Goal: Feedback & Contribution: Leave review/rating

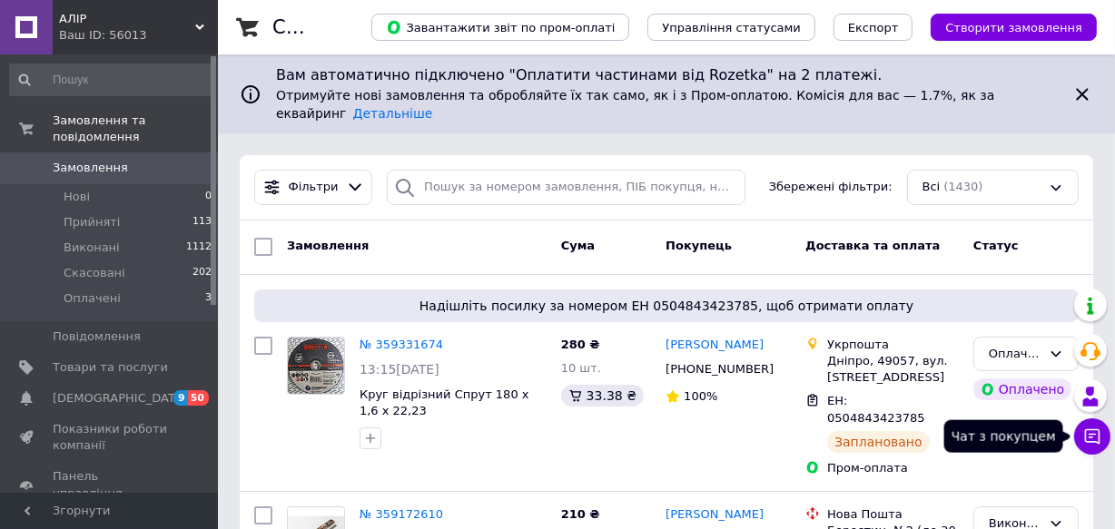
click at [1088, 432] on icon at bounding box center [1092, 437] width 18 height 18
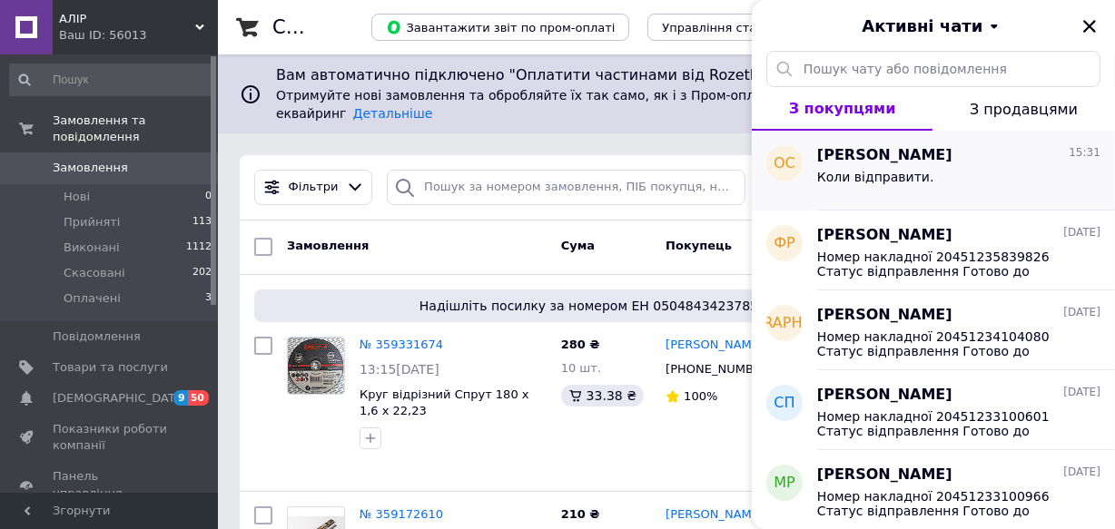
click at [929, 180] on div "Коли відправити." at bounding box center [958, 180] width 283 height 29
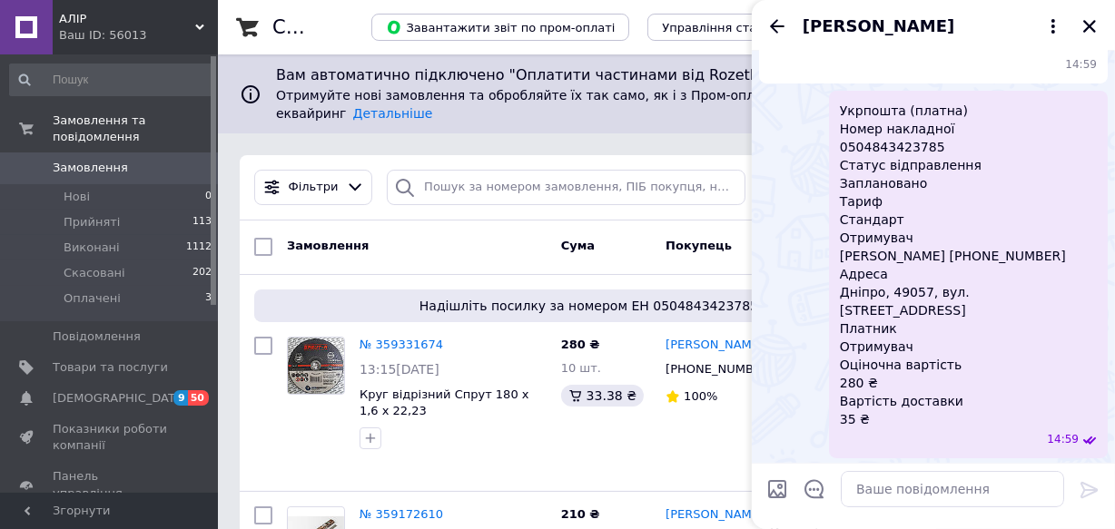
scroll to position [362, 0]
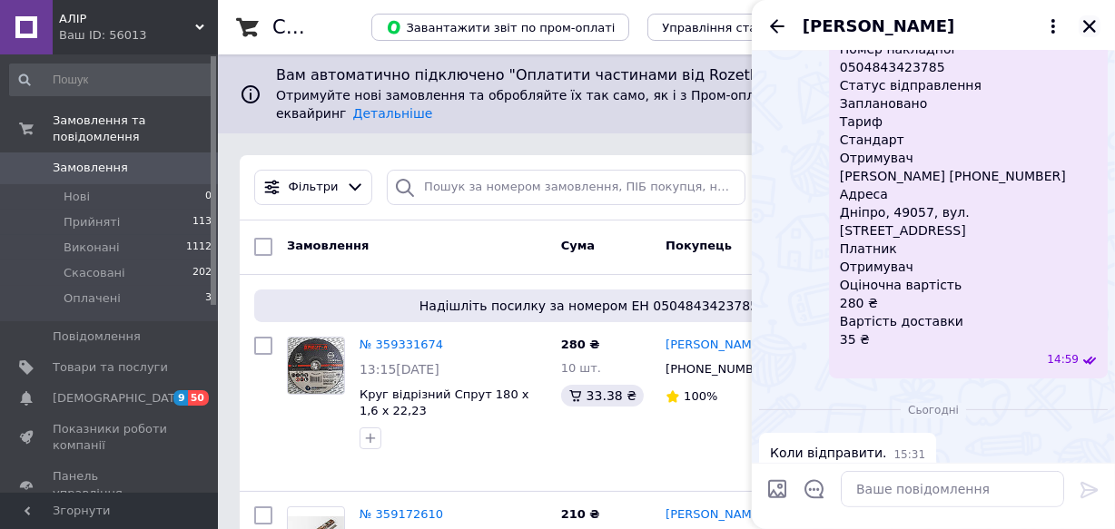
click at [1095, 29] on icon "Закрити" at bounding box center [1089, 26] width 16 height 16
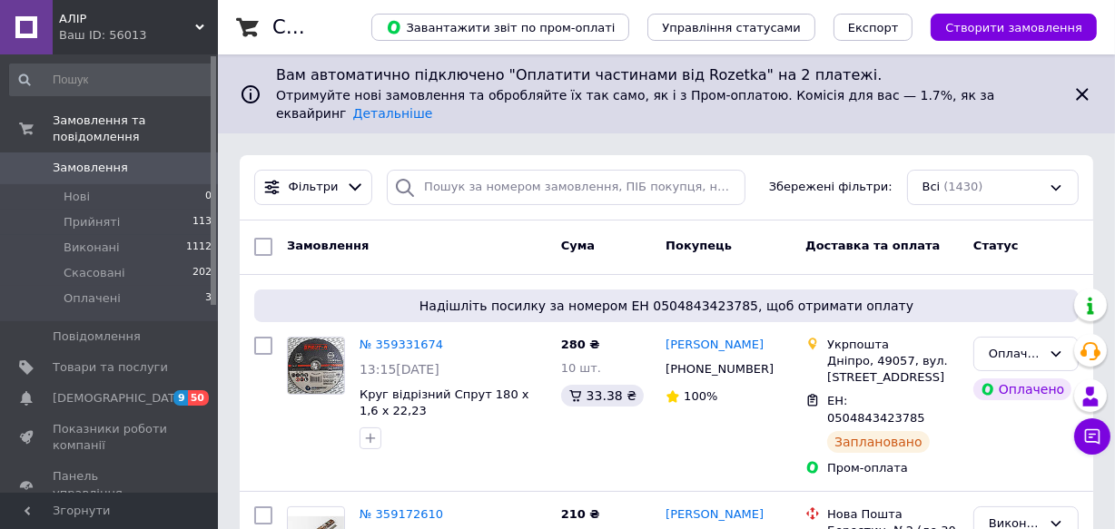
click at [105, 160] on span "Замовлення" at bounding box center [90, 168] width 75 height 16
click at [106, 160] on span "Замовлення" at bounding box center [90, 168] width 75 height 16
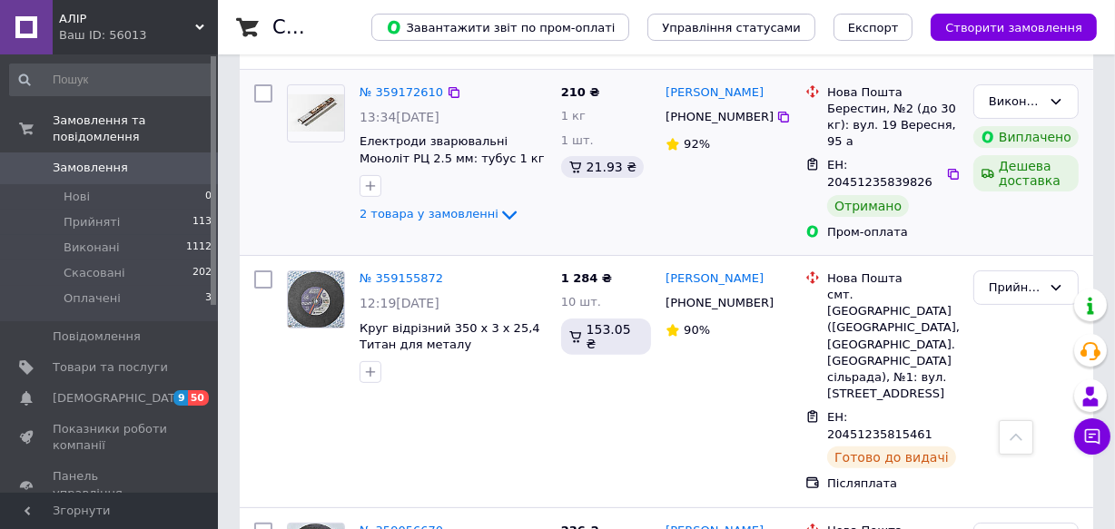
scroll to position [330, 0]
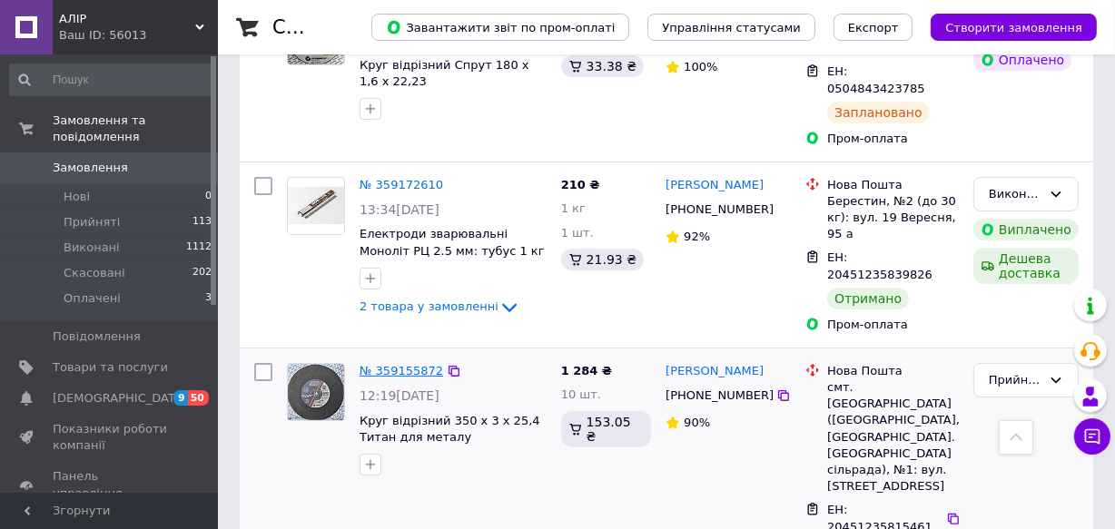
click at [409, 364] on link "№ 359155872" at bounding box center [402, 371] width 84 height 14
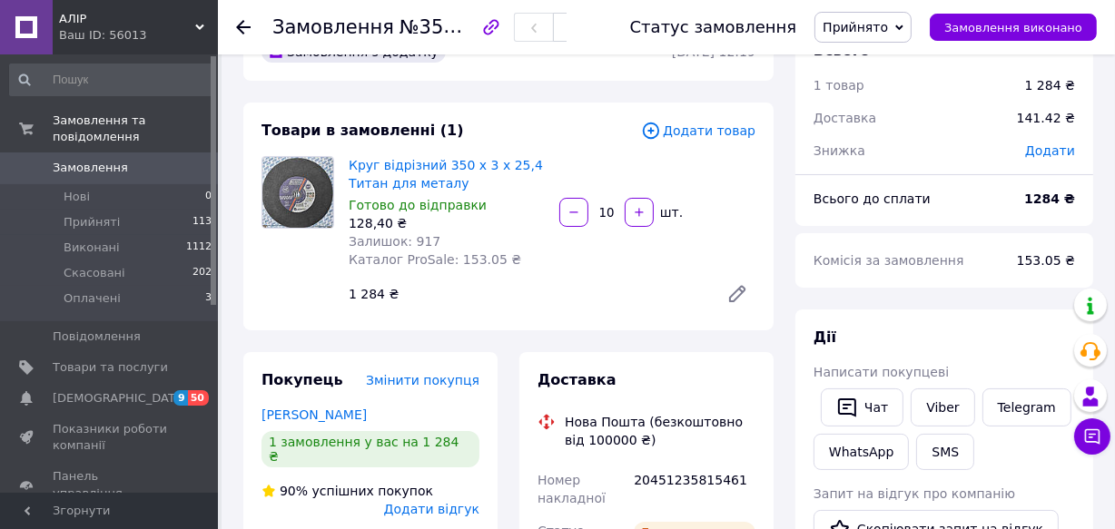
scroll to position [82, 0]
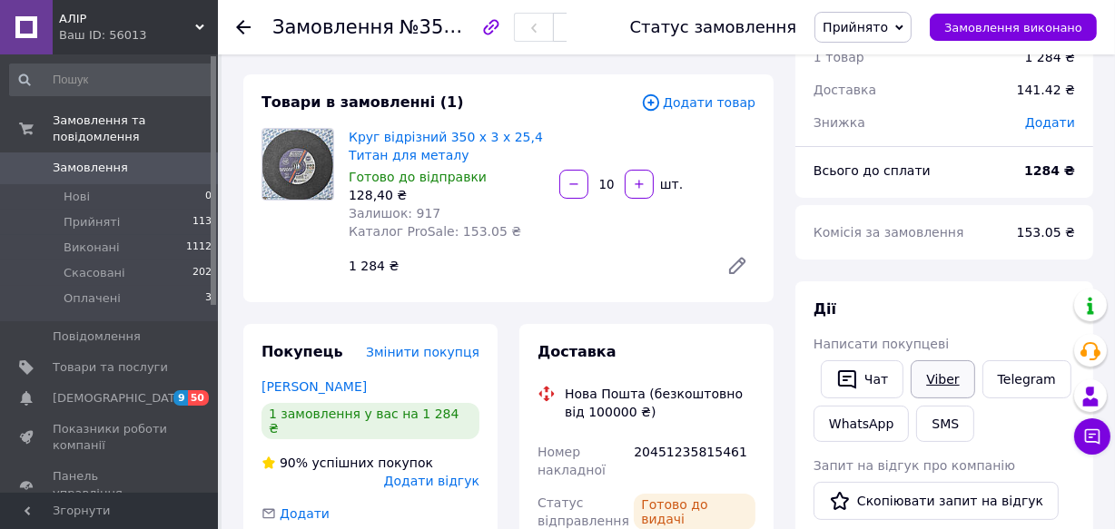
click at [911, 374] on link "Viber" at bounding box center [943, 379] width 64 height 38
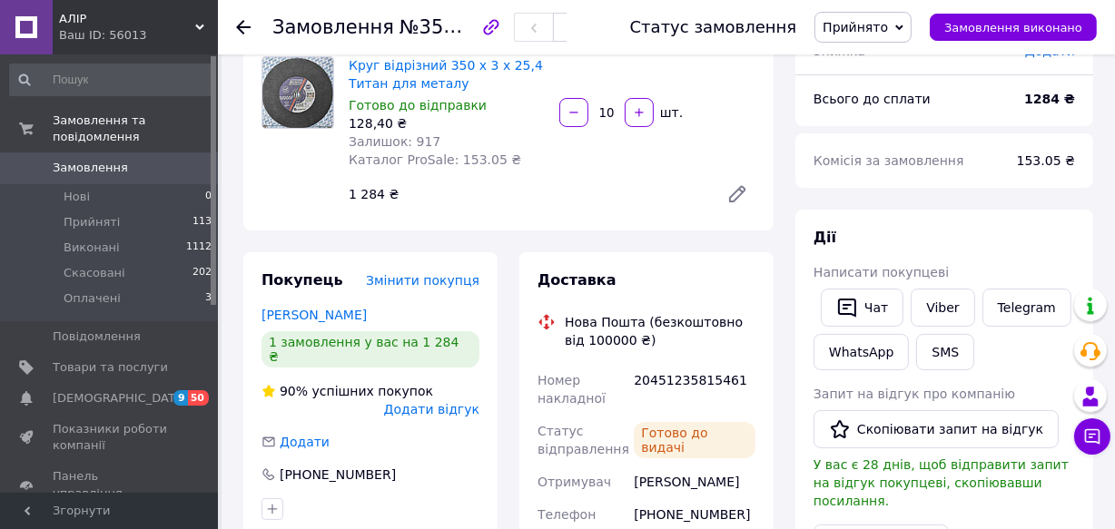
scroll to position [330, 0]
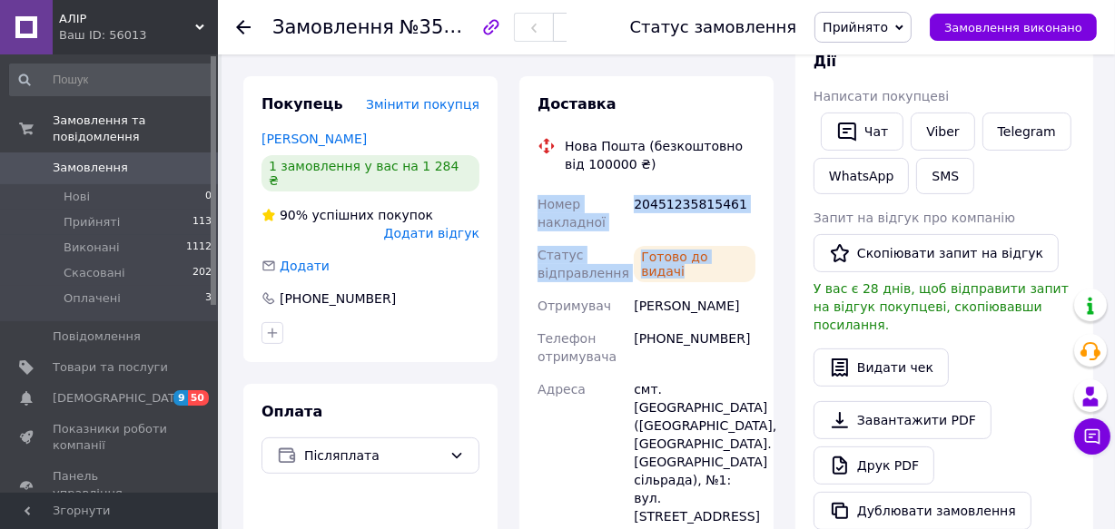
drag, startPoint x: 535, startPoint y: 197, endPoint x: 763, endPoint y: 256, distance: 236.3
click at [763, 256] on div "Доставка Нова Пошта (безкоштовно від 100000 ₴) Номер накладної 20451235815461 С…" at bounding box center [646, 517] width 254 height 882
copy div "Номер накладної 20451235815461 Статус відправлення Готово до видачі"
click at [919, 137] on link "Viber" at bounding box center [943, 132] width 64 height 38
click at [99, 160] on span "Замовлення" at bounding box center [90, 168] width 75 height 16
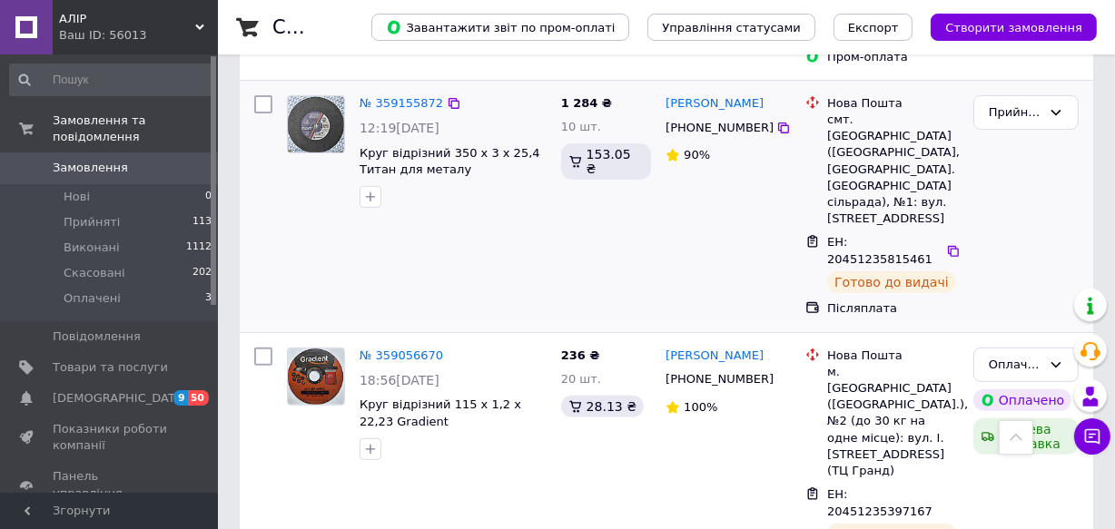
scroll to position [743, 0]
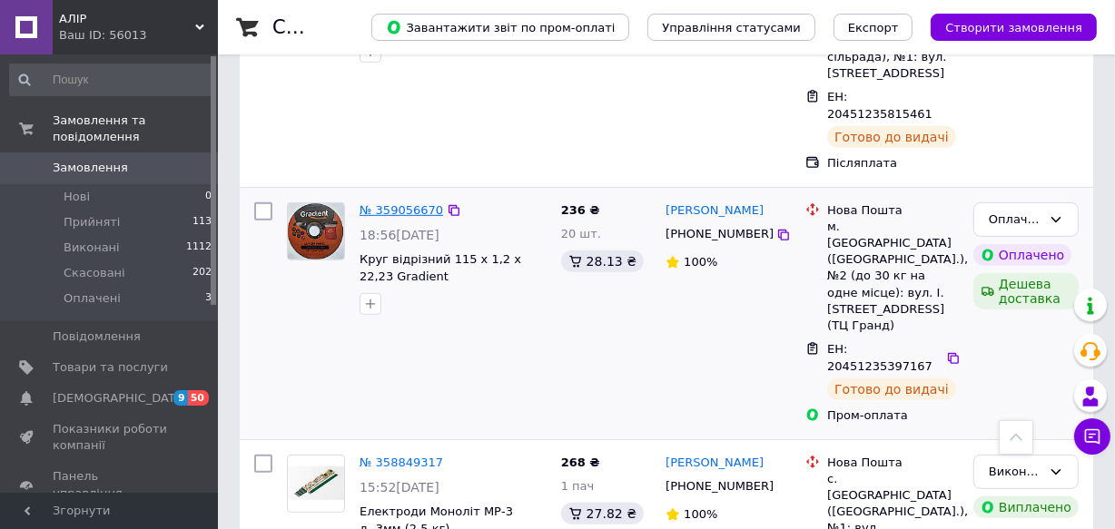
click at [406, 203] on link "№ 359056670" at bounding box center [402, 210] width 84 height 14
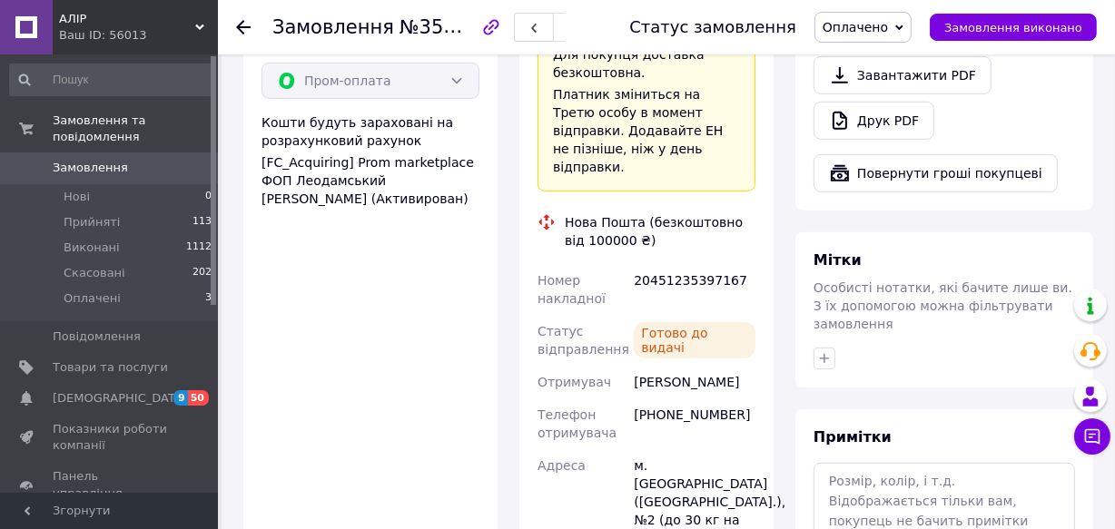
scroll to position [743, 0]
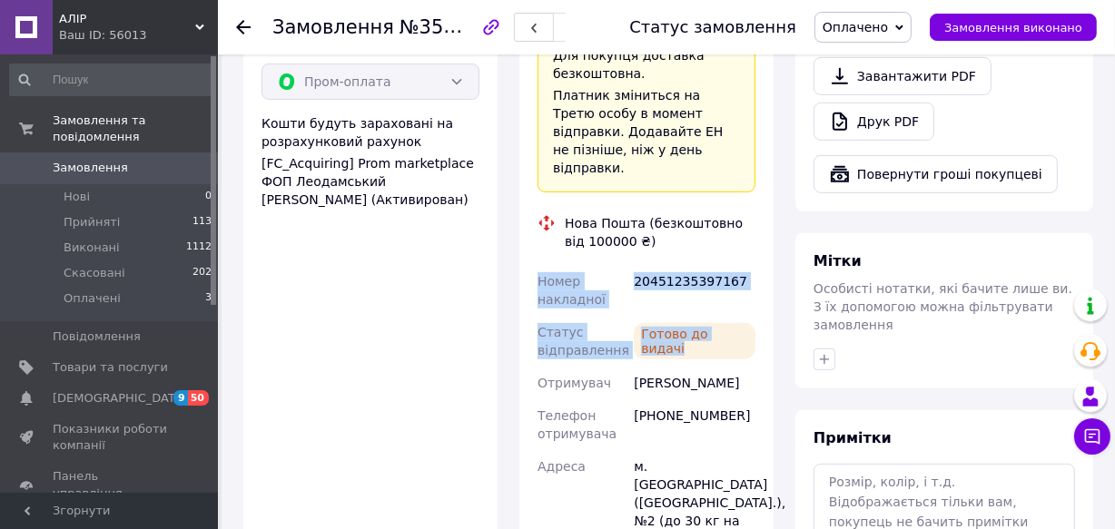
drag, startPoint x: 528, startPoint y: 245, endPoint x: 747, endPoint y: 300, distance: 225.5
click at [747, 300] on div "Доставка «Дешева доставка»   для продавця [GEOGRAPHIC_DATA] на Prom. Доставку о…" at bounding box center [646, 332] width 254 height 1167
copy div "Номер накладної 20451235397167 Статус відправлення Готово до видачі"
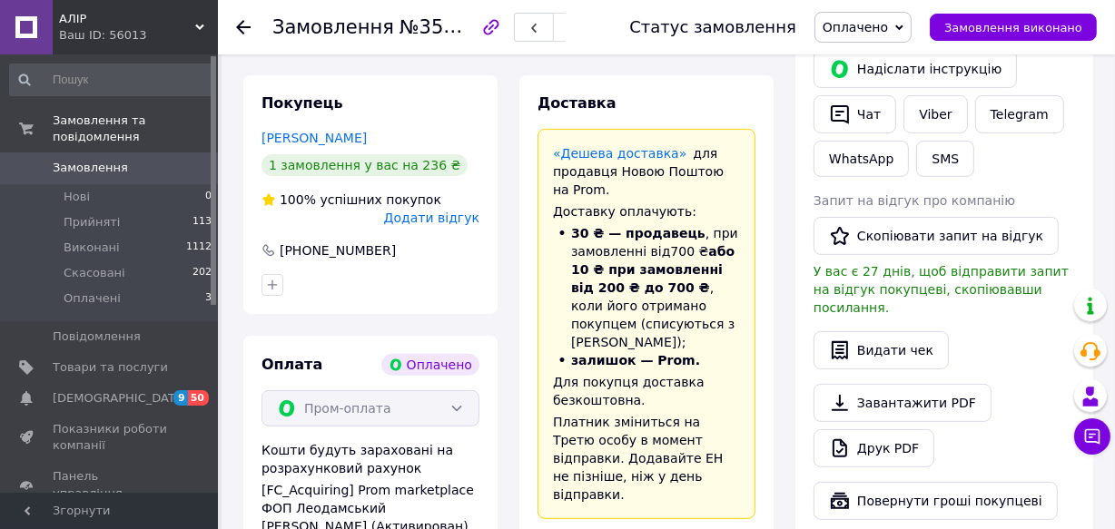
scroll to position [330, 0]
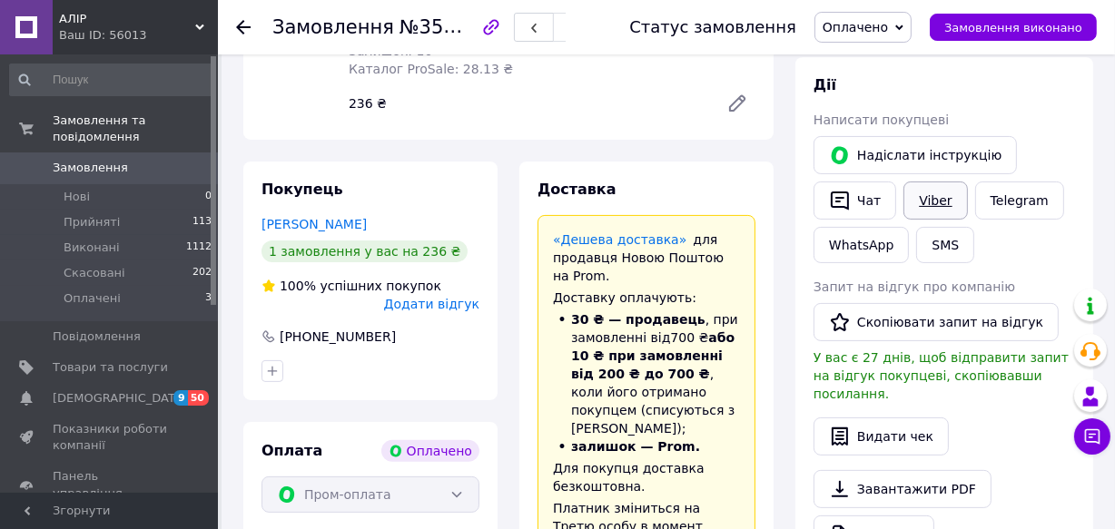
click at [936, 202] on link "Viber" at bounding box center [935, 201] width 64 height 38
click at [874, 201] on button "Чат" at bounding box center [854, 201] width 83 height 38
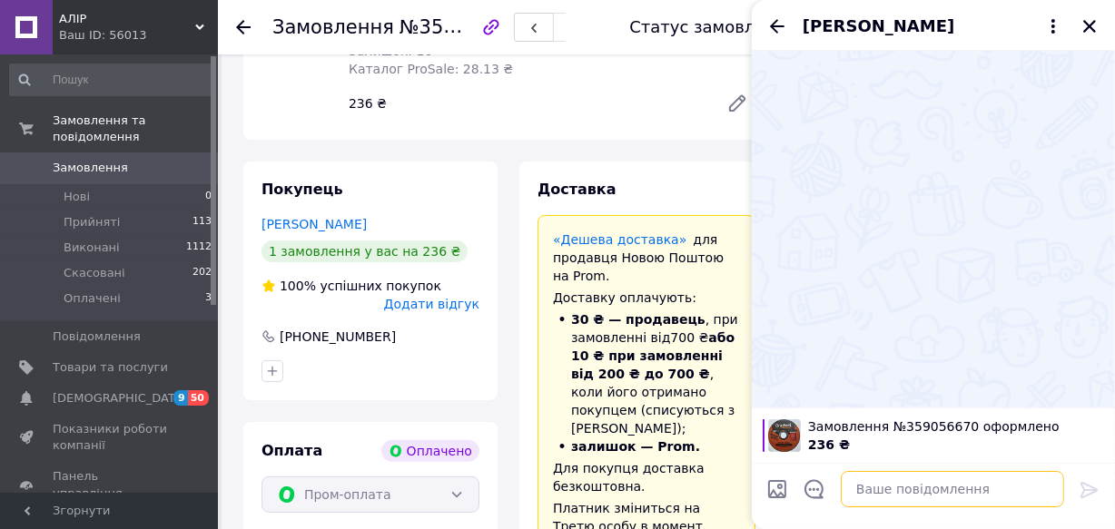
paste textarea "Номер накладної 20451235397167 Статус відправлення Готово до видачі"
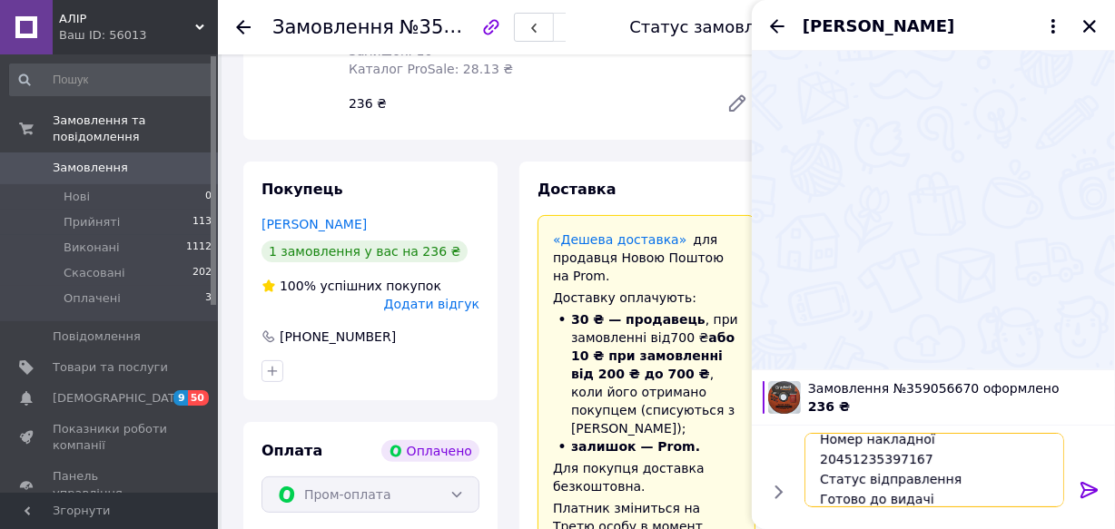
type textarea "Номер накладної 20451235397167 Статус відправлення Готово до видачі"
click at [1090, 490] on icon at bounding box center [1090, 490] width 22 height 22
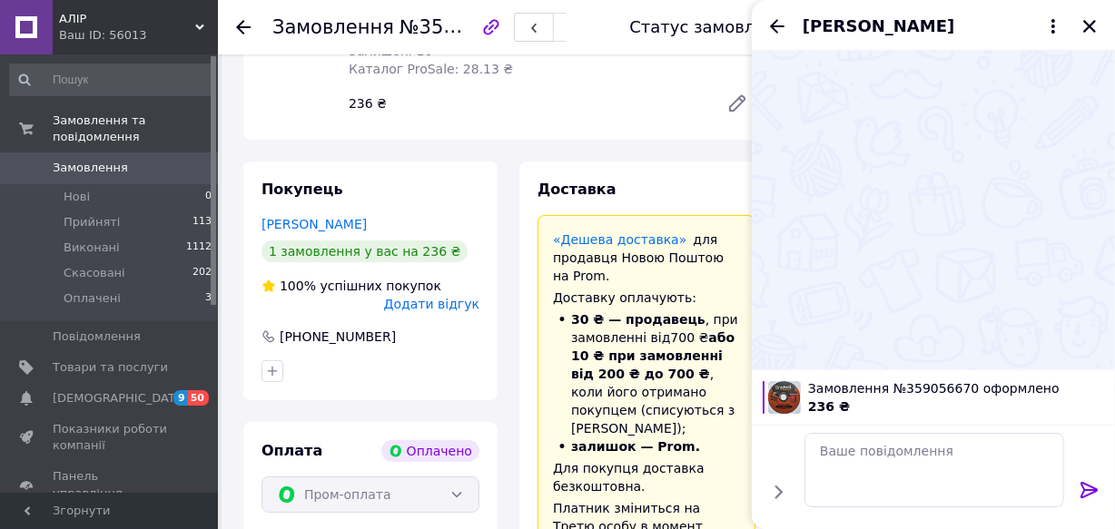
scroll to position [0, 0]
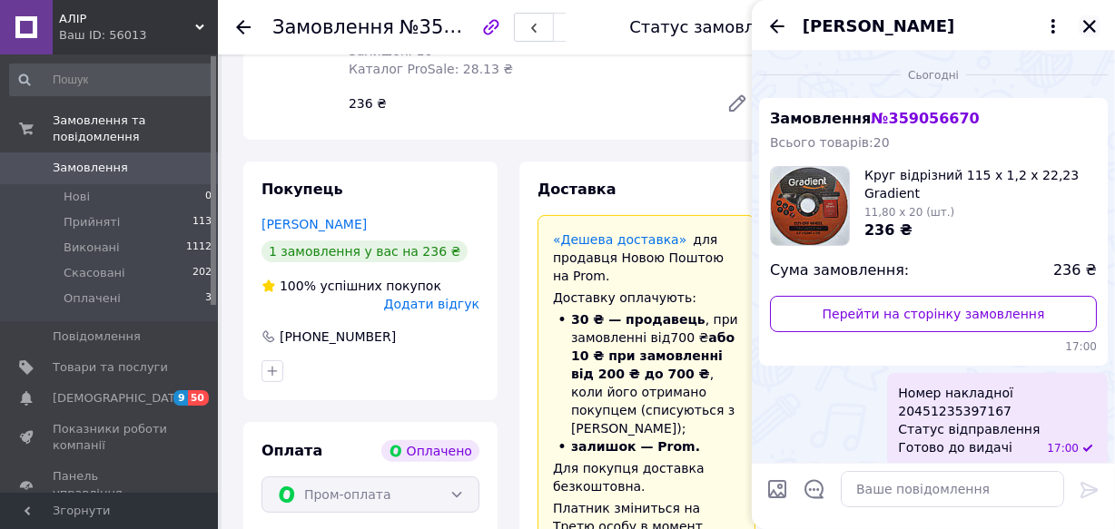
click at [1084, 28] on icon "Закрити" at bounding box center [1089, 26] width 16 height 16
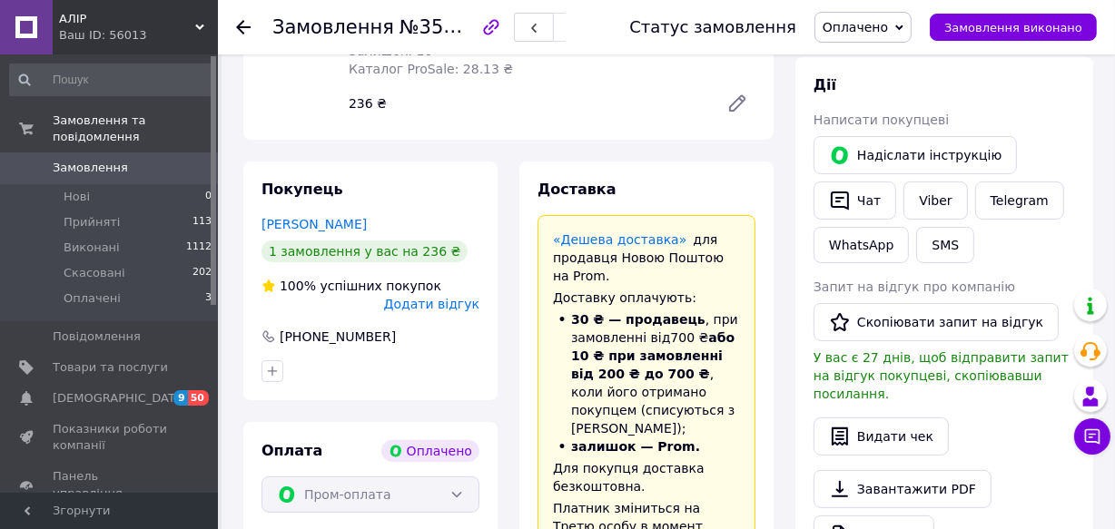
click at [83, 160] on span "Замовлення" at bounding box center [90, 168] width 75 height 16
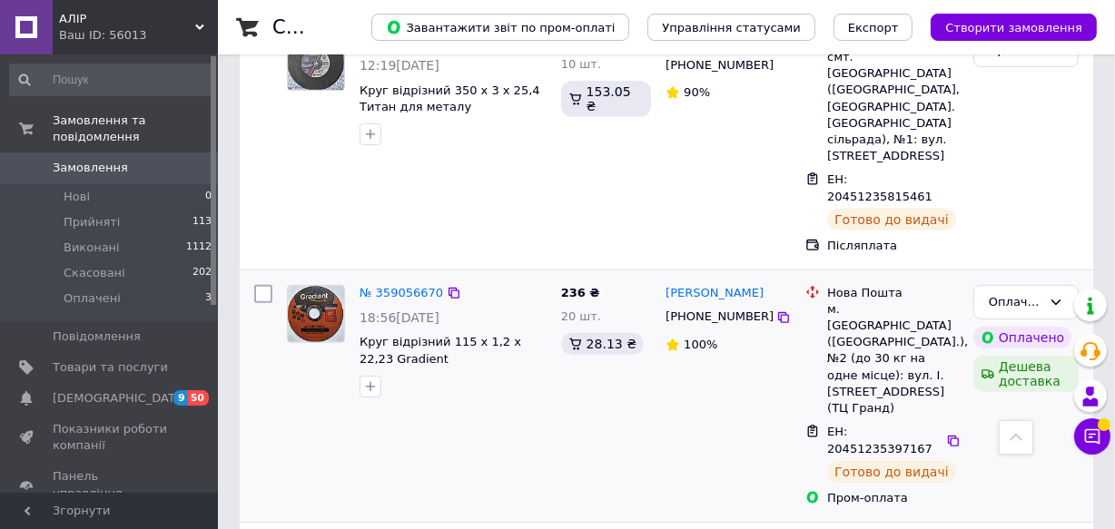
scroll to position [825, 0]
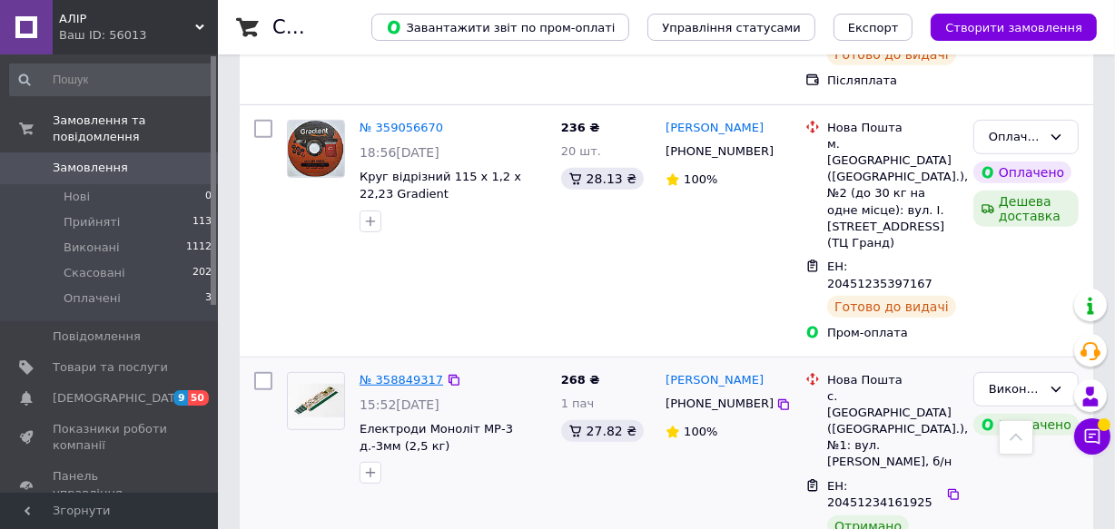
click at [404, 373] on link "№ 358849317" at bounding box center [402, 380] width 84 height 14
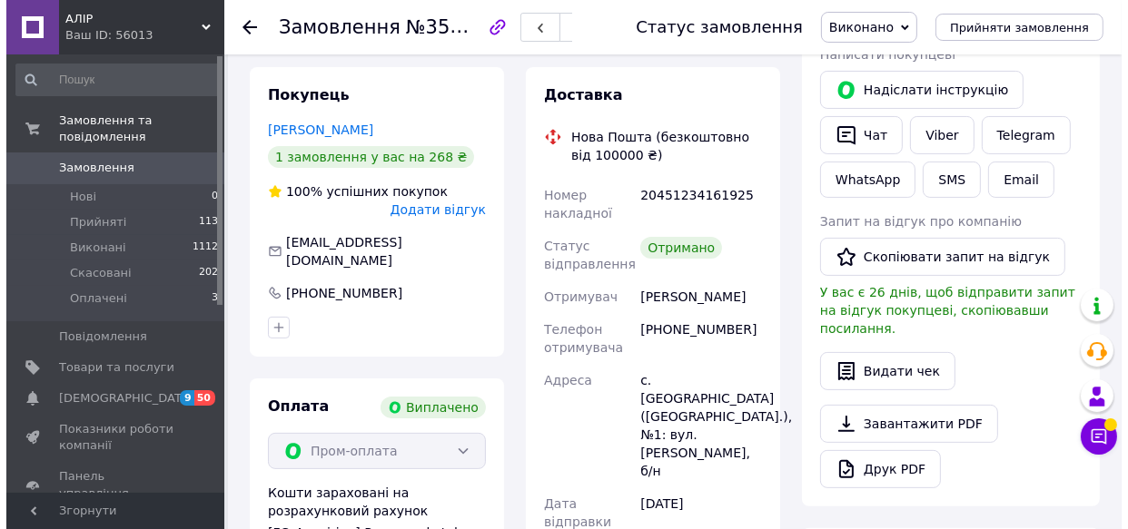
scroll to position [330, 0]
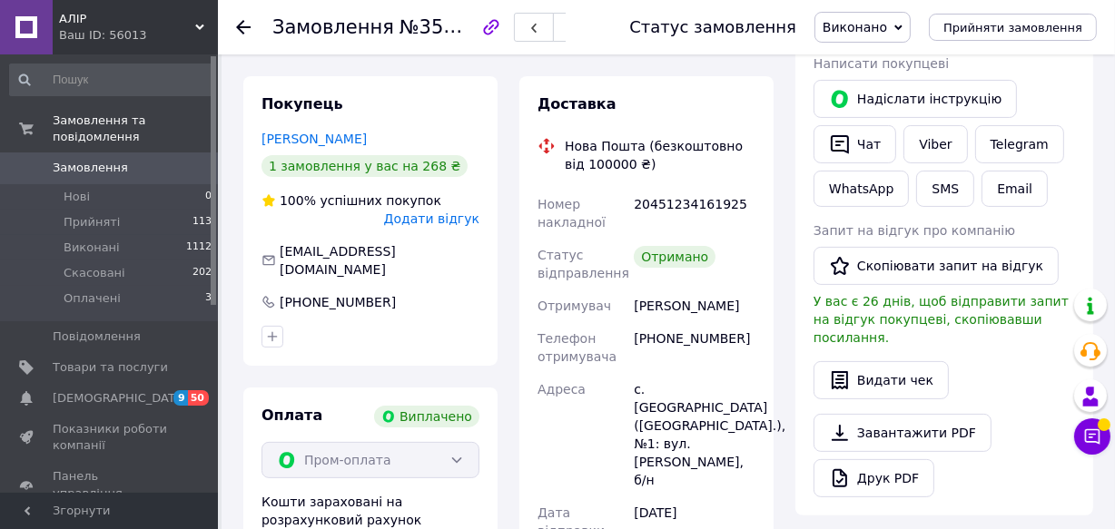
click at [444, 221] on span "Додати відгук" at bounding box center [431, 219] width 95 height 15
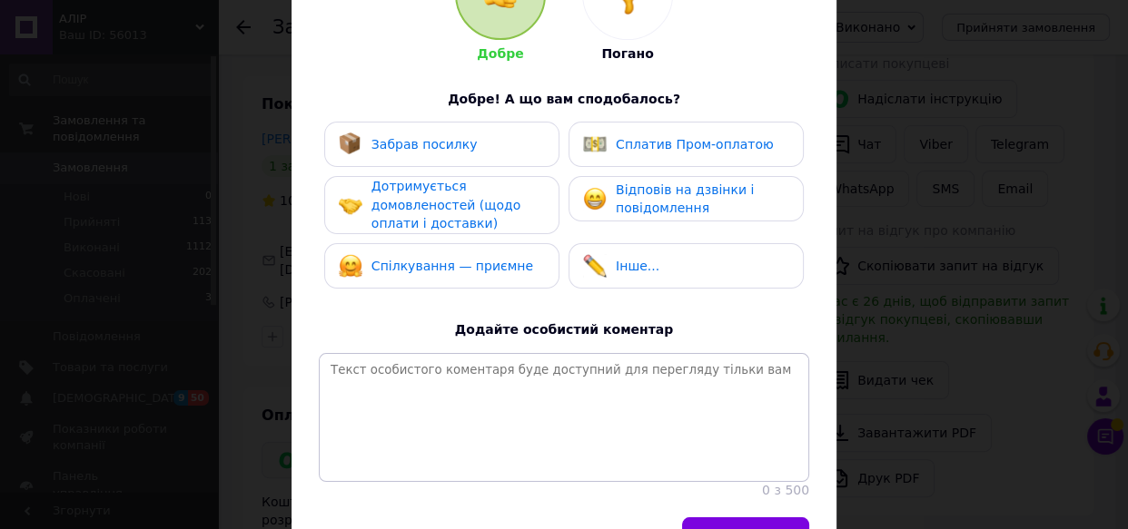
scroll to position [247, 0]
click at [460, 145] on span "Забрав посилку" at bounding box center [424, 143] width 106 height 15
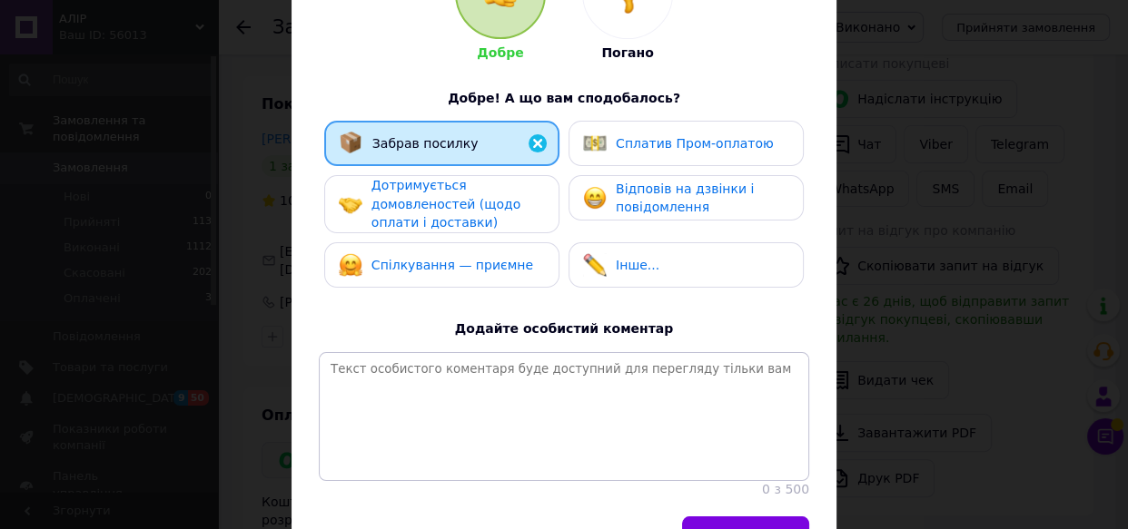
click at [458, 211] on span "Дотримується домовленостей (щодо оплати і доставки)" at bounding box center [445, 204] width 149 height 52
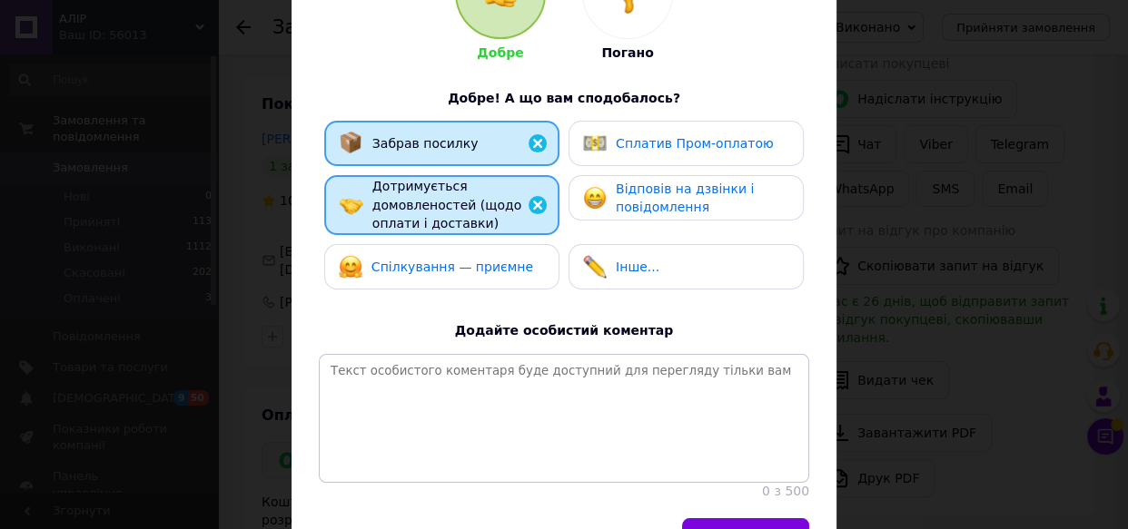
click at [464, 260] on span "Спілкування — приємне" at bounding box center [452, 267] width 162 height 15
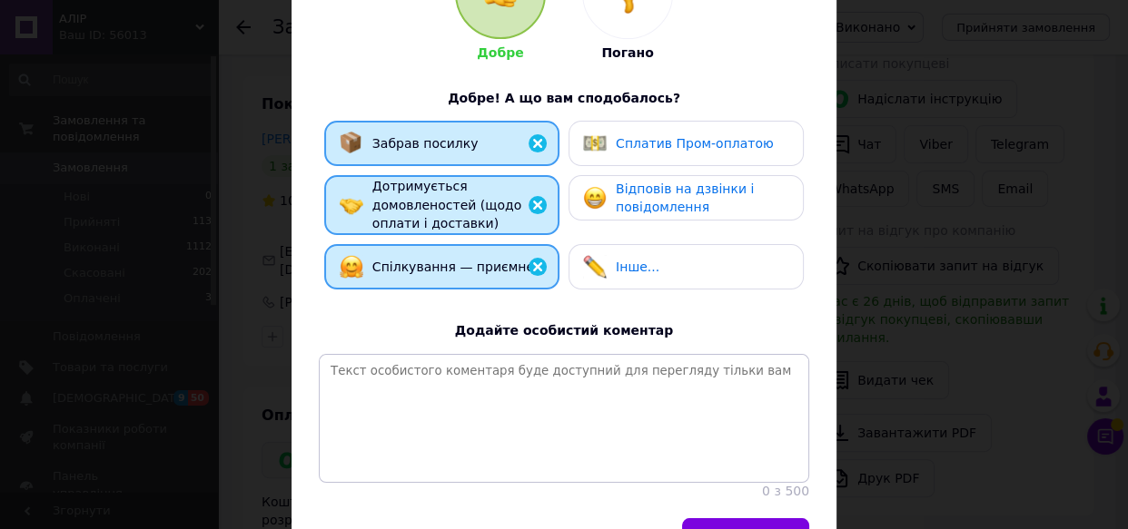
click at [698, 136] on span "Сплатив Пром-оплатою" at bounding box center [695, 143] width 158 height 15
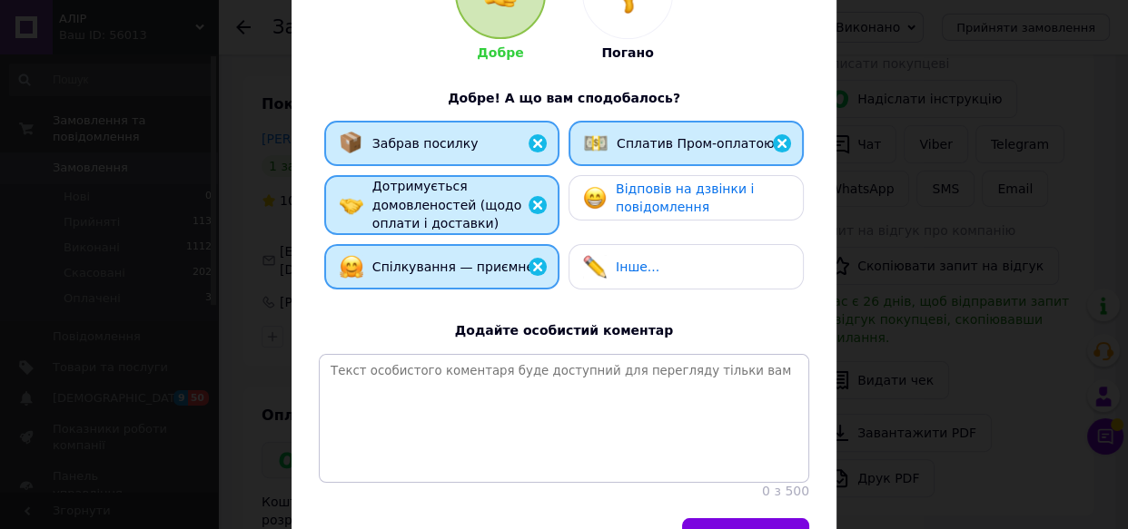
click at [692, 185] on span "Відповів на дзвінки і повідомлення" at bounding box center [685, 199] width 138 height 34
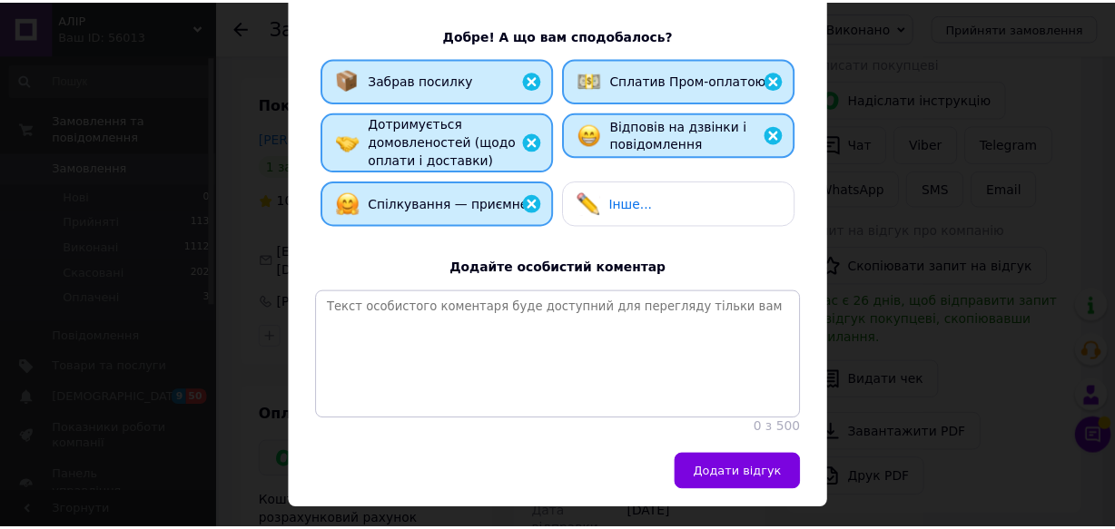
scroll to position [374, 0]
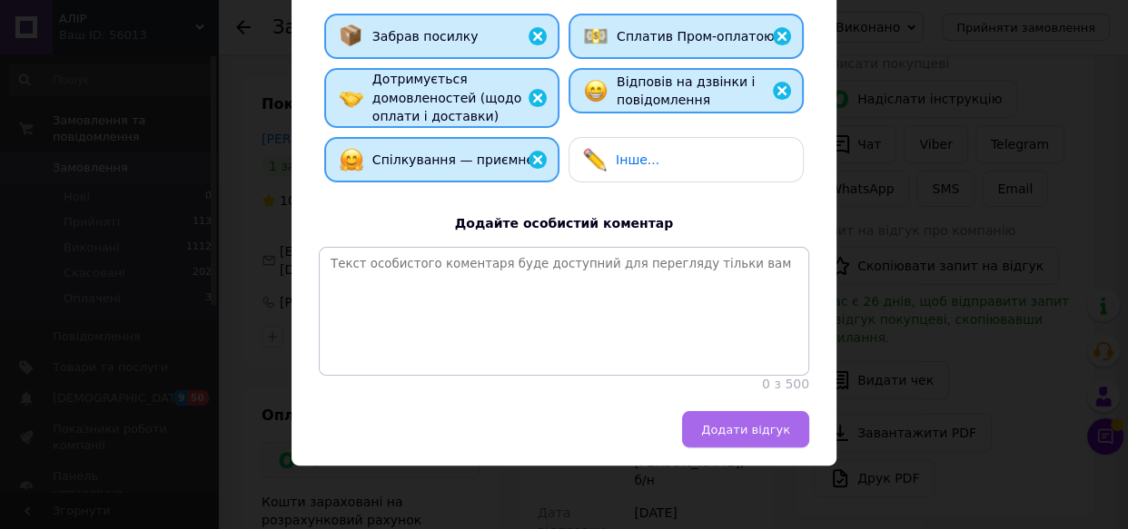
click at [768, 431] on span "Додати відгук" at bounding box center [745, 430] width 89 height 14
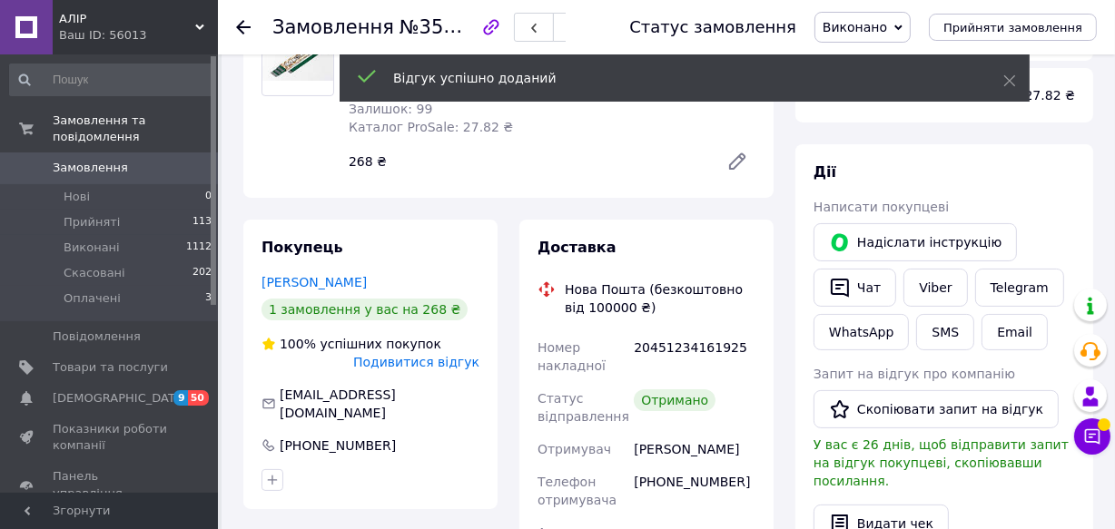
scroll to position [164, 0]
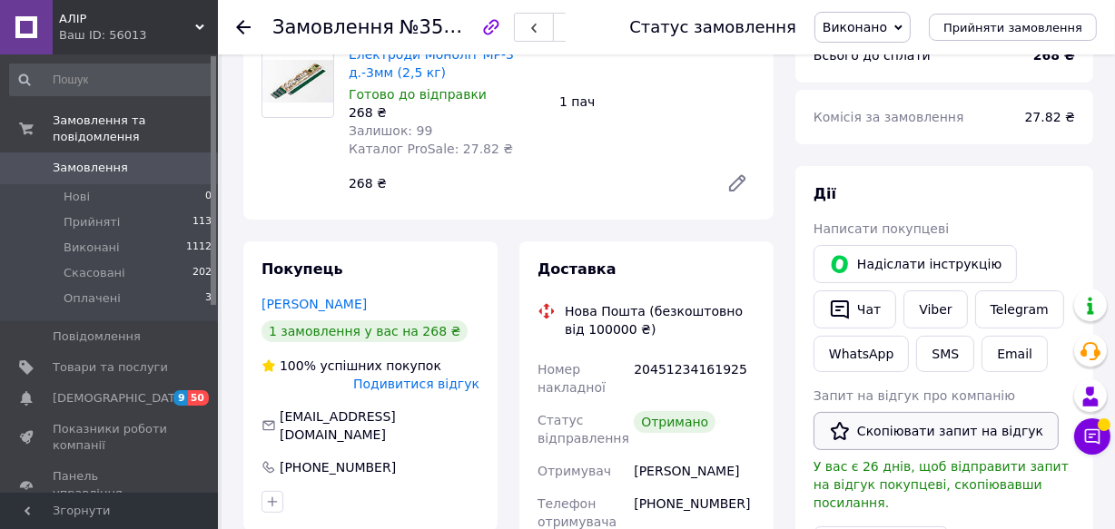
click at [924, 431] on button "Скопіювати запит на відгук" at bounding box center [935, 431] width 245 height 38
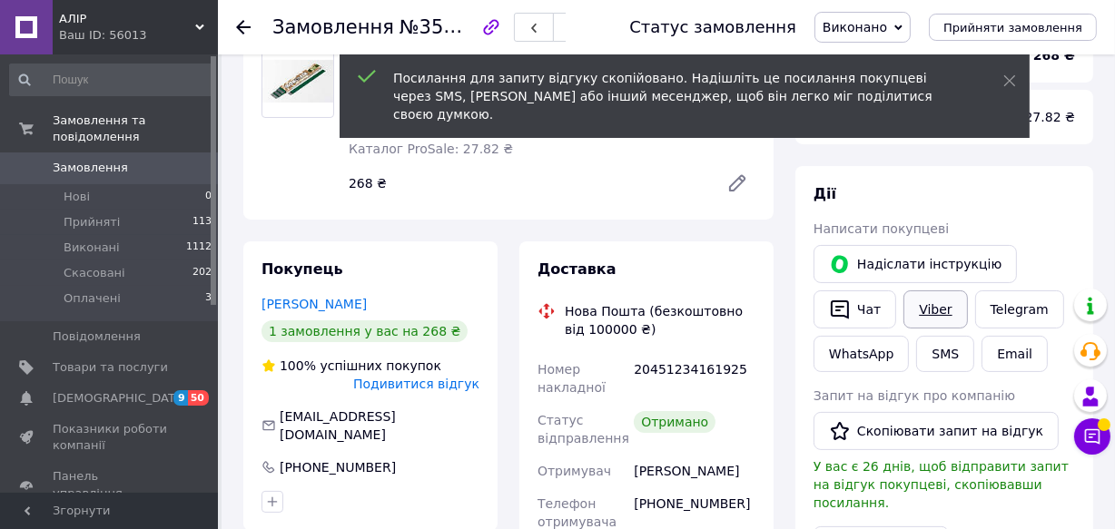
click at [930, 305] on link "Viber" at bounding box center [935, 310] width 64 height 38
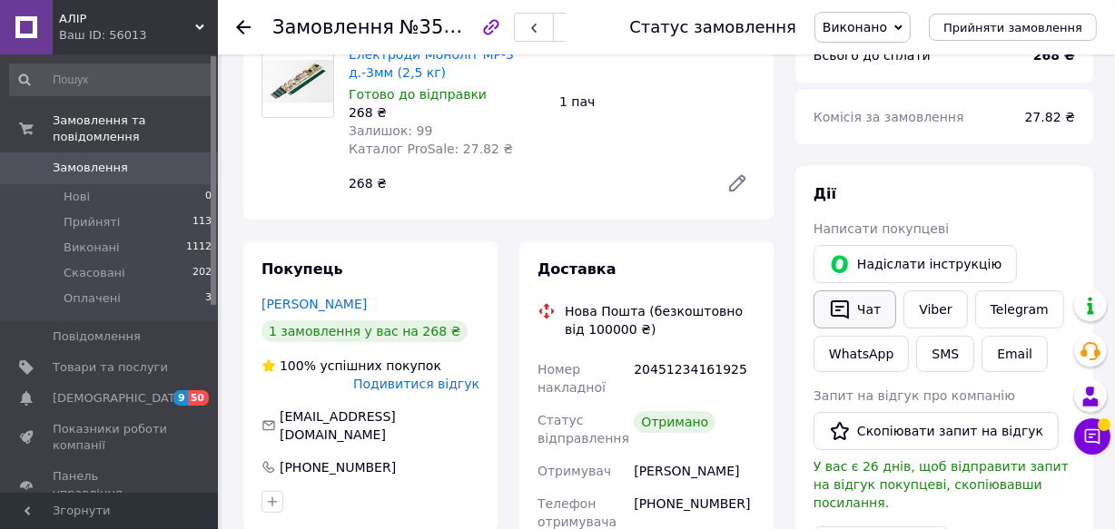
click at [854, 306] on button "Чат" at bounding box center [854, 310] width 83 height 38
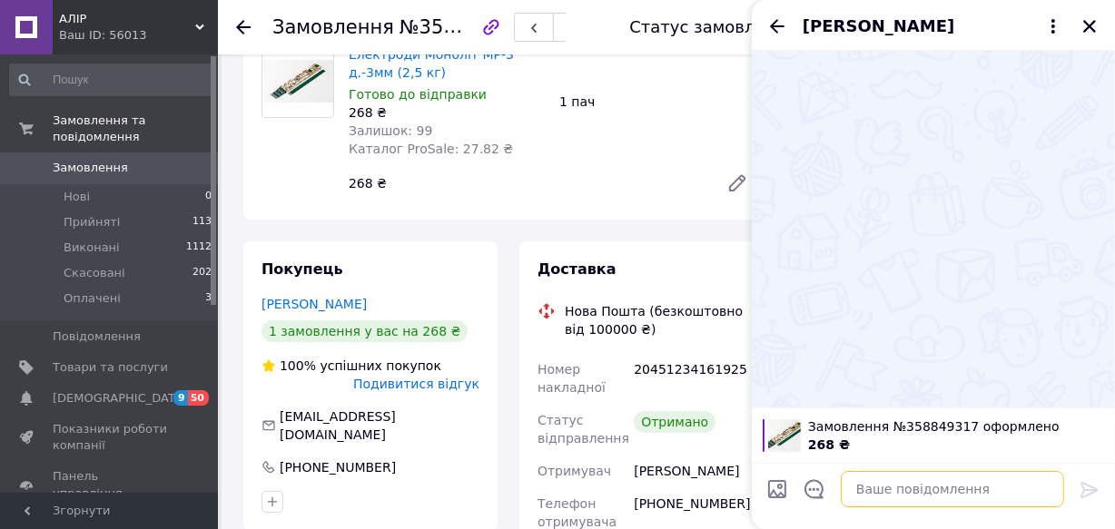
paste textarea "[URL][DOMAIN_NAME]"
type textarea "[URL][DOMAIN_NAME]"
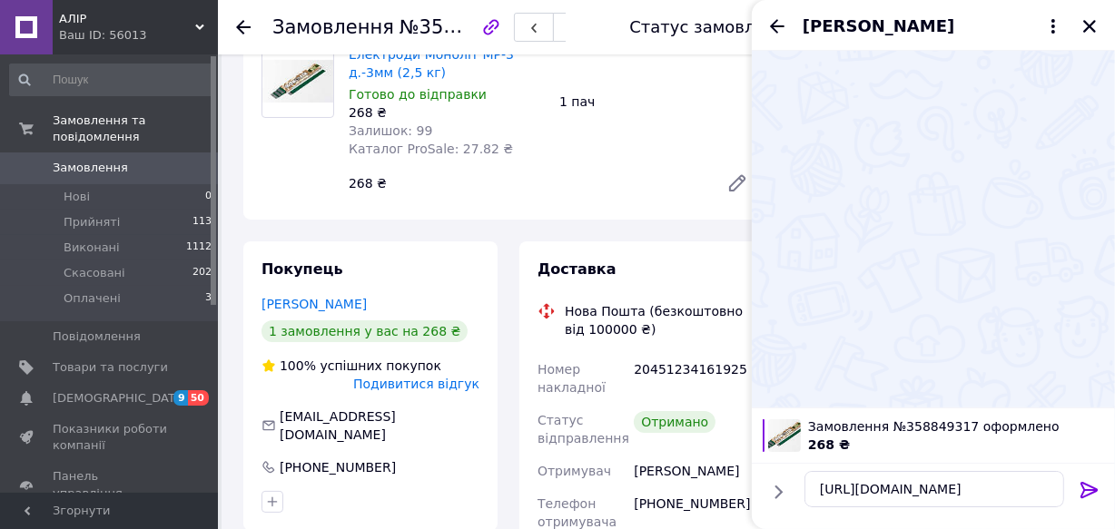
click at [1087, 490] on icon at bounding box center [1088, 490] width 17 height 16
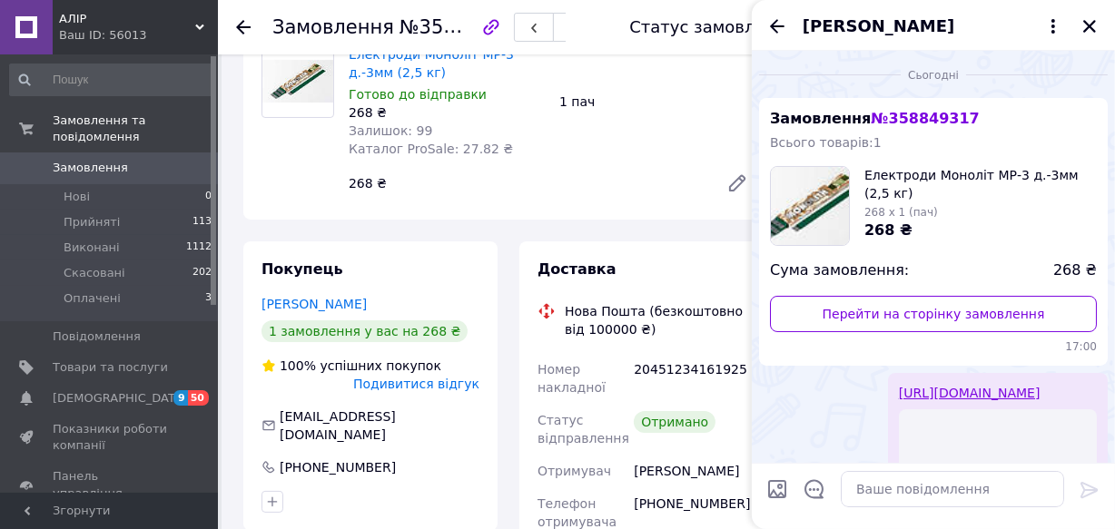
scroll to position [202, 0]
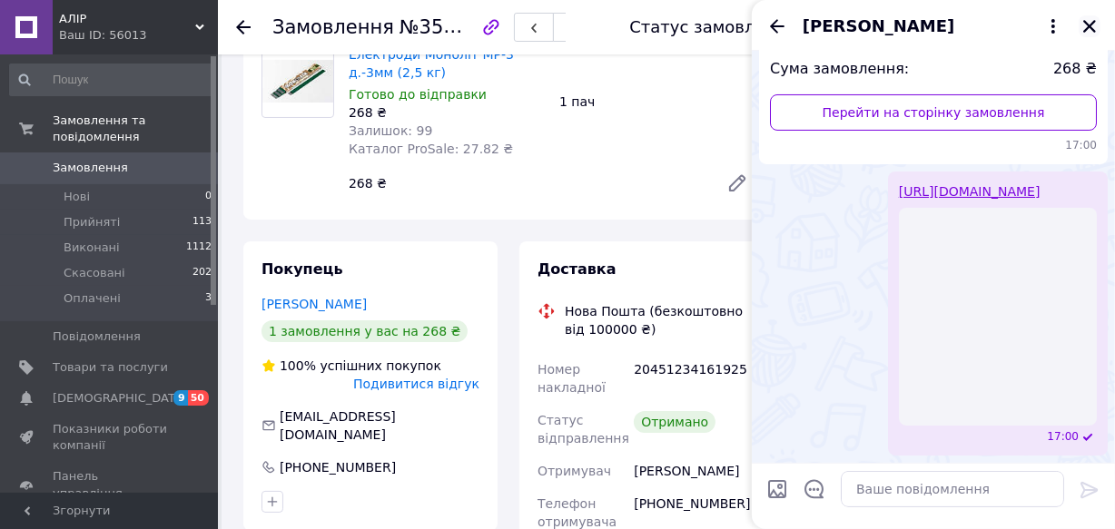
click at [1094, 34] on icon "Закрити" at bounding box center [1089, 26] width 16 height 16
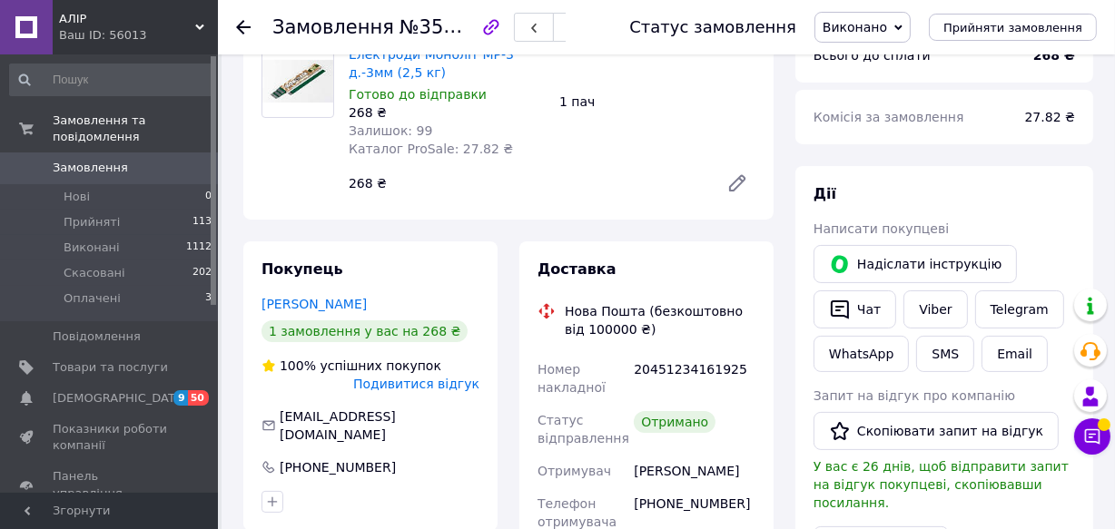
click at [94, 160] on span "Замовлення" at bounding box center [90, 168] width 75 height 16
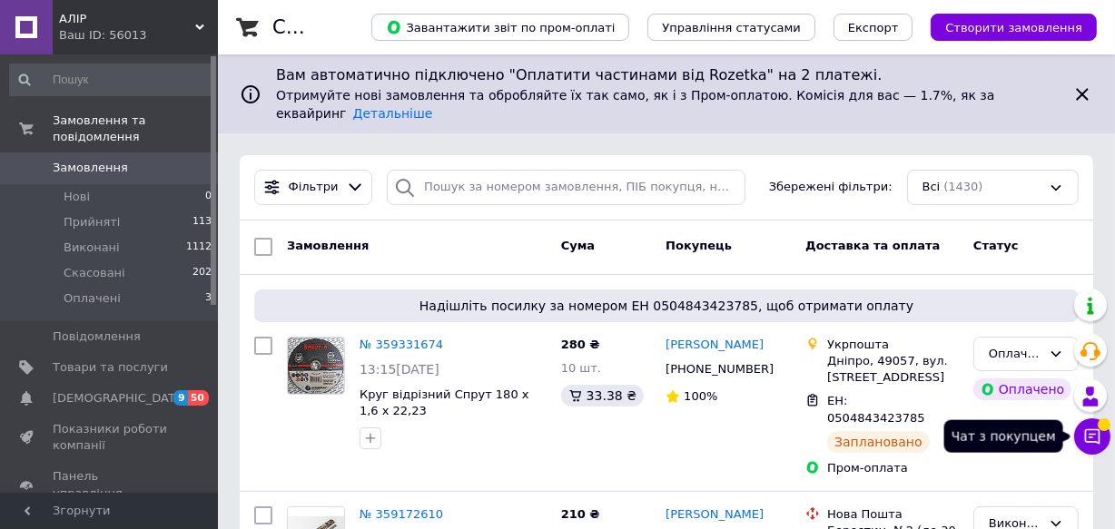
click at [1088, 437] on icon at bounding box center [1092, 436] width 15 height 15
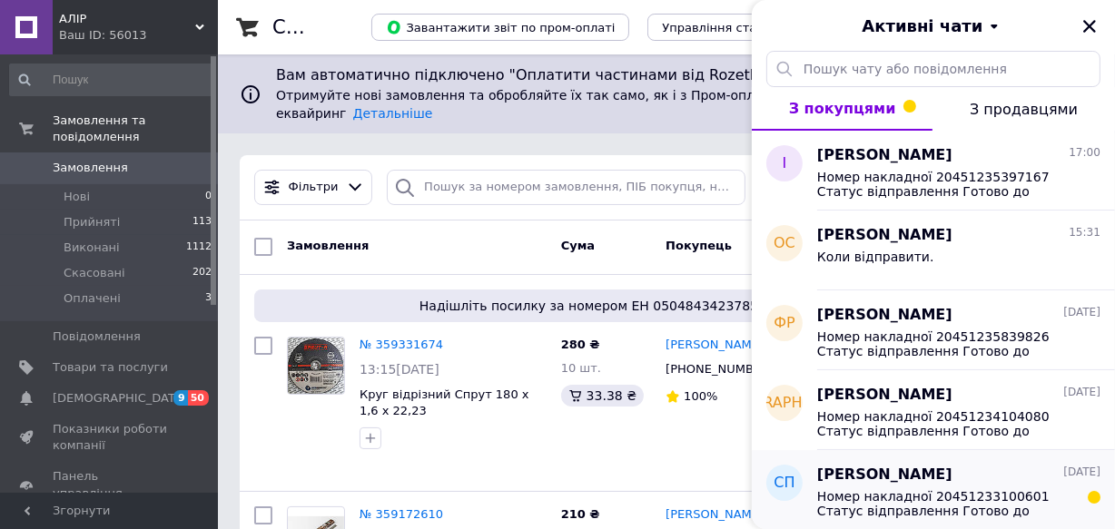
click at [982, 505] on span "Номер накладної 20451233100601 Статус відправлення Готово до видачі" at bounding box center [946, 503] width 258 height 29
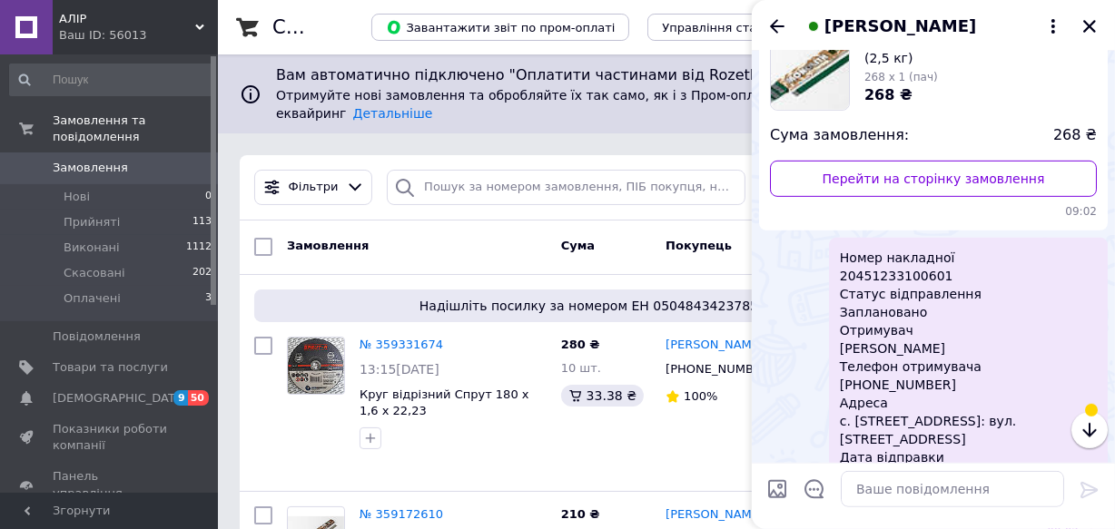
scroll to position [947, 0]
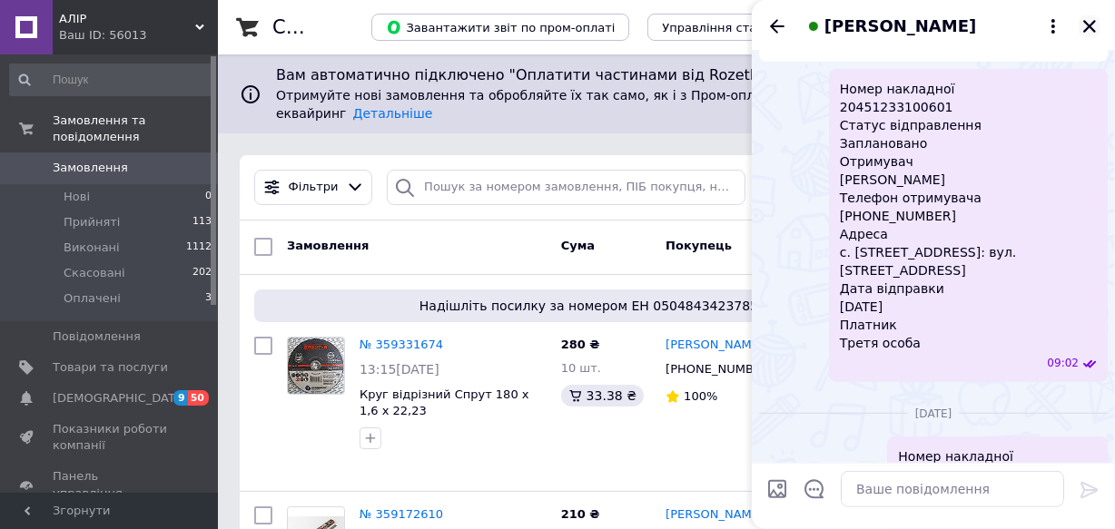
click at [1089, 23] on icon "Закрити" at bounding box center [1089, 26] width 16 height 16
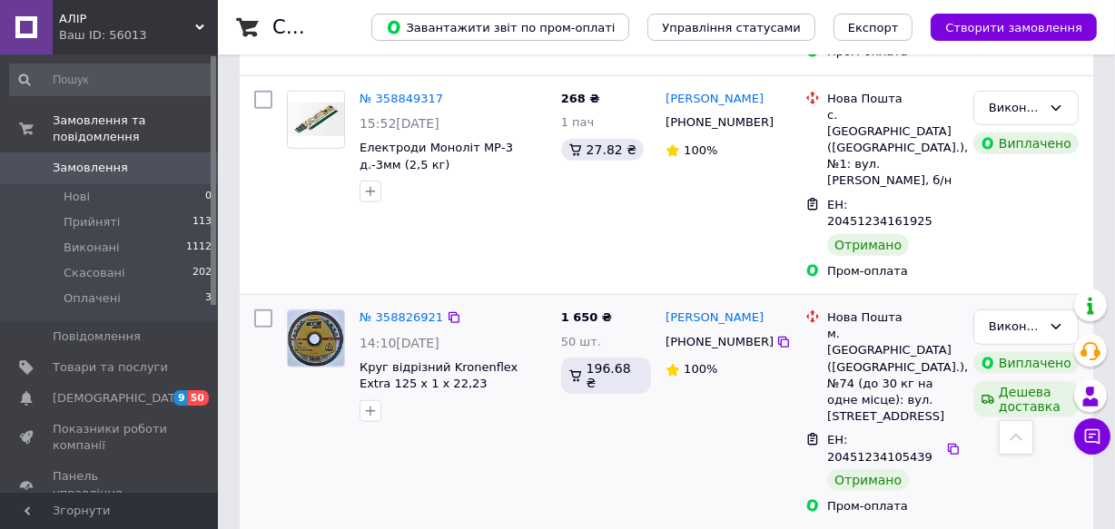
scroll to position [1155, 0]
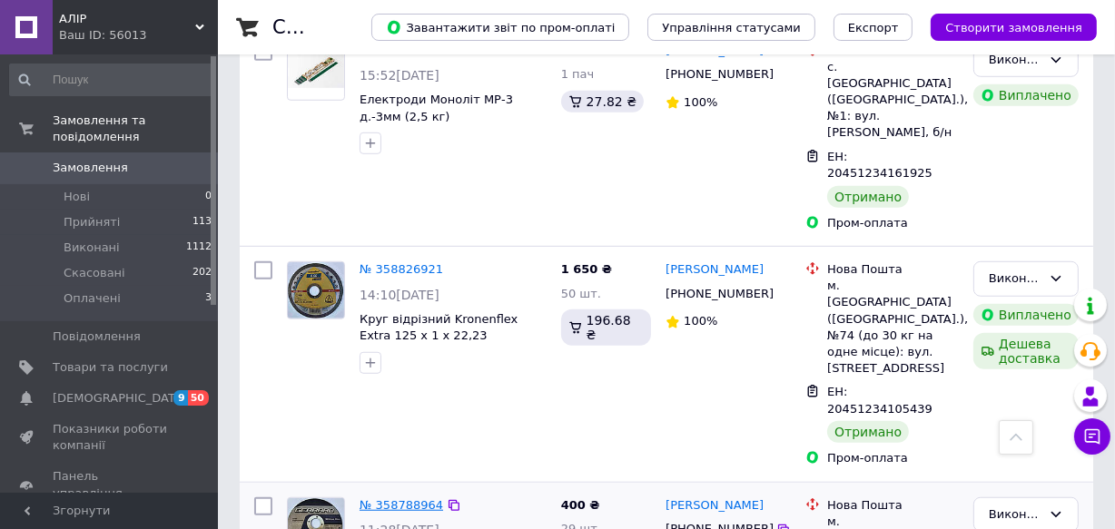
click at [408, 498] on link "№ 358788964" at bounding box center [402, 505] width 84 height 14
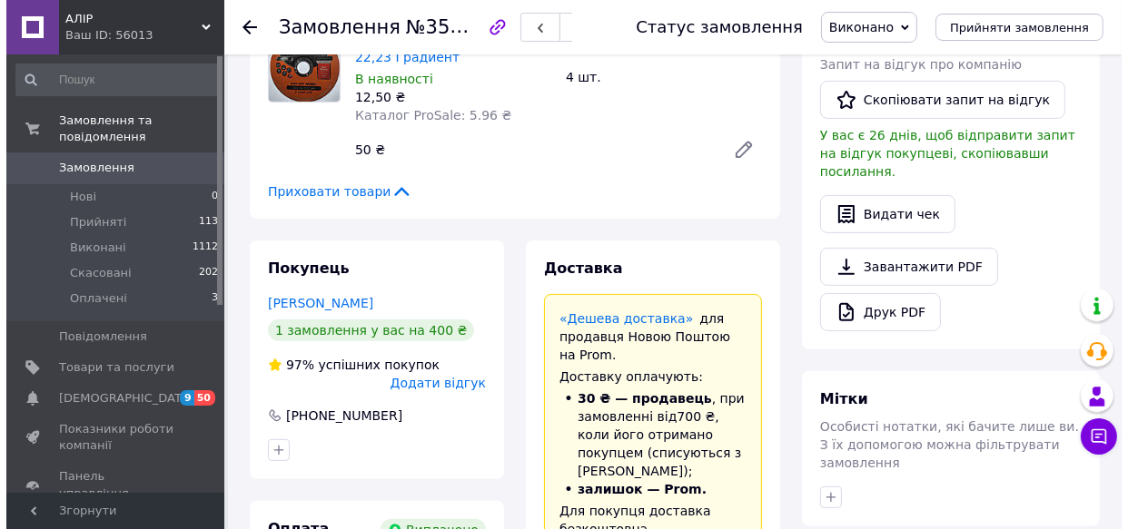
scroll to position [495, 0]
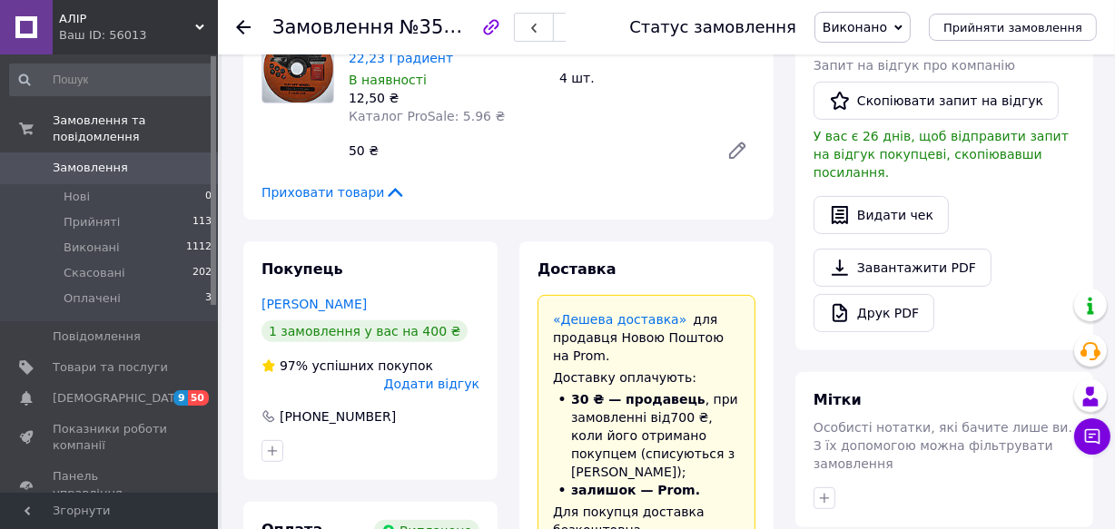
click at [455, 384] on span "Додати відгук" at bounding box center [431, 384] width 95 height 15
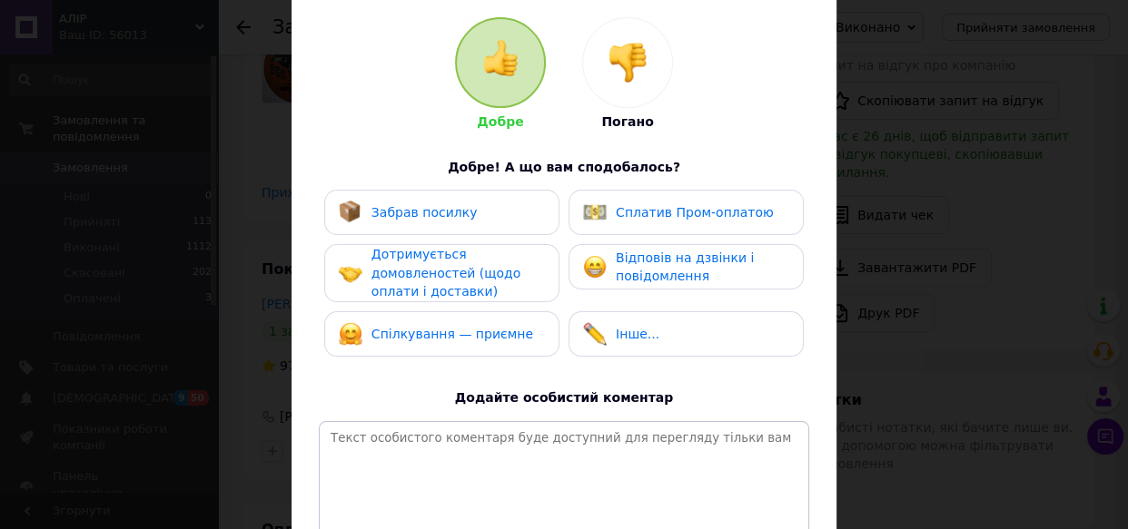
scroll to position [164, 0]
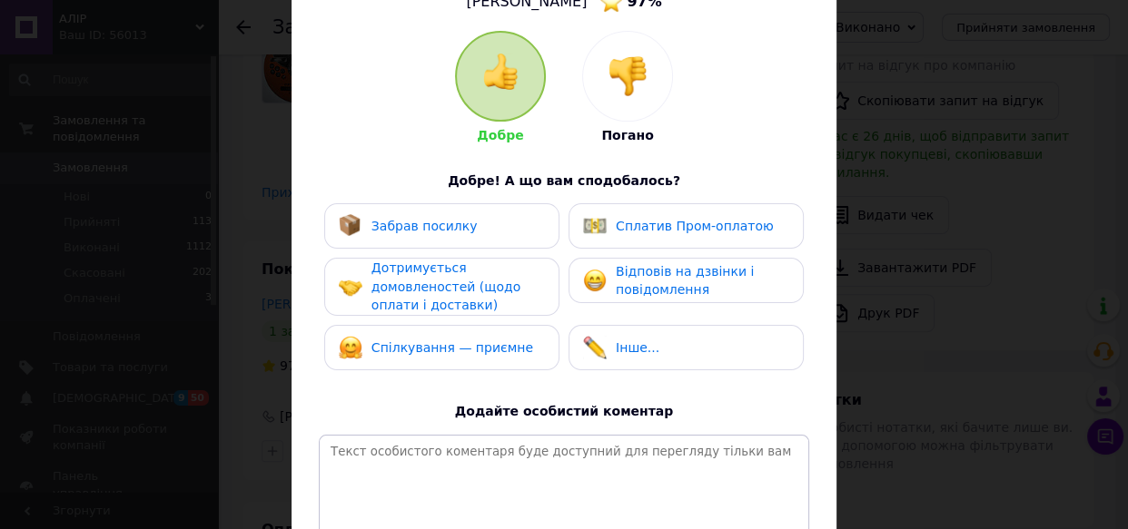
click at [458, 226] on span "Забрав посилку" at bounding box center [424, 226] width 106 height 15
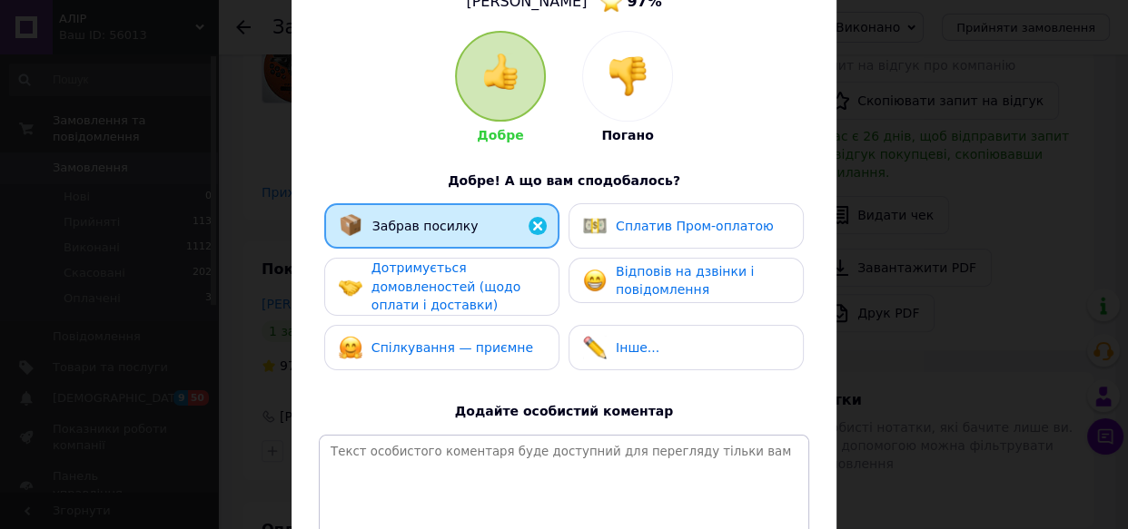
drag, startPoint x: 473, startPoint y: 292, endPoint x: 489, endPoint y: 348, distance: 57.7
click at [474, 298] on span "Дотримується домовленостей (щодо оплати і доставки)" at bounding box center [445, 287] width 149 height 52
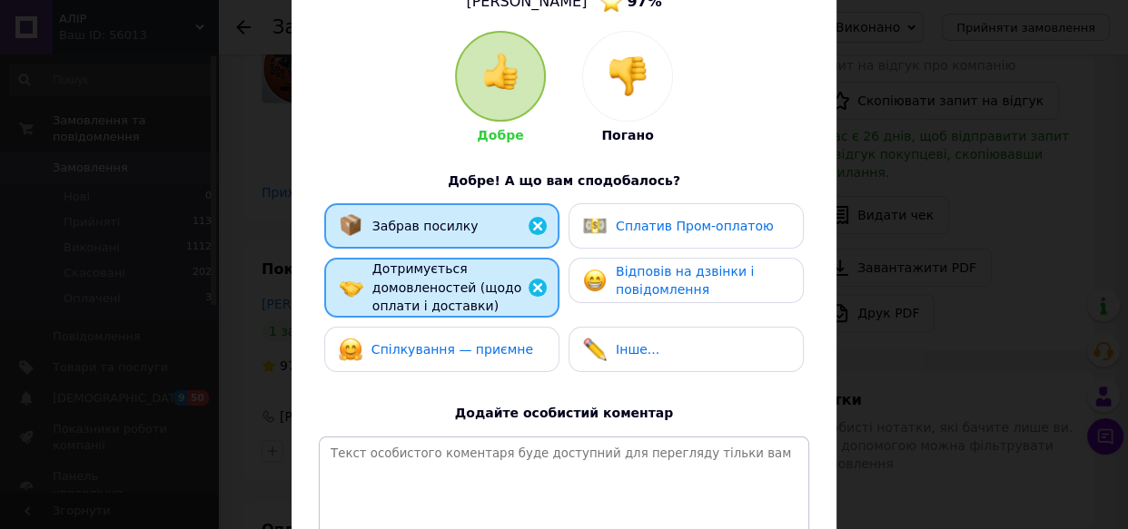
click at [490, 350] on span "Спілкування — приємне" at bounding box center [452, 349] width 162 height 15
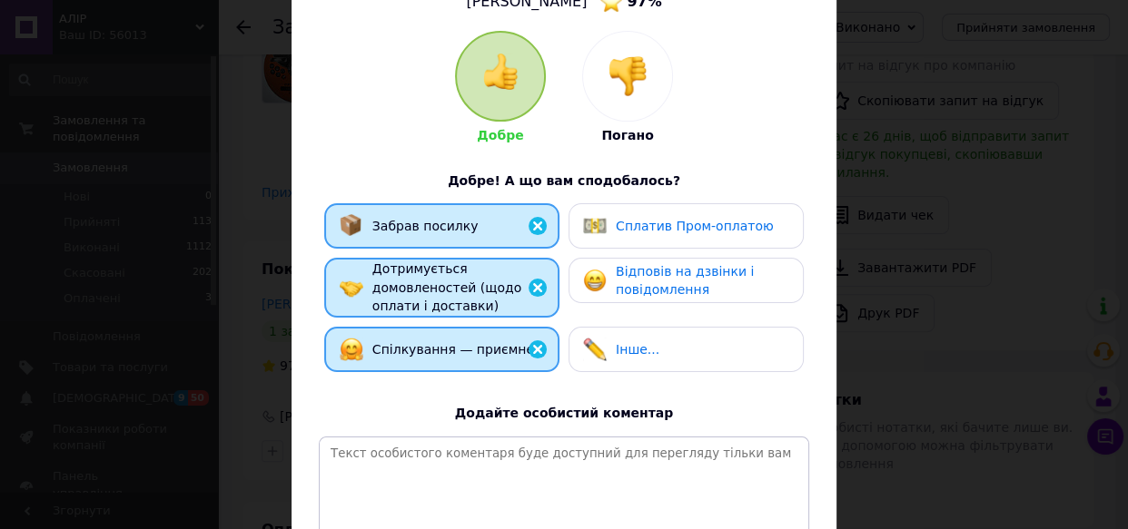
drag, startPoint x: 678, startPoint y: 220, endPoint x: 691, endPoint y: 245, distance: 28.4
click at [679, 220] on span "Сплатив Пром-оплатою" at bounding box center [695, 226] width 158 height 15
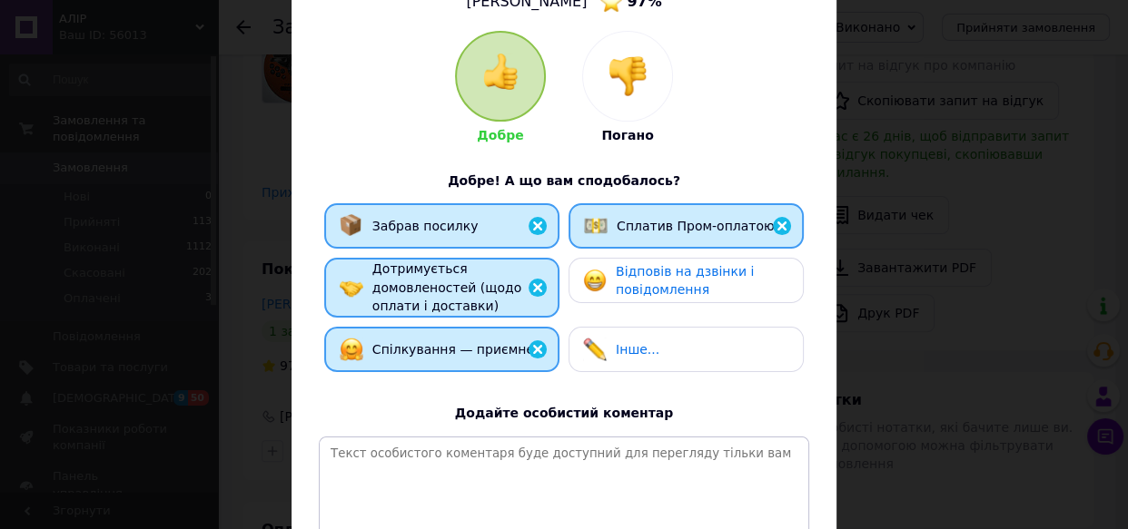
click at [708, 275] on span "Відповів на дзвінки і повідомлення" at bounding box center [685, 281] width 138 height 34
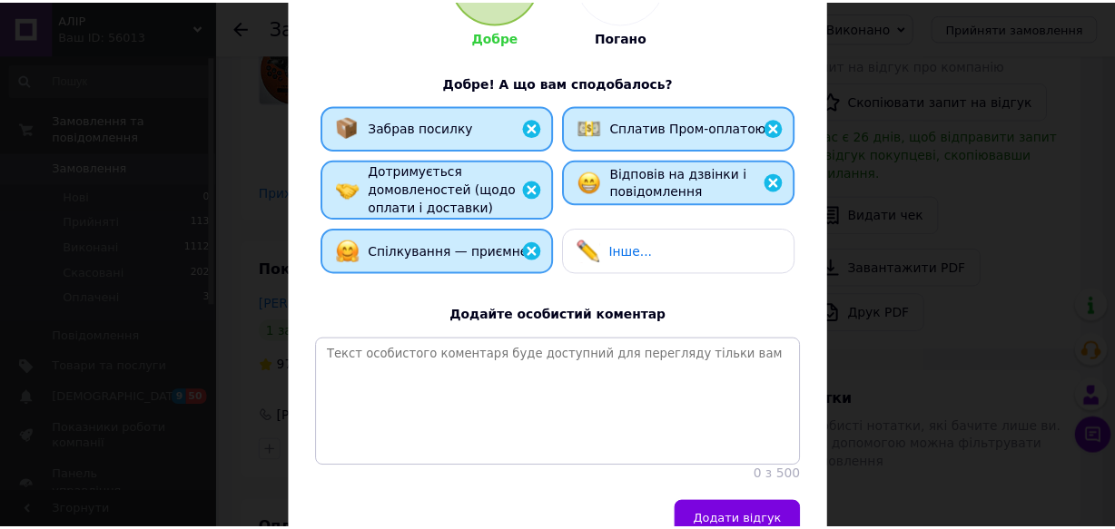
scroll to position [374, 0]
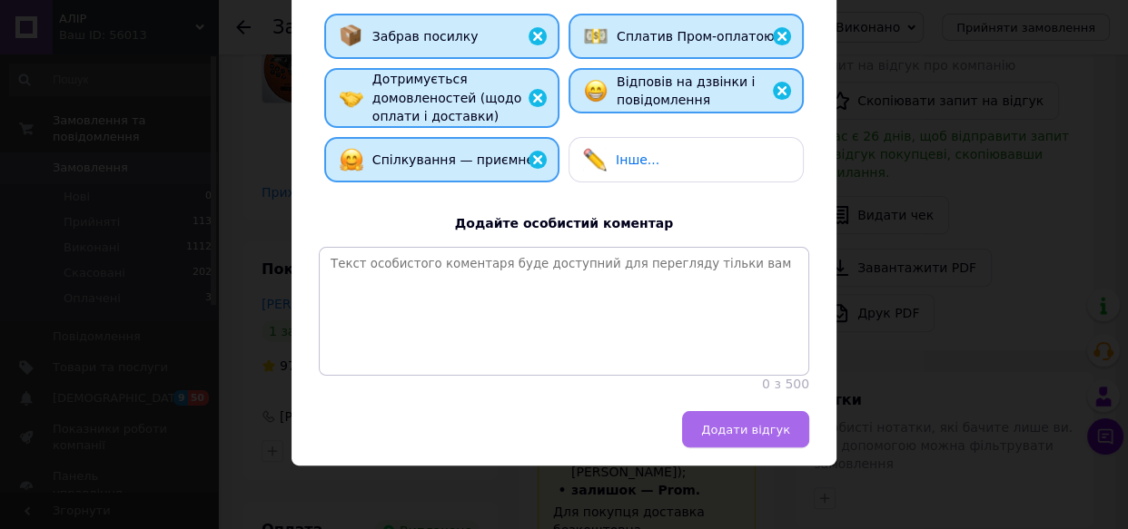
click at [783, 433] on span "Додати відгук" at bounding box center [745, 430] width 89 height 14
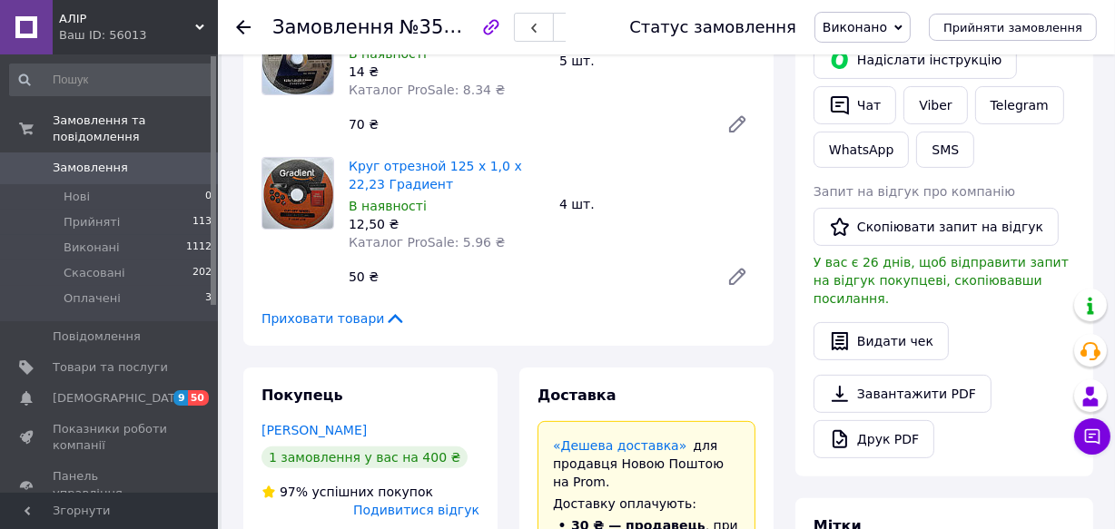
scroll to position [330, 0]
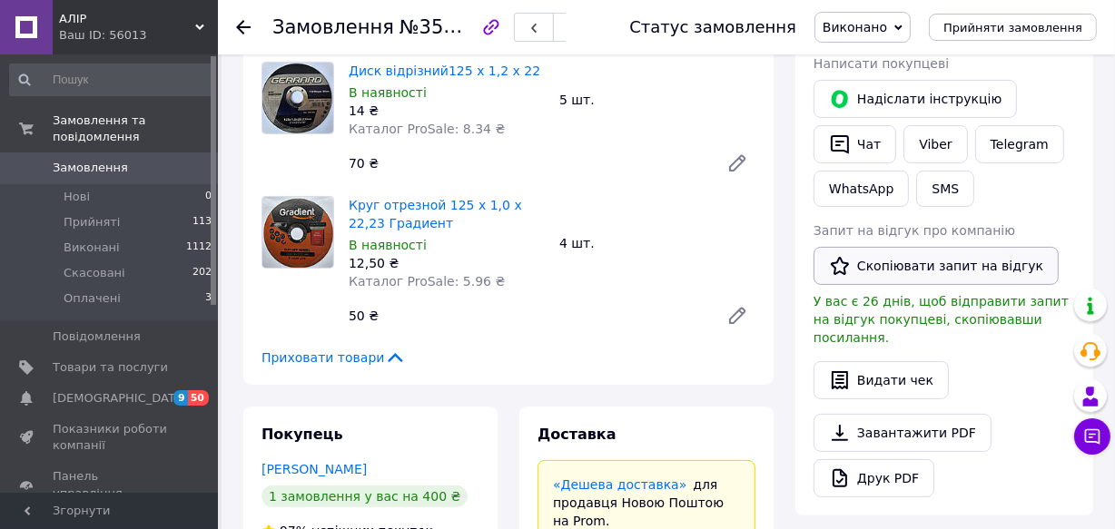
click at [922, 272] on button "Скопіювати запит на відгук" at bounding box center [935, 266] width 245 height 38
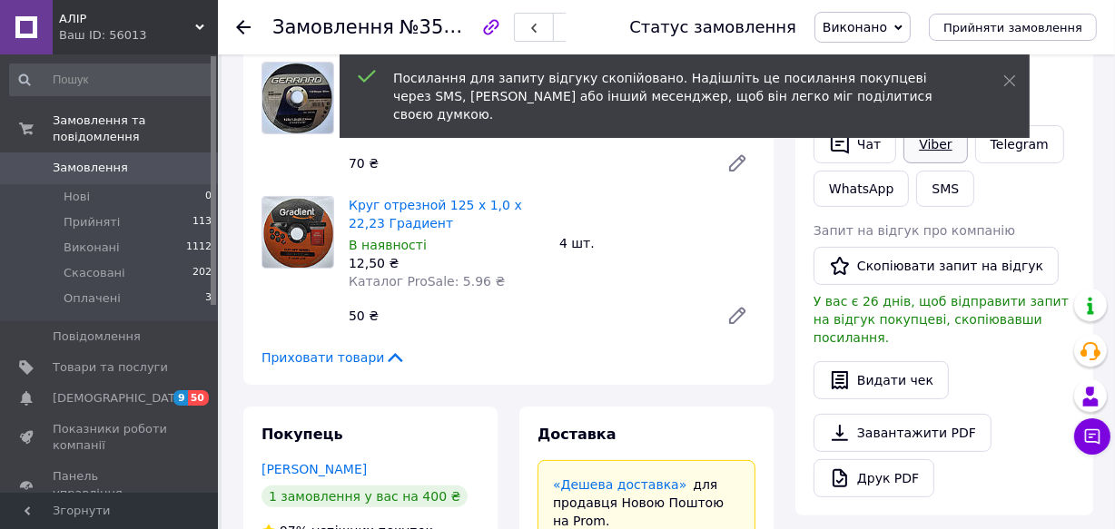
click at [946, 141] on link "Viber" at bounding box center [935, 144] width 64 height 38
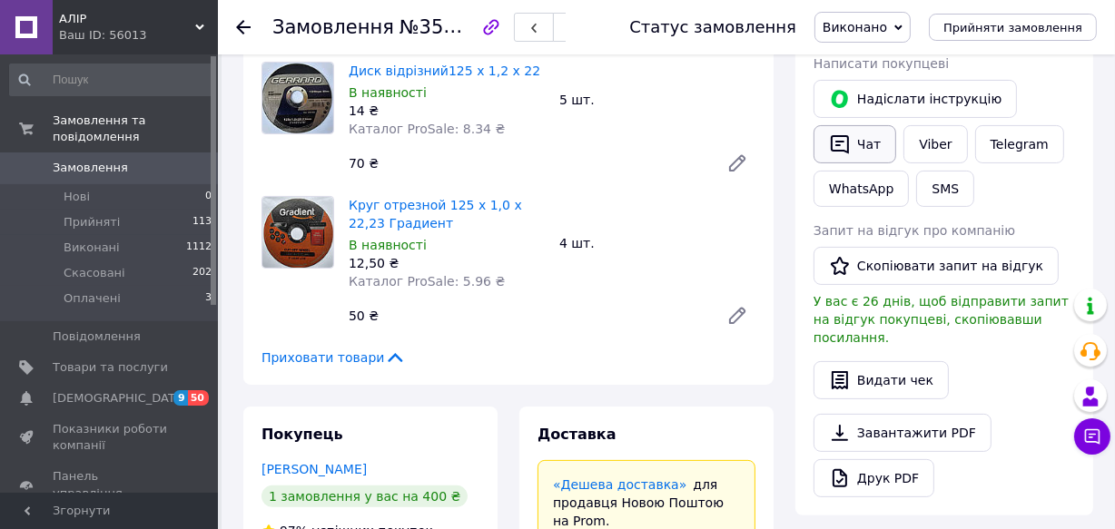
click at [859, 141] on button "Чат" at bounding box center [854, 144] width 83 height 38
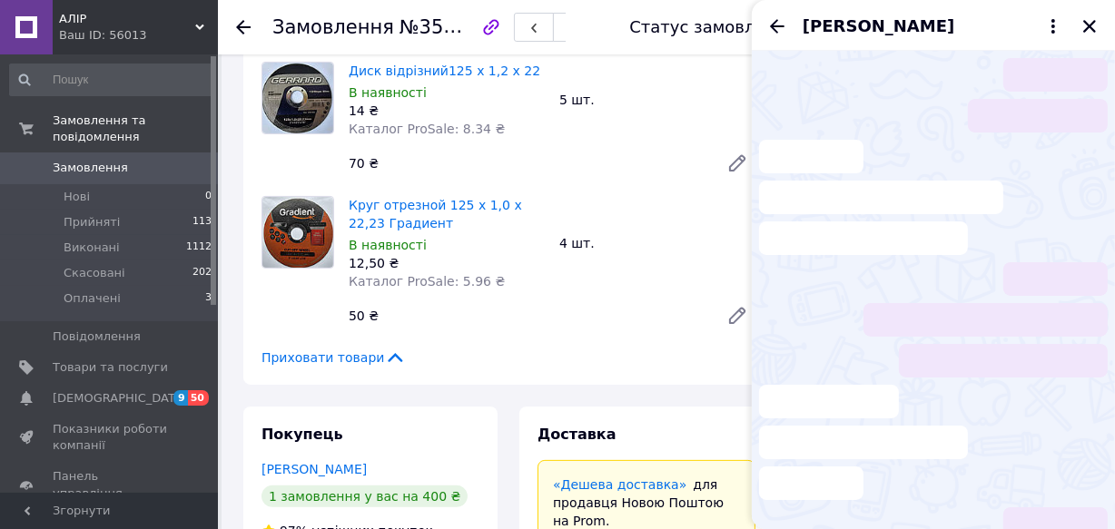
scroll to position [45, 0]
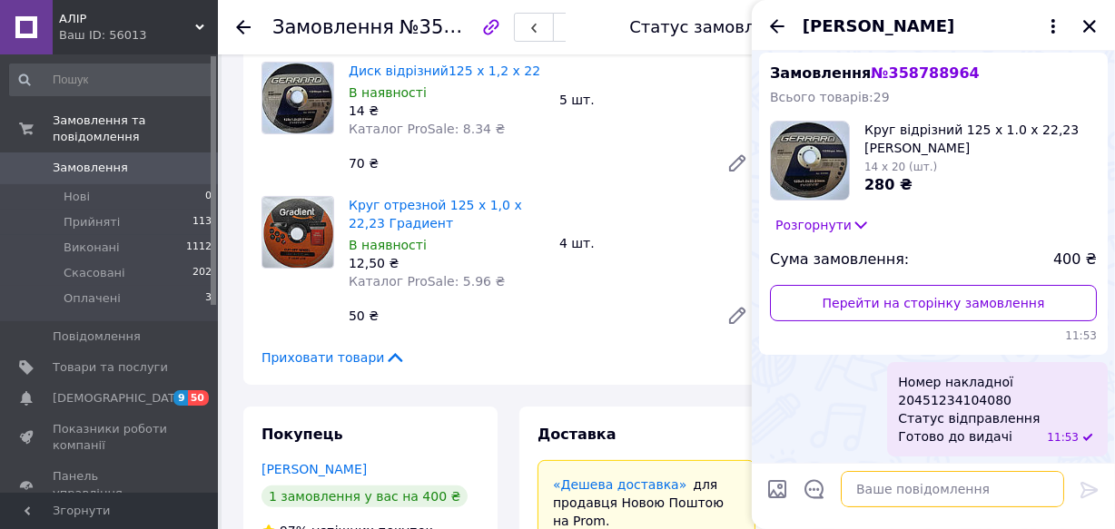
paste textarea "[URL][DOMAIN_NAME]"
type textarea "[URL][DOMAIN_NAME]"
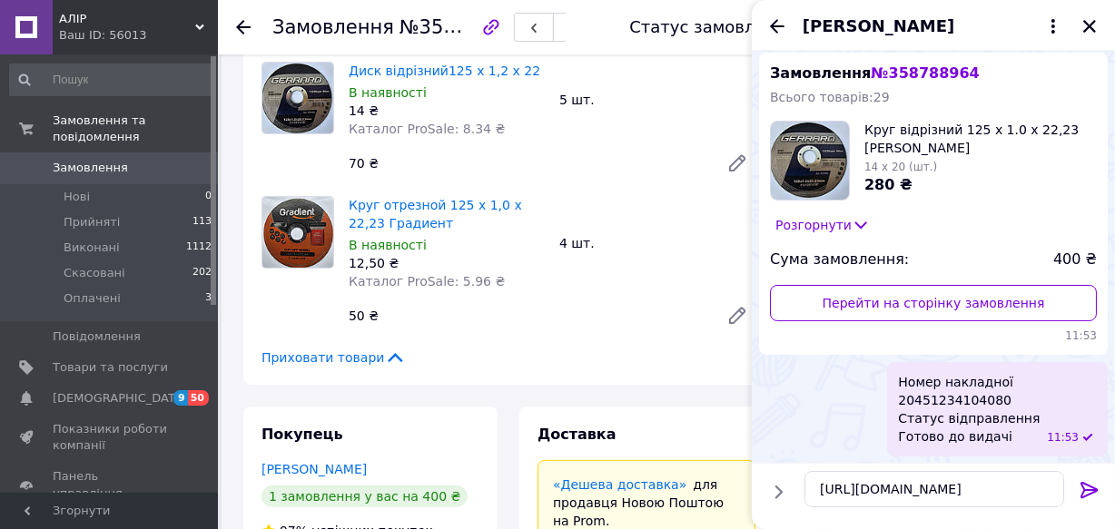
click at [1081, 489] on icon at bounding box center [1090, 490] width 22 height 22
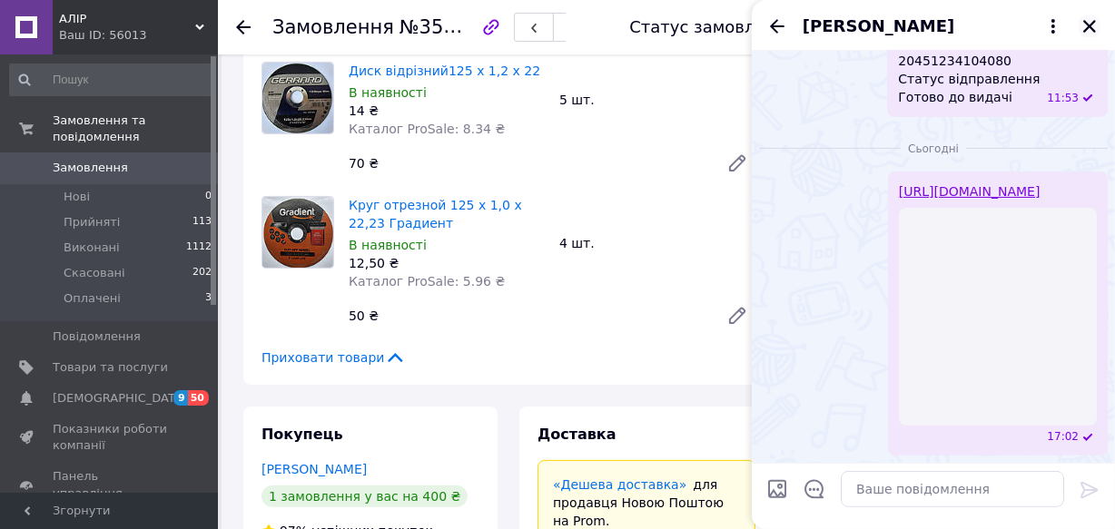
click at [1087, 26] on icon "Закрити" at bounding box center [1089, 26] width 16 height 16
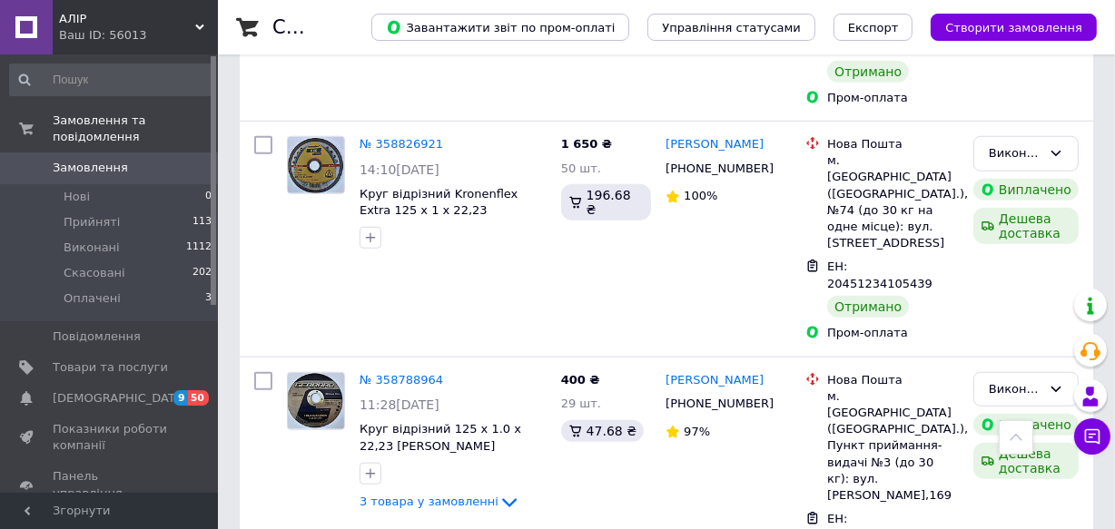
scroll to position [1403, 0]
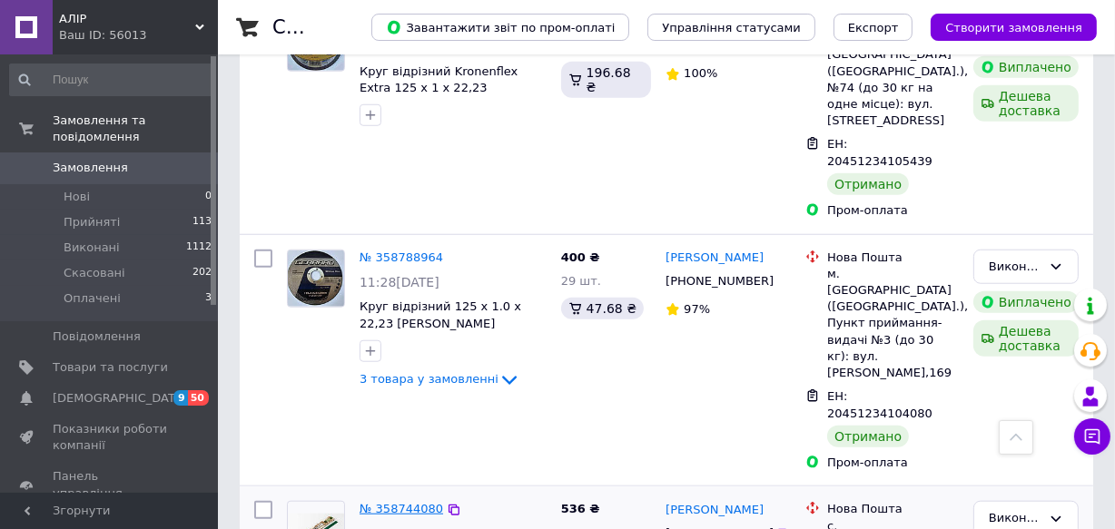
click at [421, 502] on link "№ 358744080" at bounding box center [402, 509] width 84 height 14
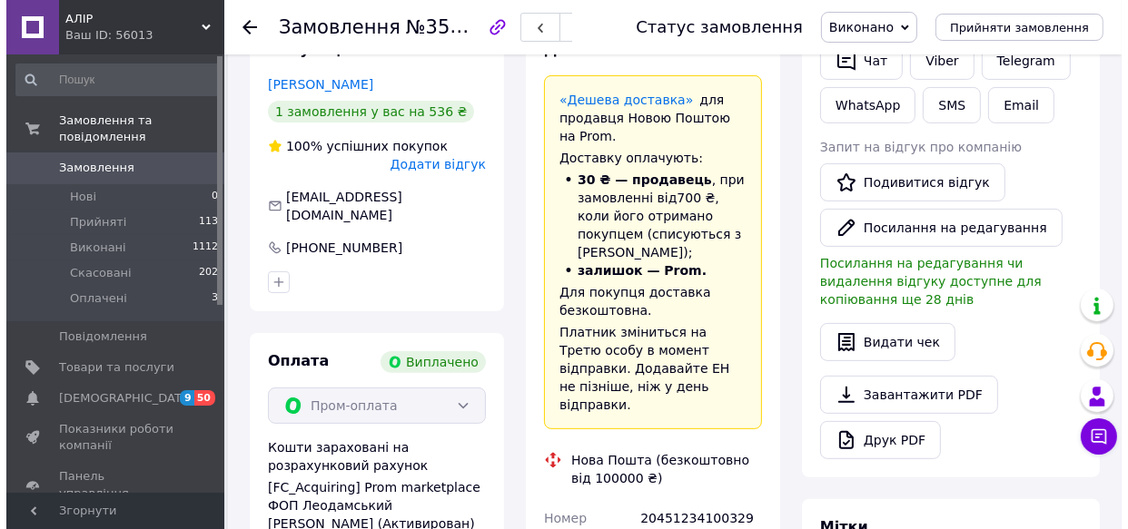
scroll to position [412, 0]
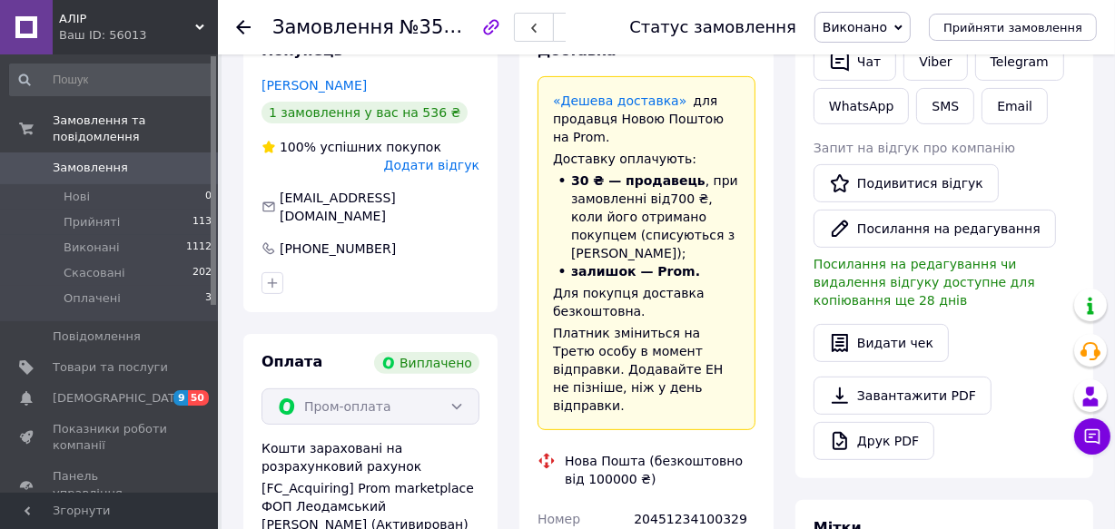
click at [446, 160] on span "Додати відгук" at bounding box center [431, 165] width 95 height 15
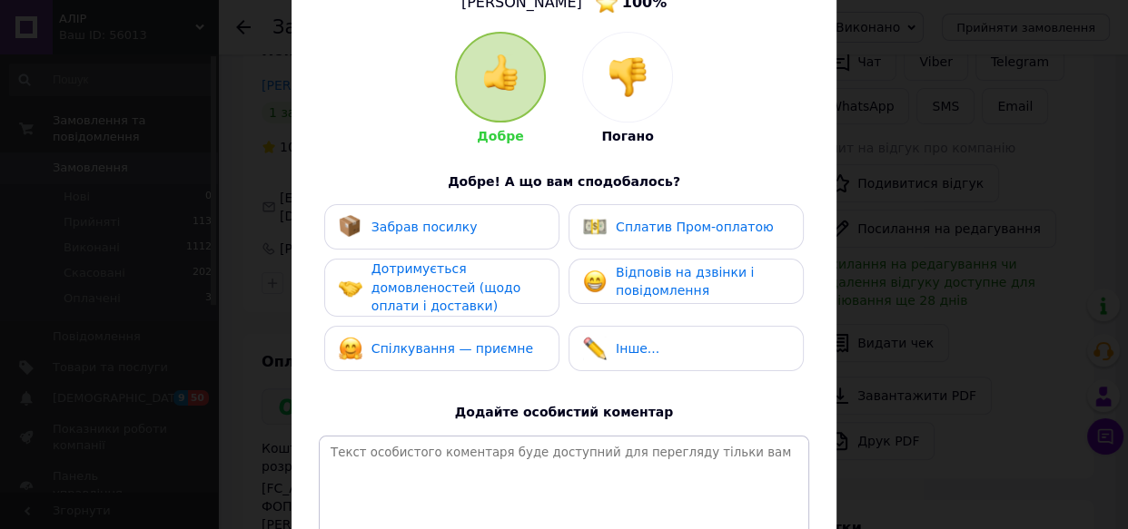
scroll to position [164, 0]
click at [466, 224] on div "Забрав посилку" at bounding box center [442, 226] width 206 height 24
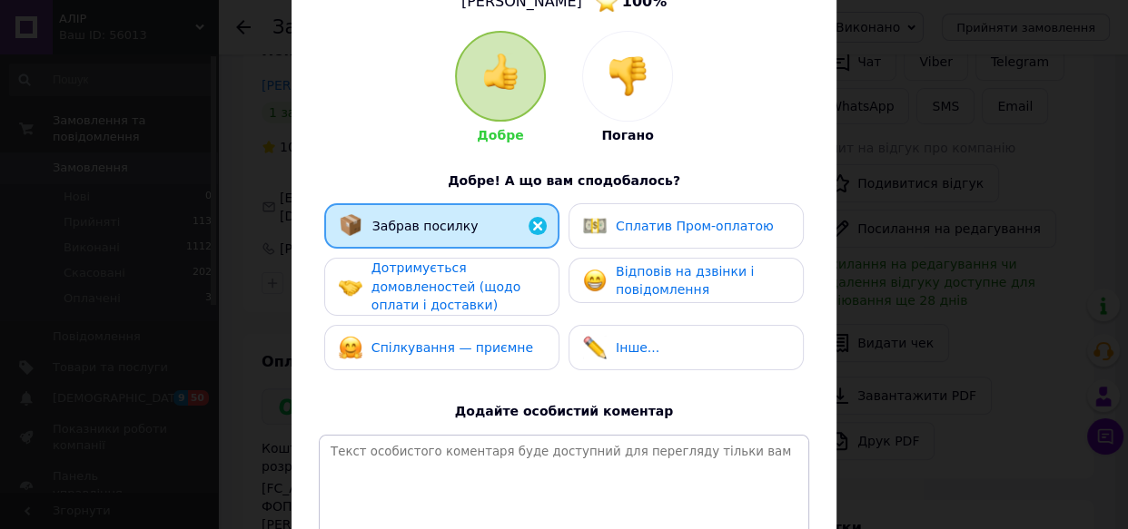
drag, startPoint x: 487, startPoint y: 278, endPoint x: 493, endPoint y: 327, distance: 49.4
click at [488, 286] on span "Дотримується домовленостей (щодо оплати і доставки)" at bounding box center [445, 287] width 149 height 52
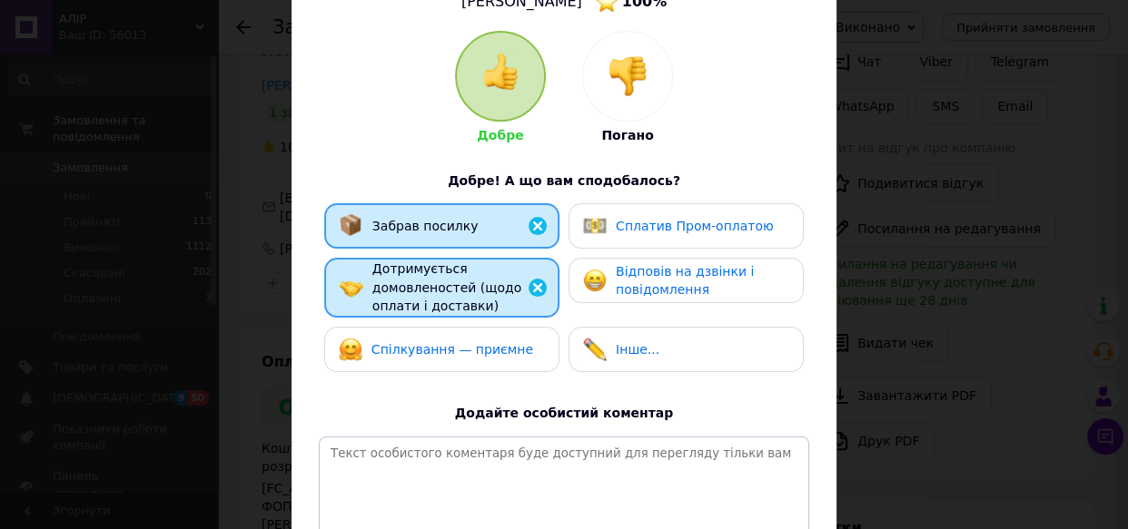
click at [497, 342] on span "Спілкування — приємне" at bounding box center [452, 349] width 162 height 15
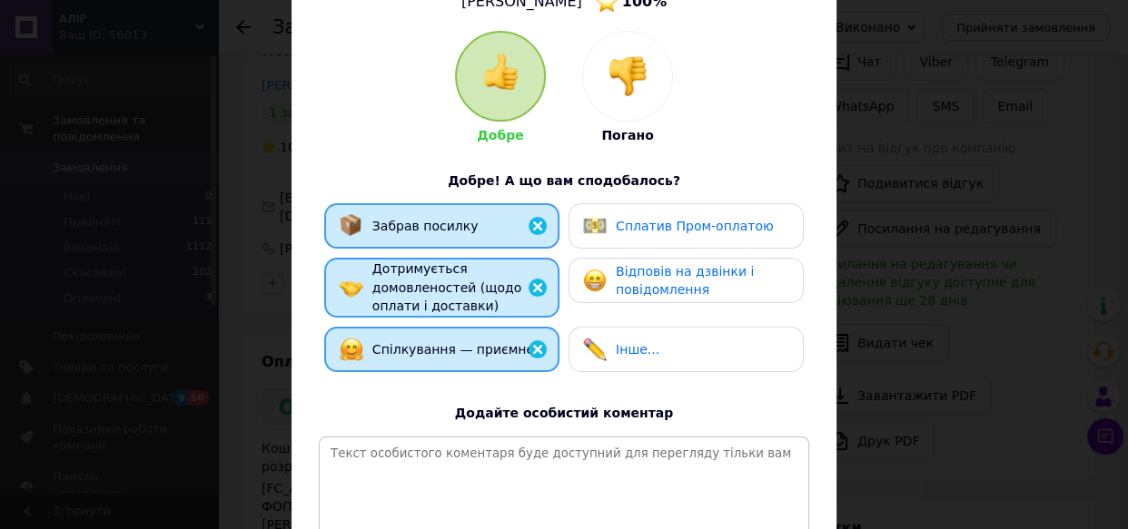
click at [644, 219] on span "Сплатив Пром-оплатою" at bounding box center [695, 226] width 158 height 15
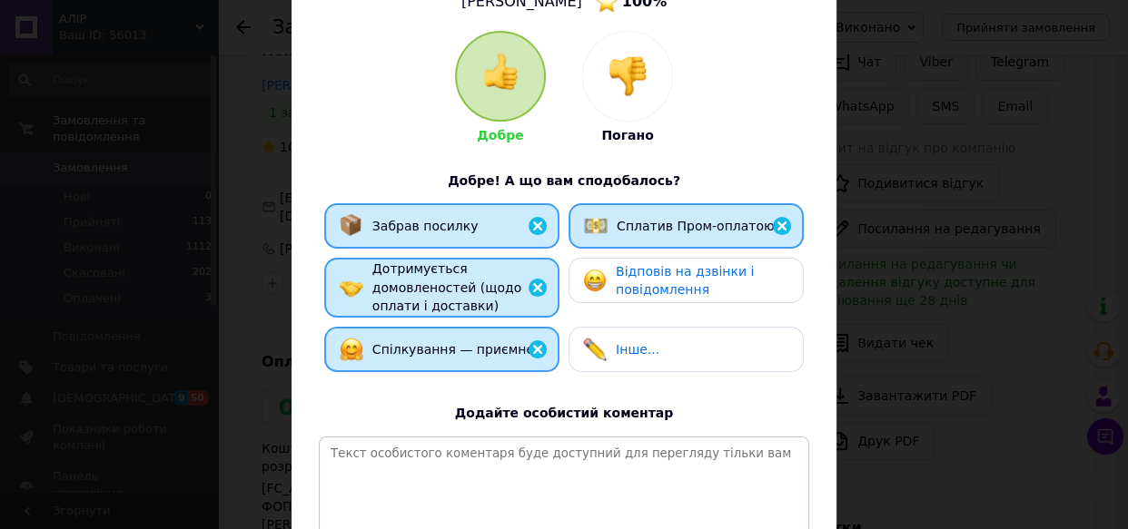
click at [659, 275] on span "Відповів на дзвінки і повідомлення" at bounding box center [685, 281] width 138 height 34
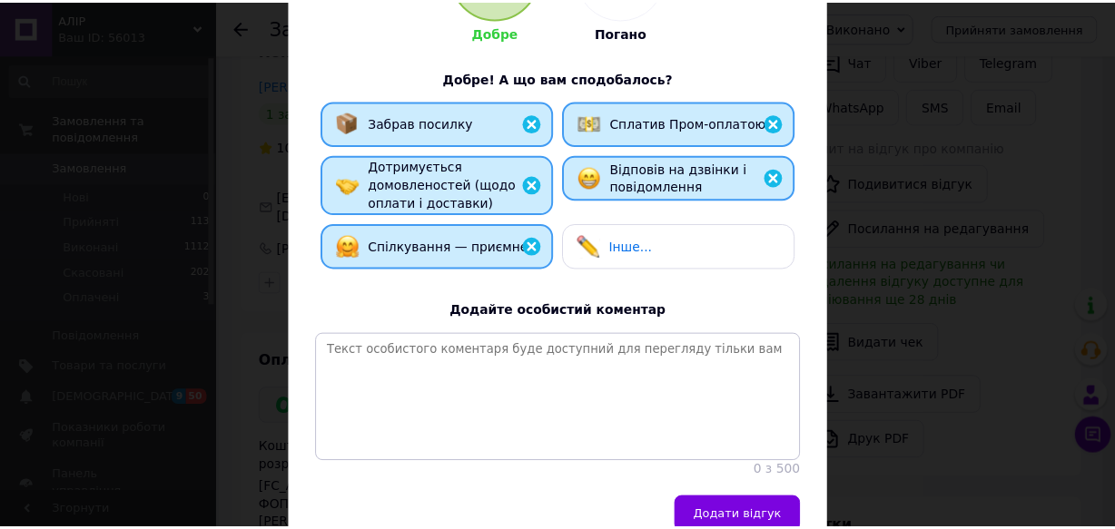
scroll to position [374, 0]
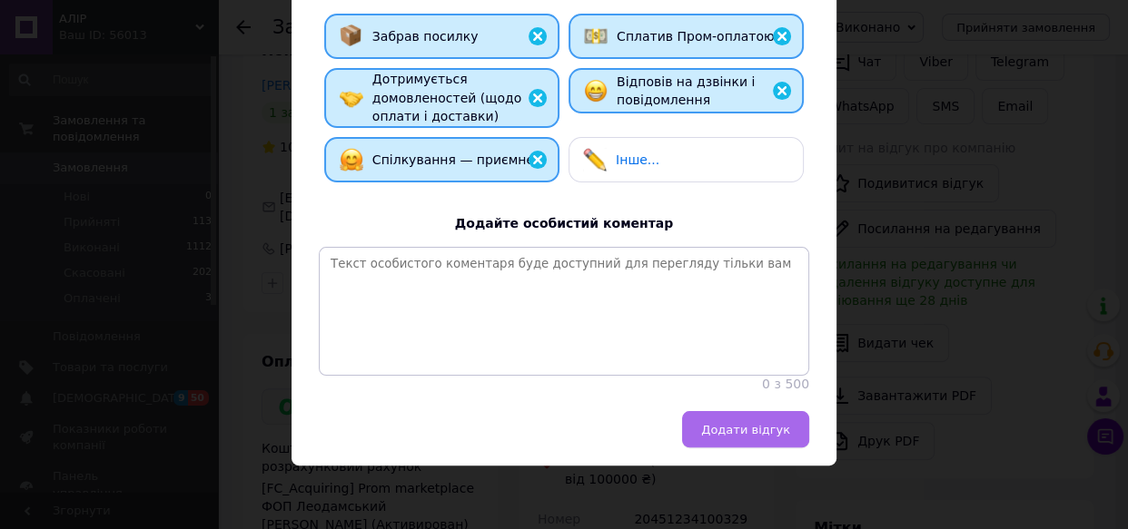
click at [757, 432] on span "Додати відгук" at bounding box center [745, 430] width 89 height 14
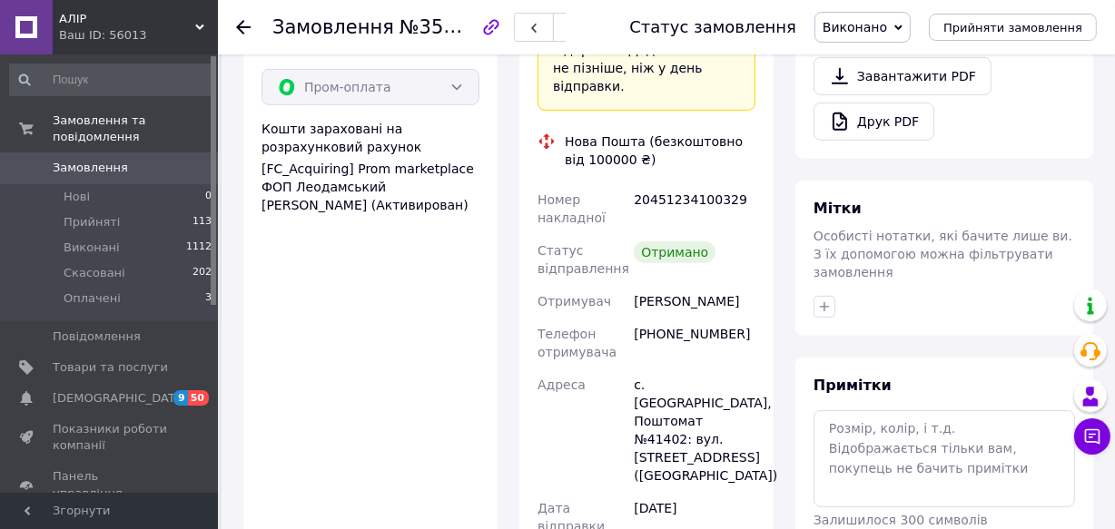
scroll to position [743, 0]
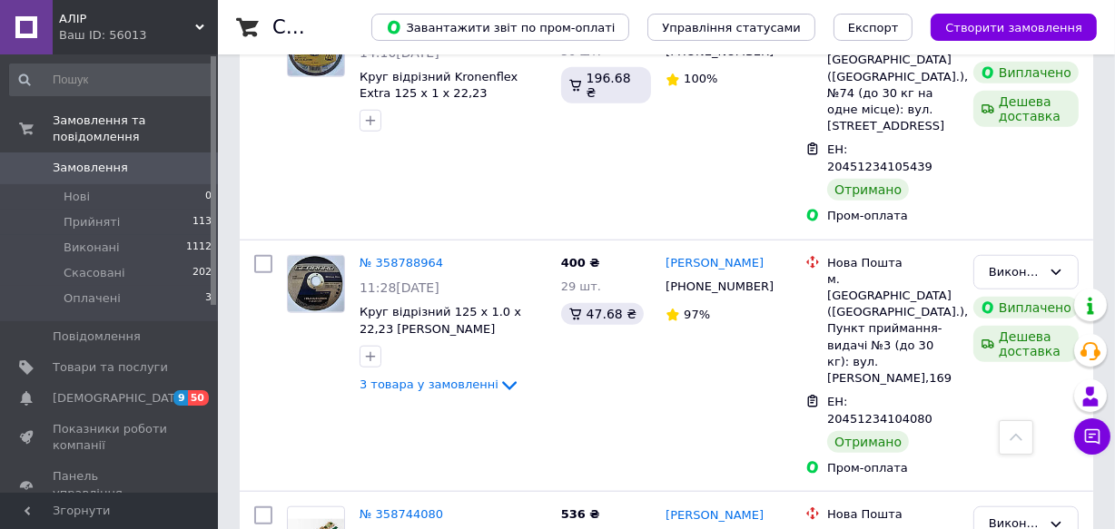
scroll to position [1403, 0]
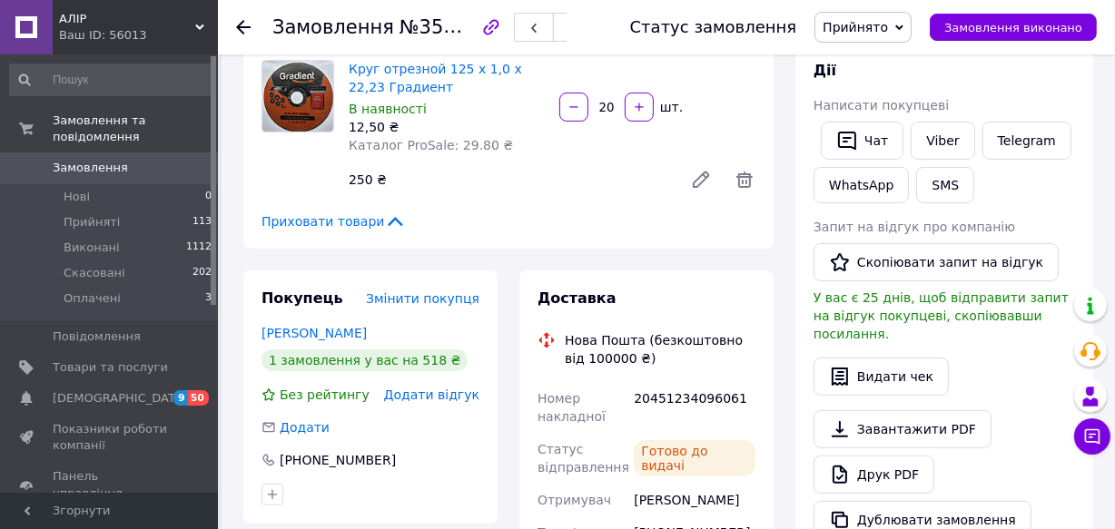
scroll to position [429, 0]
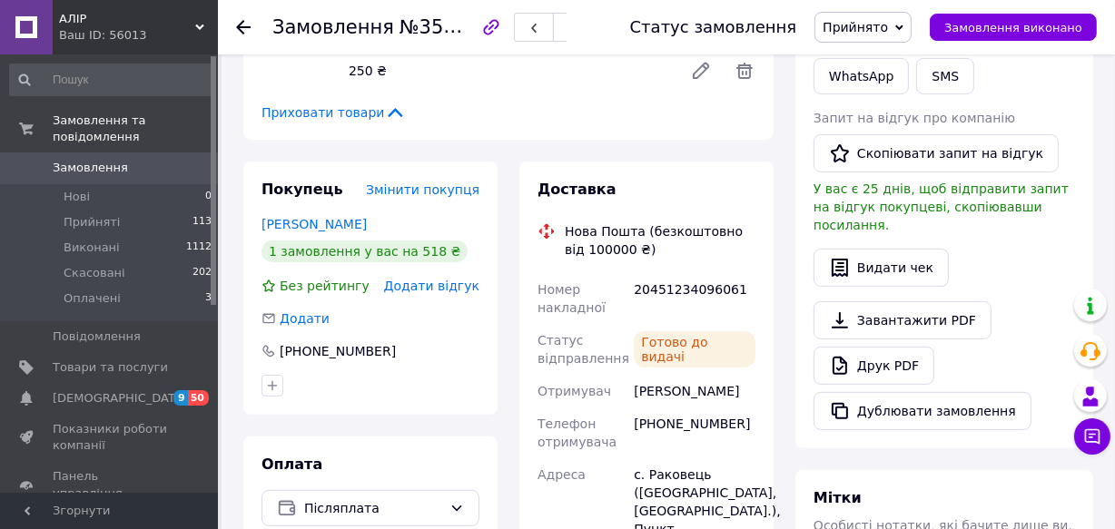
click at [450, 281] on span "Додати відгук" at bounding box center [431, 286] width 95 height 15
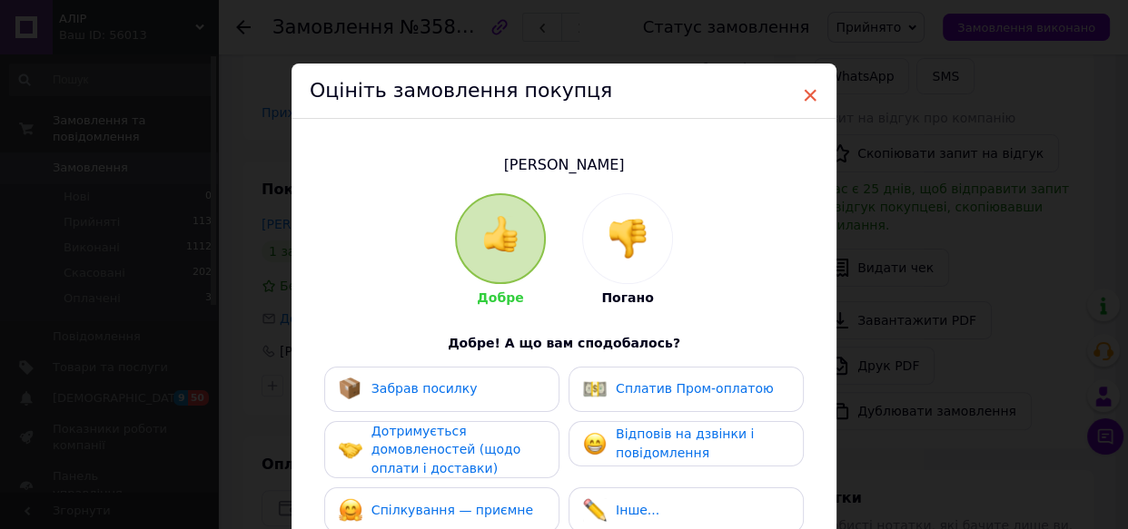
click at [804, 96] on span "×" at bounding box center [810, 95] width 16 height 31
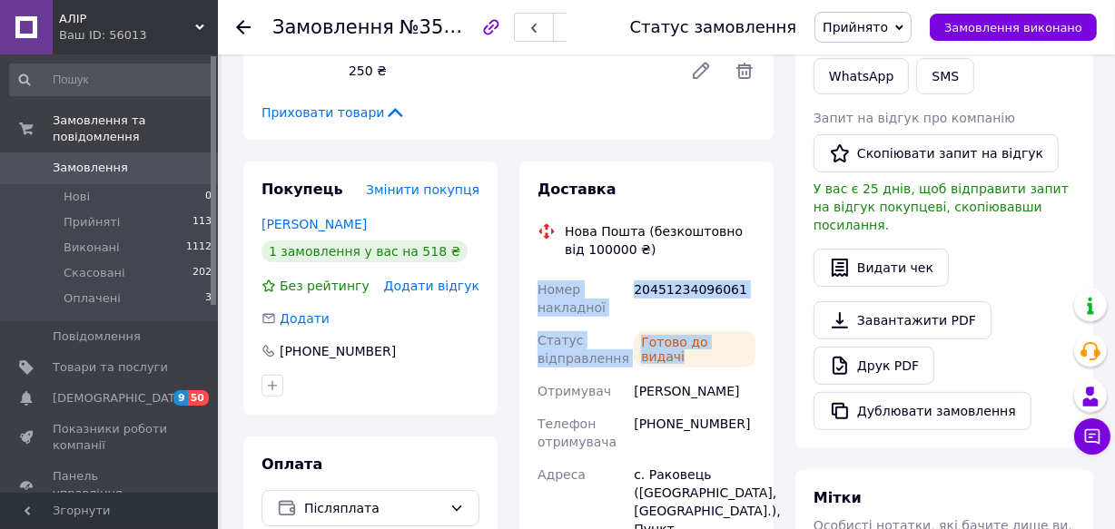
drag, startPoint x: 533, startPoint y: 285, endPoint x: 742, endPoint y: 347, distance: 217.7
copy div "Номер накладної 20451234096061 Статус відправлення Готово до видачі"
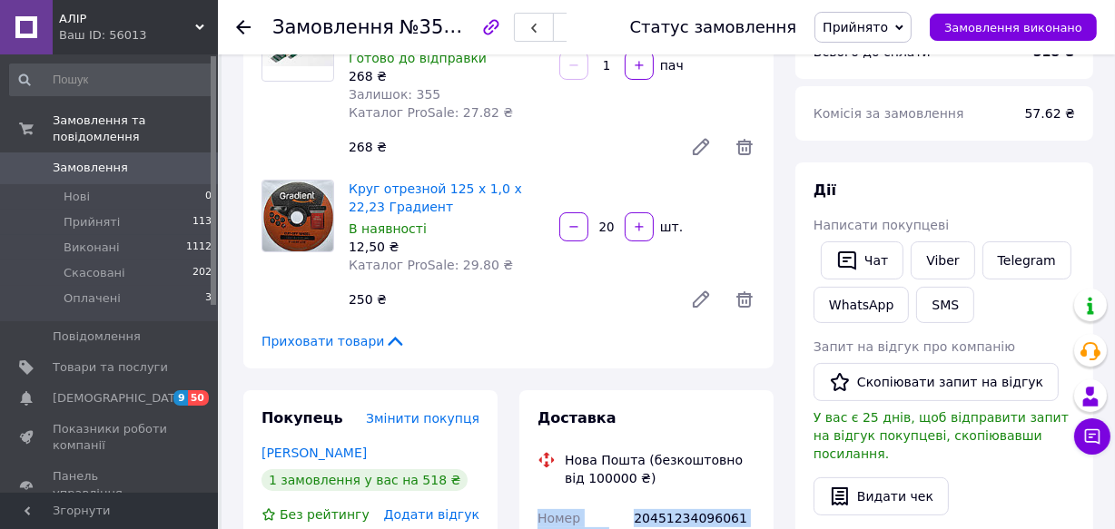
scroll to position [182, 0]
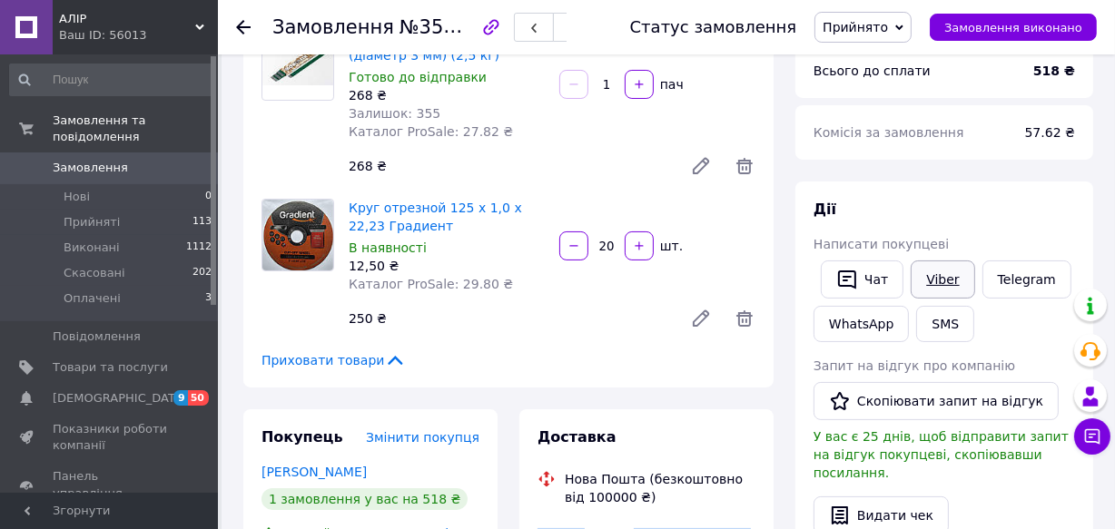
click at [944, 279] on link "Viber" at bounding box center [943, 280] width 64 height 38
click at [878, 279] on button "Чат" at bounding box center [862, 280] width 83 height 38
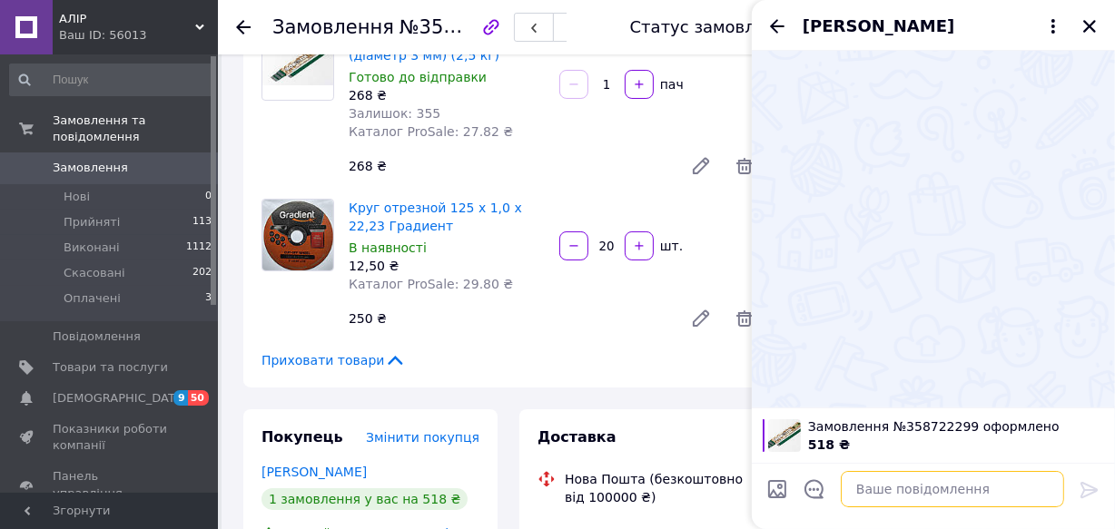
paste textarea "Номер накладної 20451234096061 Статус відправлення Готово до видачі"
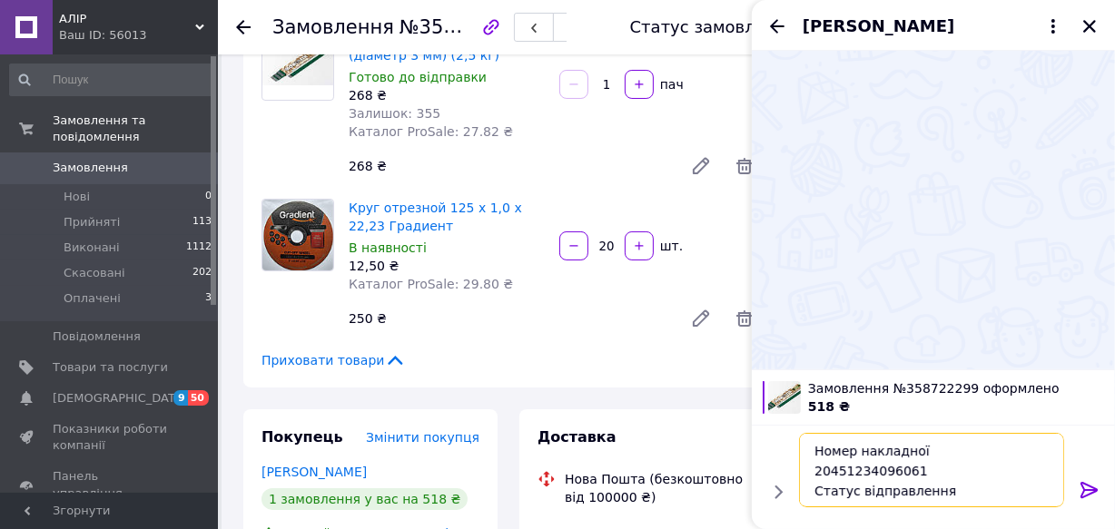
scroll to position [12, 0]
type textarea "Номер накладної 20451234096061 Статус відправлення Готово до видачі"
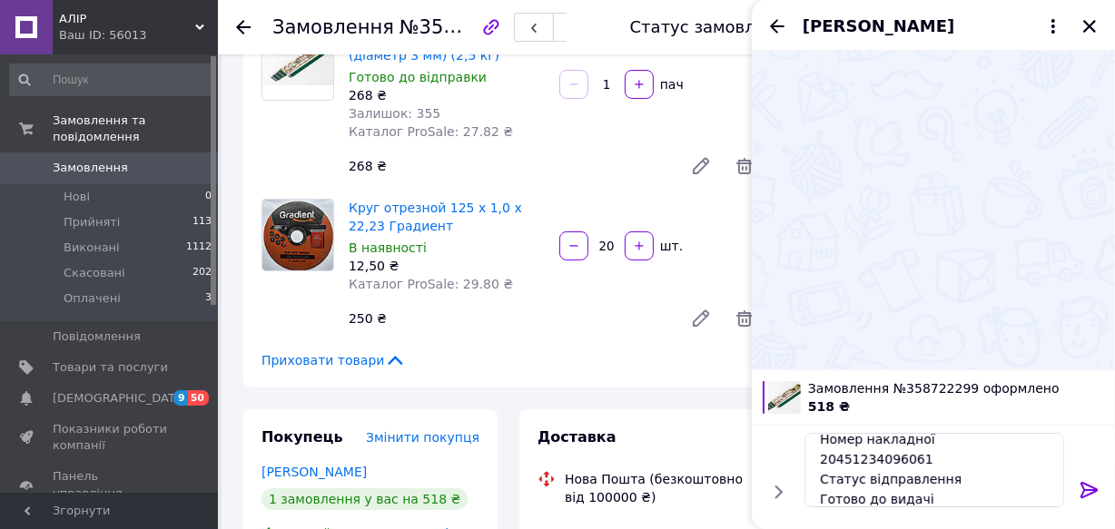
click at [1083, 491] on icon at bounding box center [1088, 490] width 17 height 16
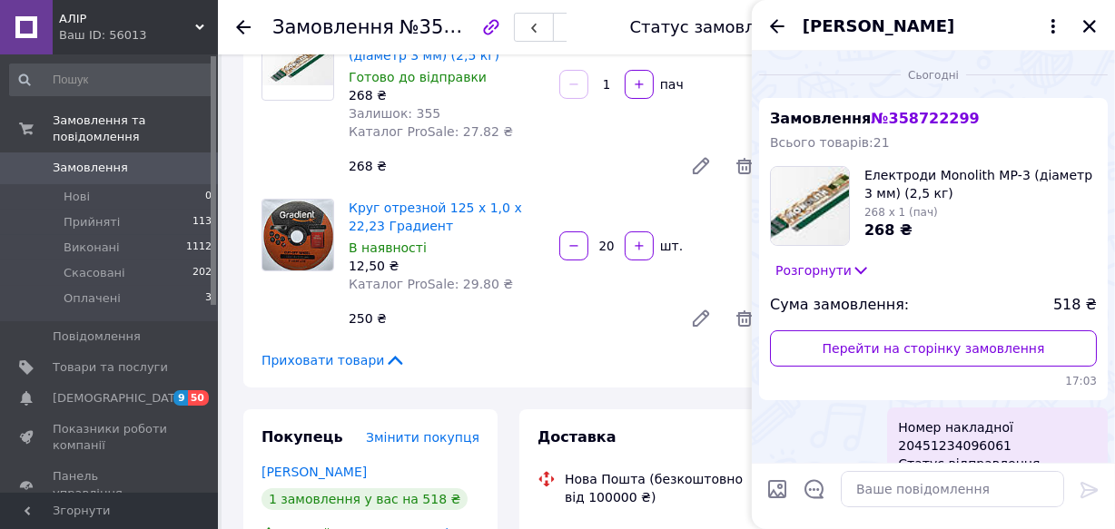
scroll to position [45, 0]
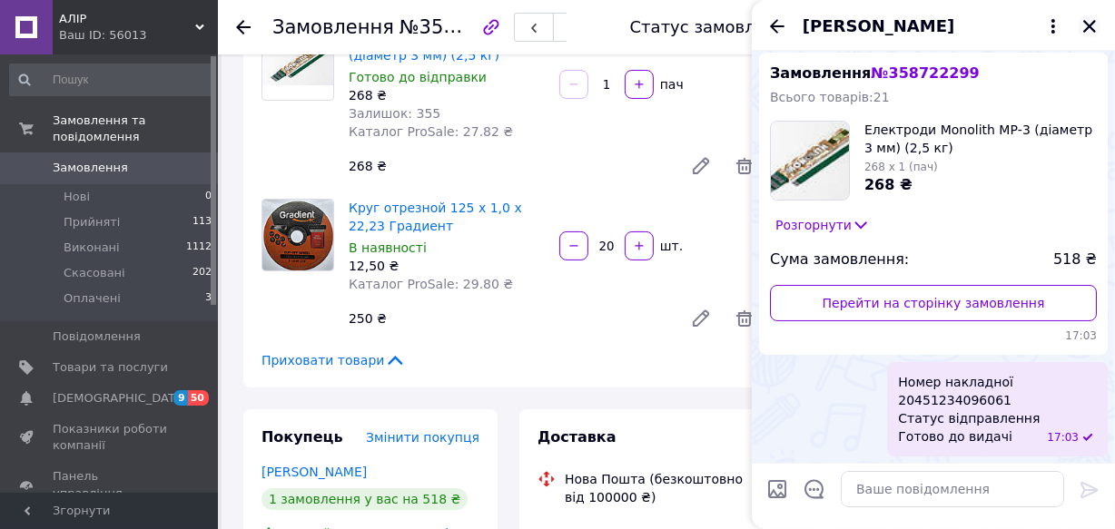
click at [1080, 34] on button "Закрити" at bounding box center [1090, 26] width 22 height 22
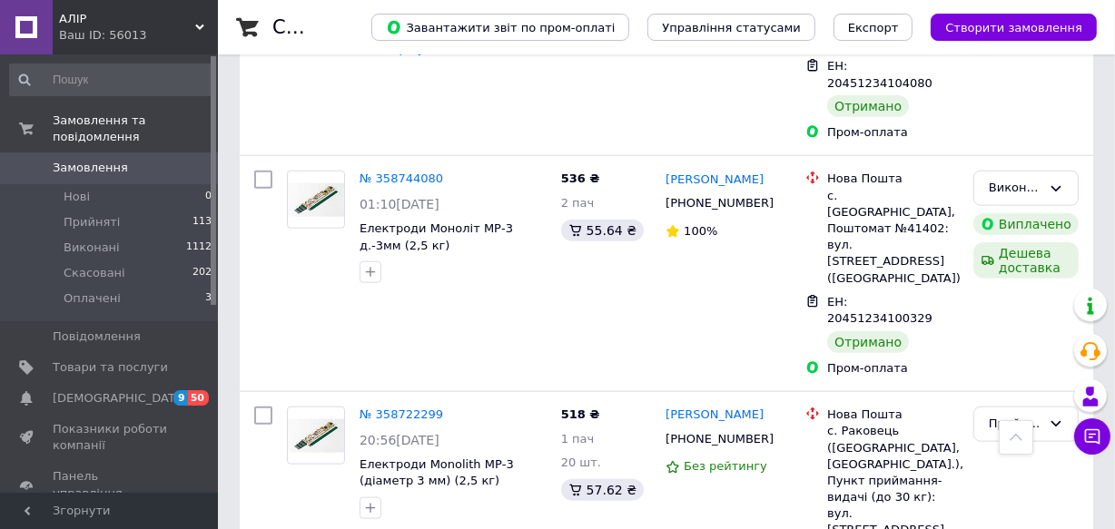
scroll to position [1816, 0]
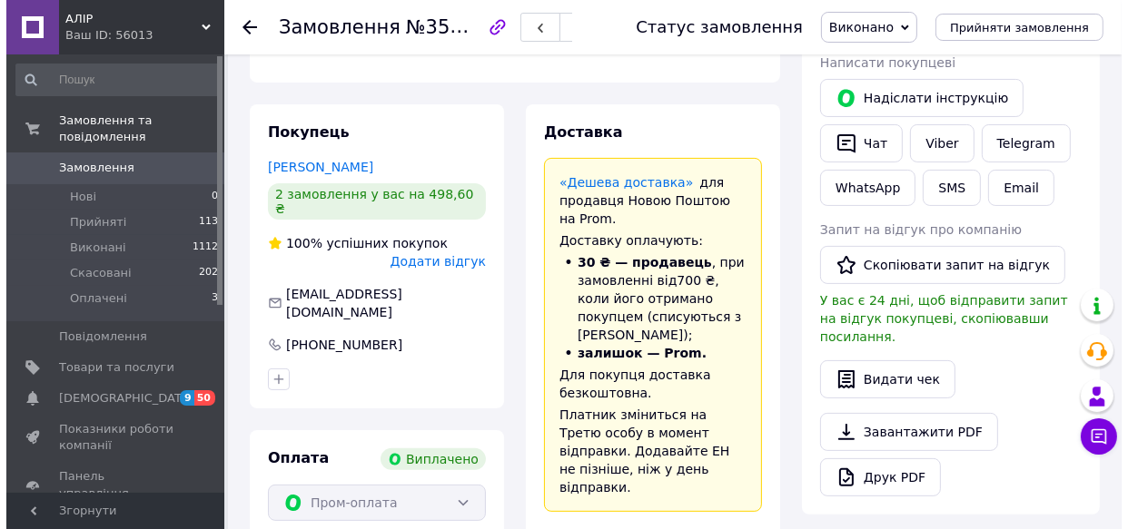
scroll to position [116, 0]
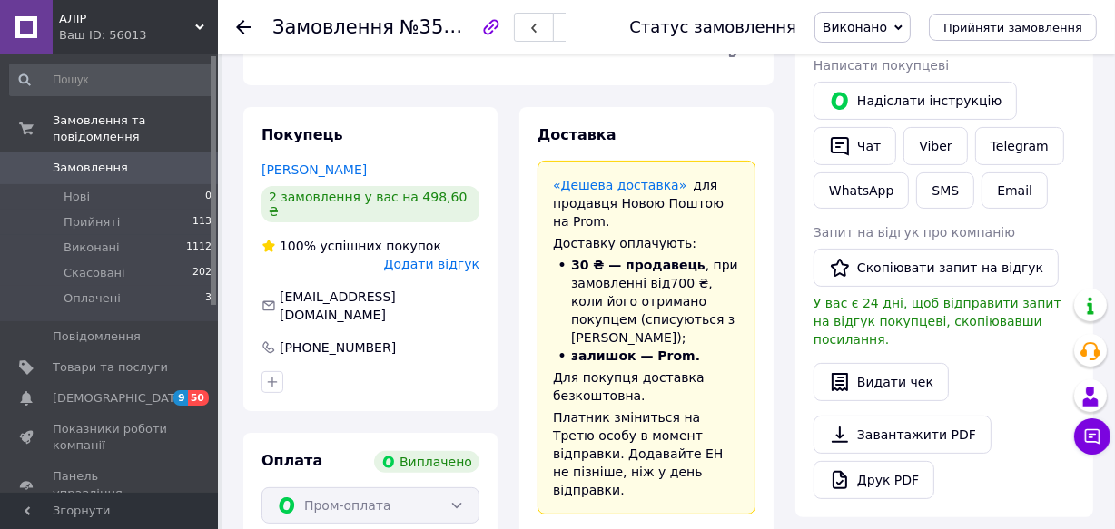
click at [429, 257] on span "Додати відгук" at bounding box center [431, 264] width 95 height 15
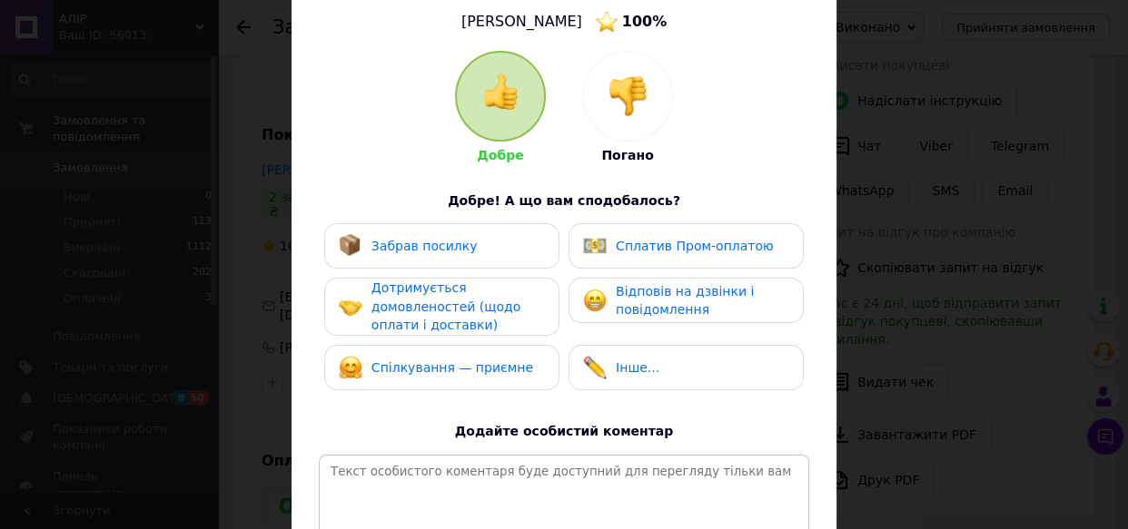
scroll to position [125, 0]
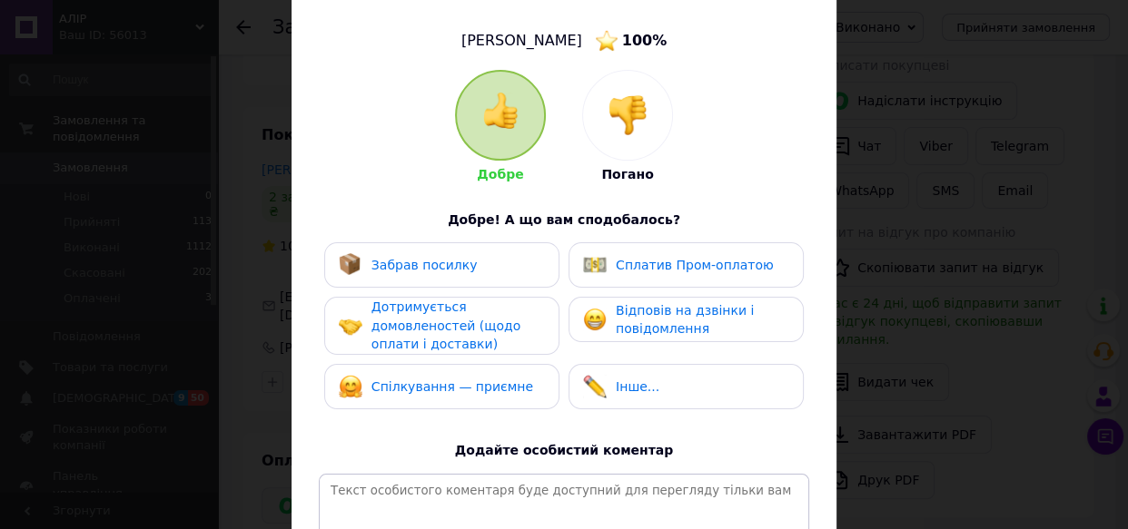
click at [491, 287] on div "Забрав посилку Сплатив Пром-оплатою Дотримується домовленостей (щодо оплати і д…" at bounding box center [564, 330] width 490 height 176
click at [490, 275] on div "Забрав посилку" at bounding box center [442, 265] width 206 height 24
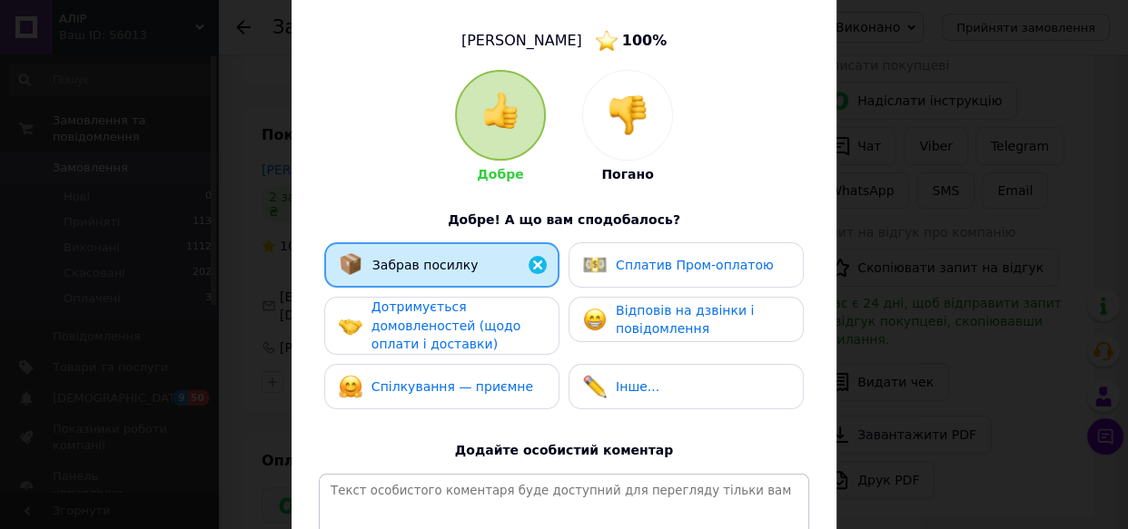
drag, startPoint x: 485, startPoint y: 318, endPoint x: 507, endPoint y: 363, distance: 50.4
click at [486, 318] on span "Дотримується домовленостей (щодо оплати і доставки)" at bounding box center [445, 326] width 149 height 52
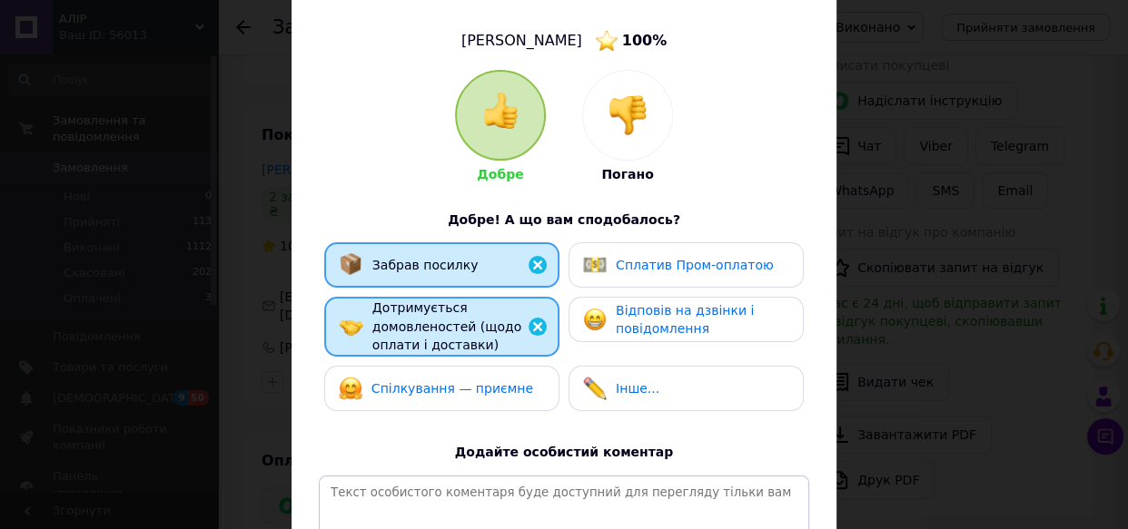
click at [513, 389] on div "Спілкування — приємне" at bounding box center [442, 389] width 206 height 24
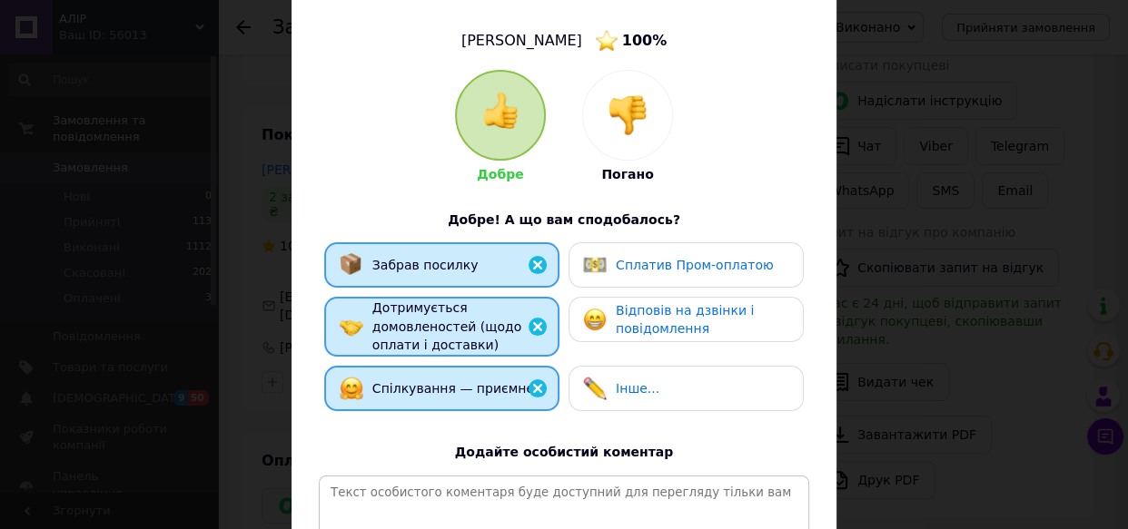
click at [663, 261] on span "Сплатив Пром-оплатою" at bounding box center [695, 265] width 158 height 15
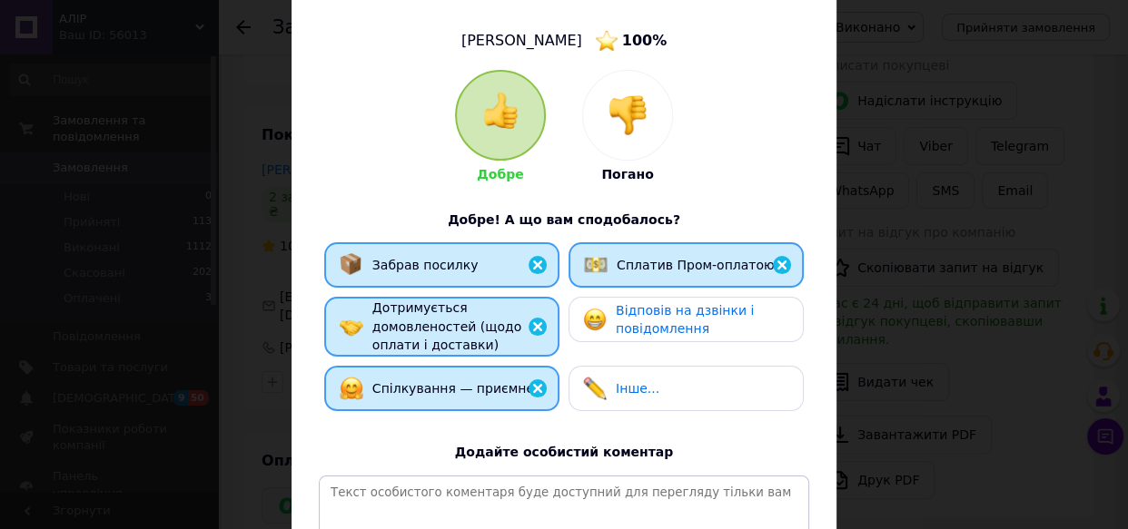
click at [664, 320] on span "Відповів на дзвінки і повідомлення" at bounding box center [685, 320] width 138 height 34
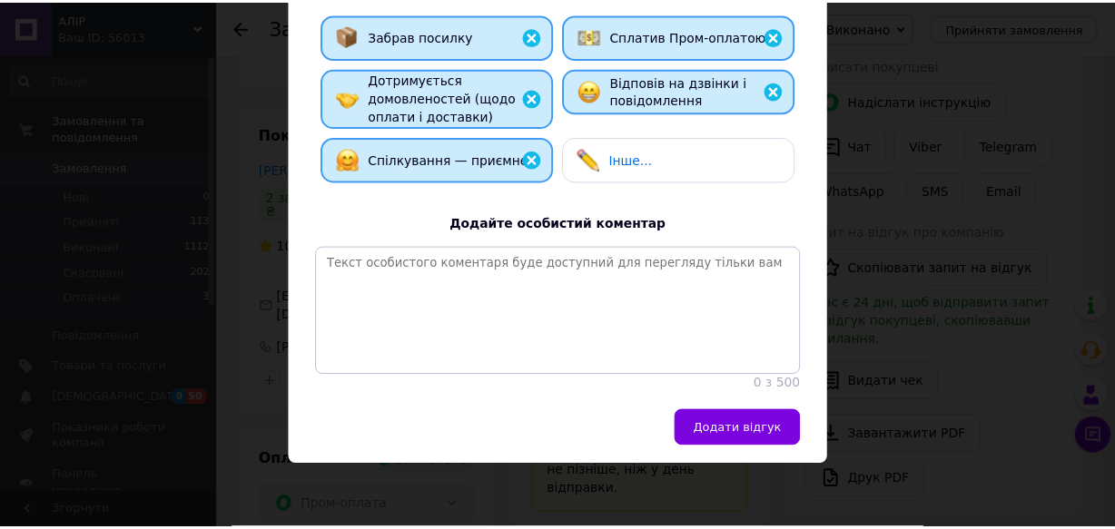
scroll to position [374, 0]
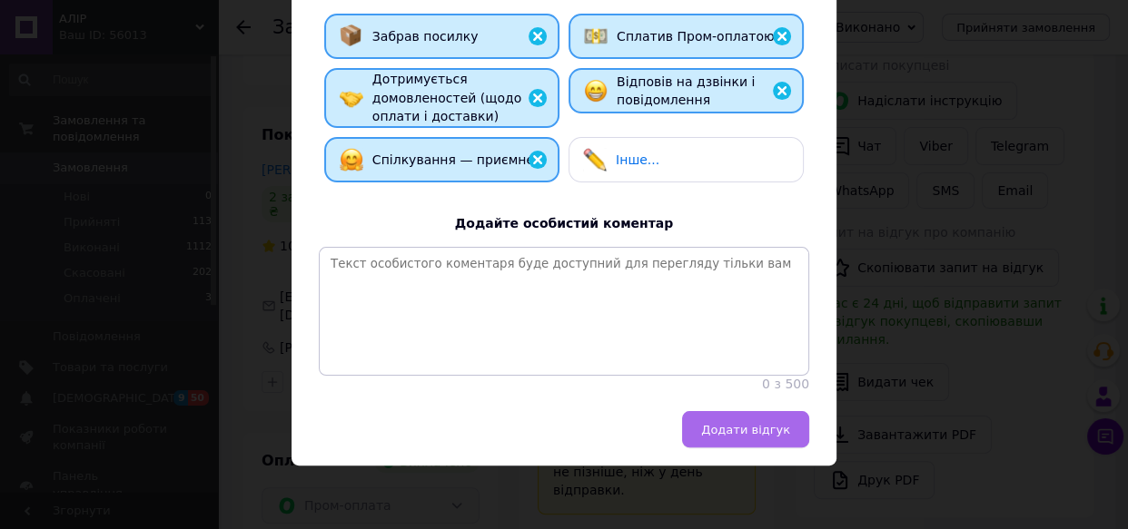
click at [744, 428] on span "Додати відгук" at bounding box center [745, 430] width 89 height 14
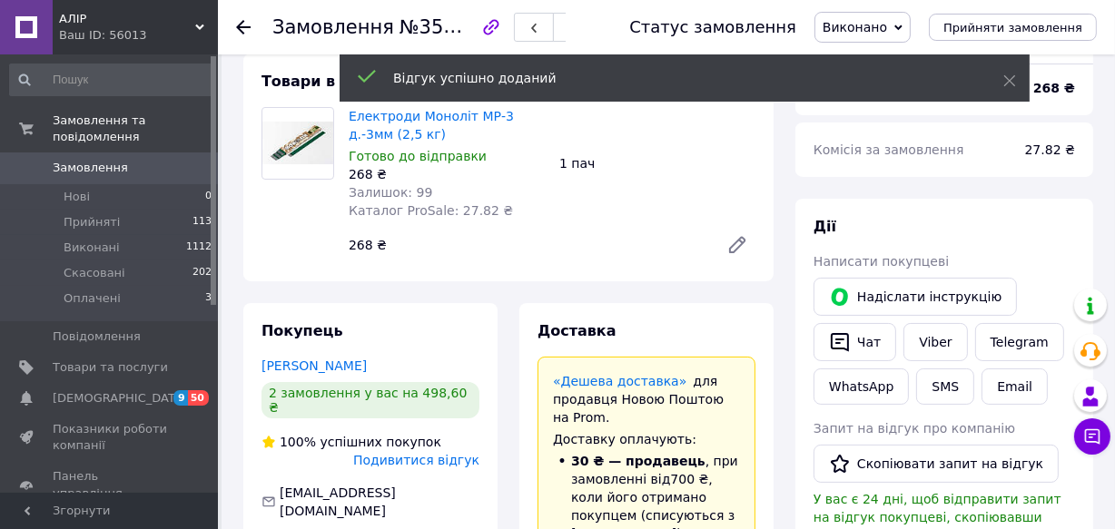
scroll to position [81, 0]
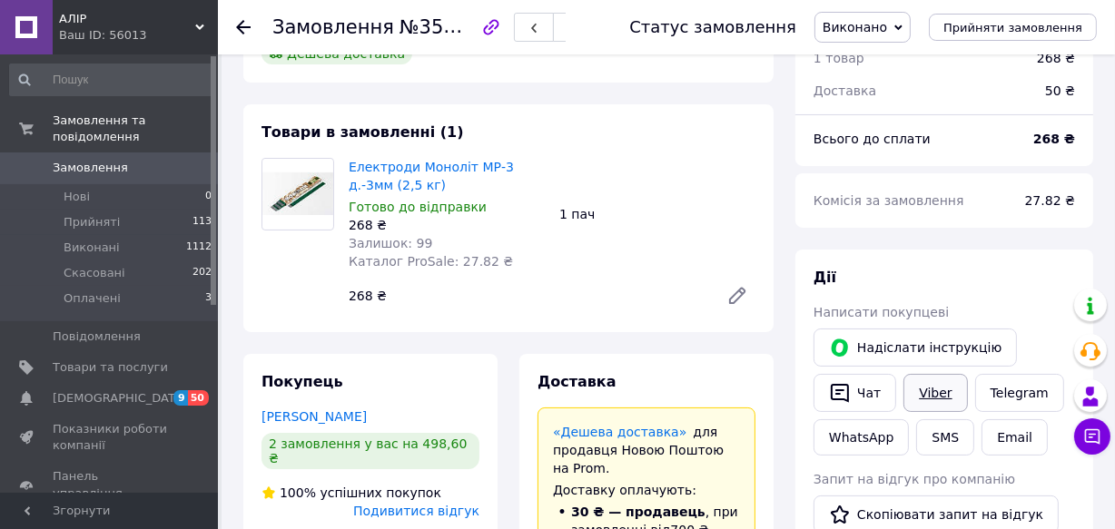
click at [923, 389] on link "Viber" at bounding box center [935, 393] width 64 height 38
click at [855, 385] on button "Чат" at bounding box center [854, 393] width 83 height 38
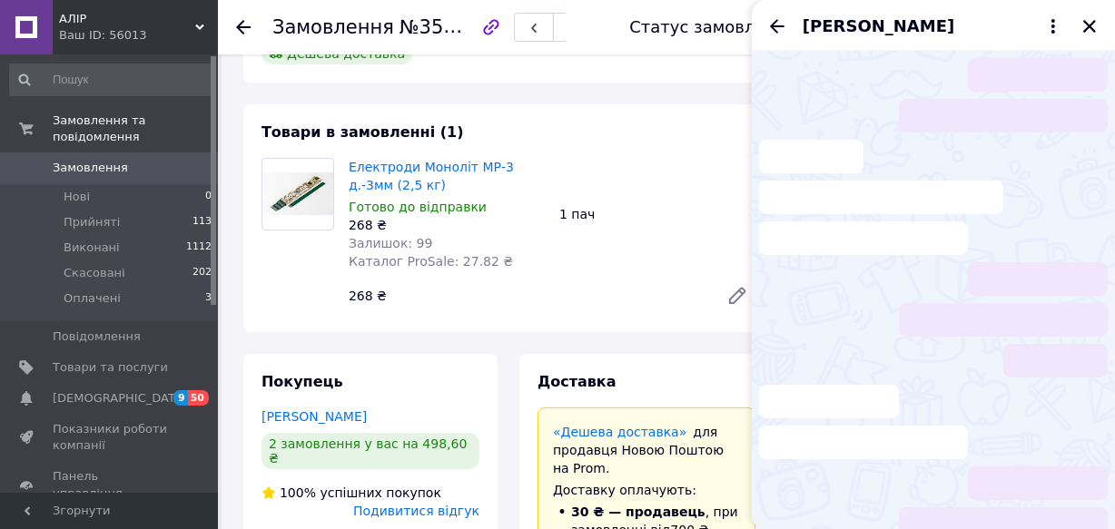
scroll to position [416, 0]
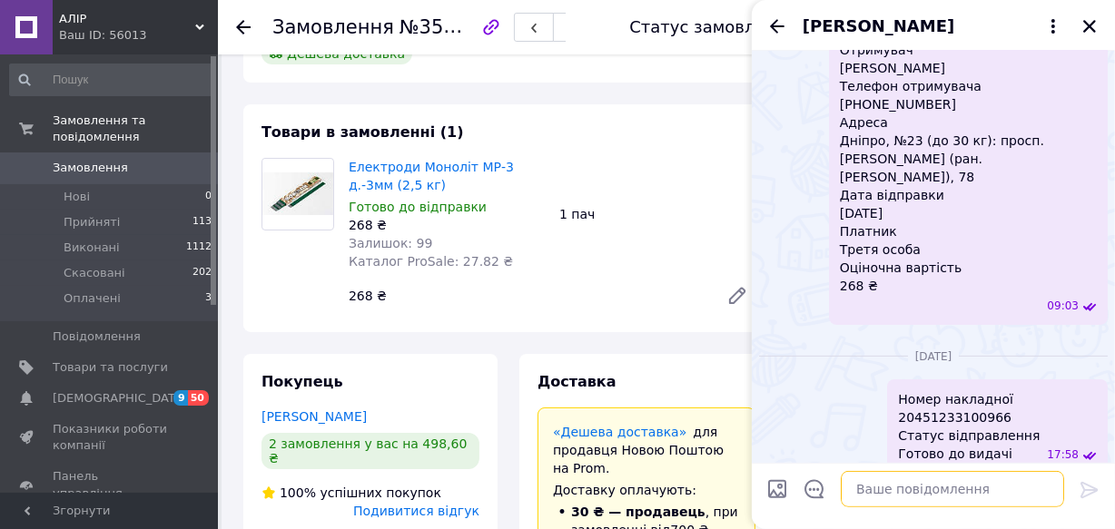
paste textarea "Номер накладної 20451234096061 Статус відправлення Готово до видачі"
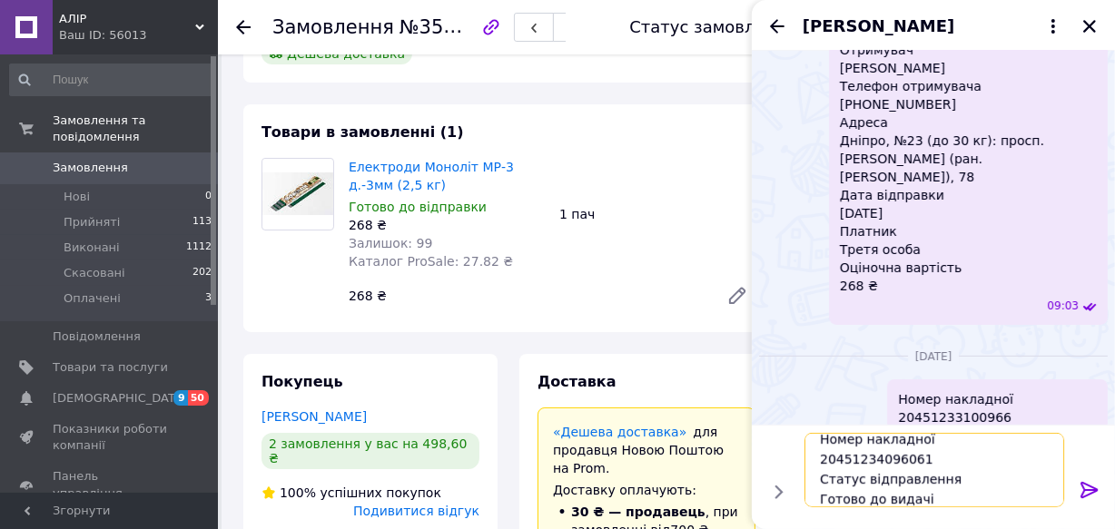
type textarea "Номер накладної 20451234096061 Статус відправлення Готово до видачі"
click at [1089, 489] on icon at bounding box center [1088, 490] width 17 height 16
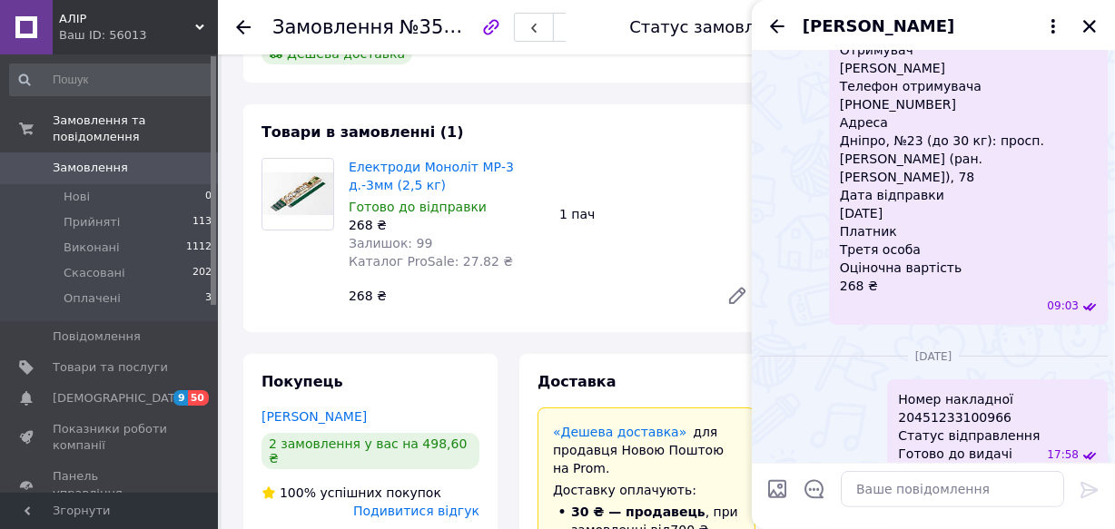
scroll to position [0, 0]
click at [1084, 27] on icon "Закрити" at bounding box center [1089, 26] width 16 height 16
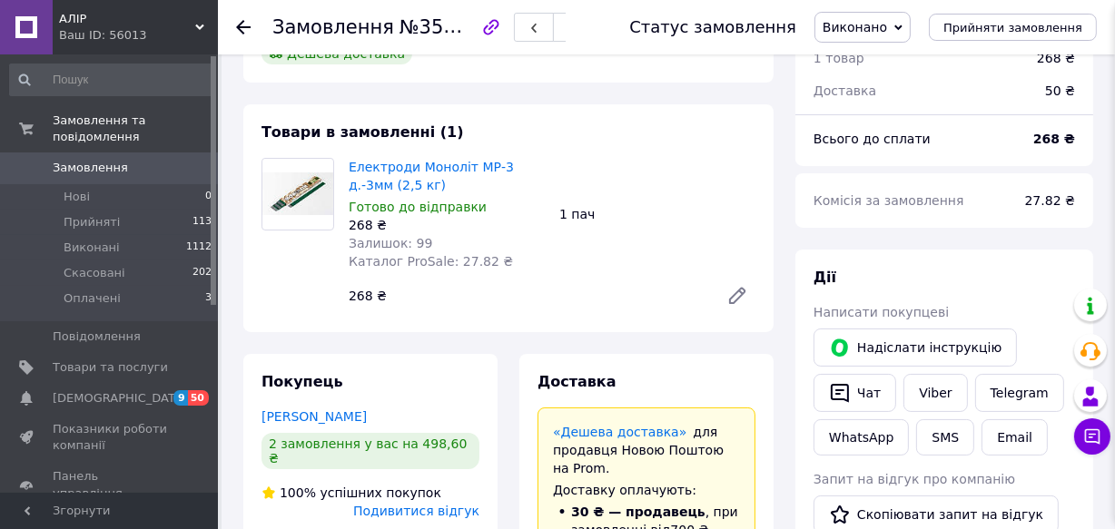
scroll to position [564, 0]
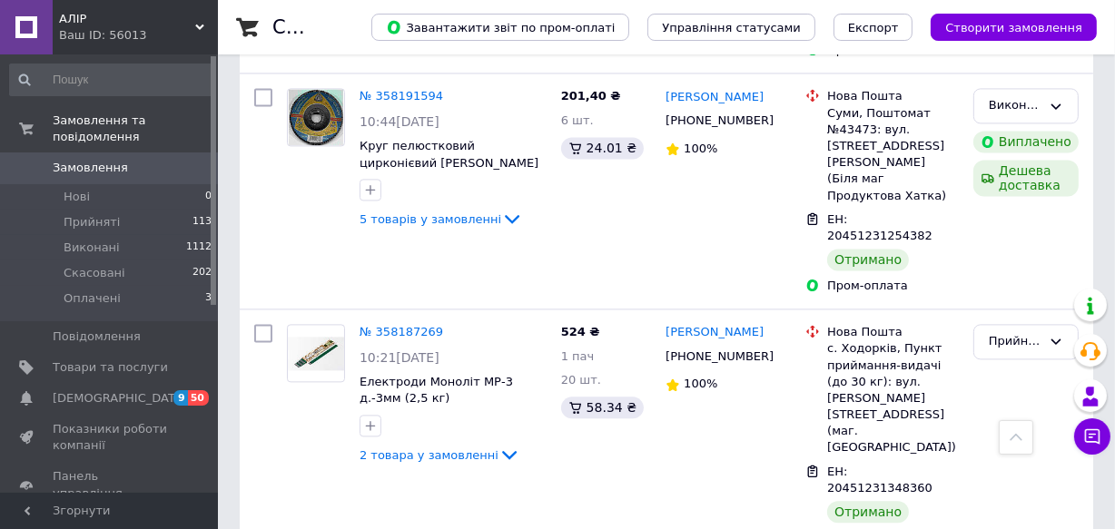
scroll to position [3479, 0]
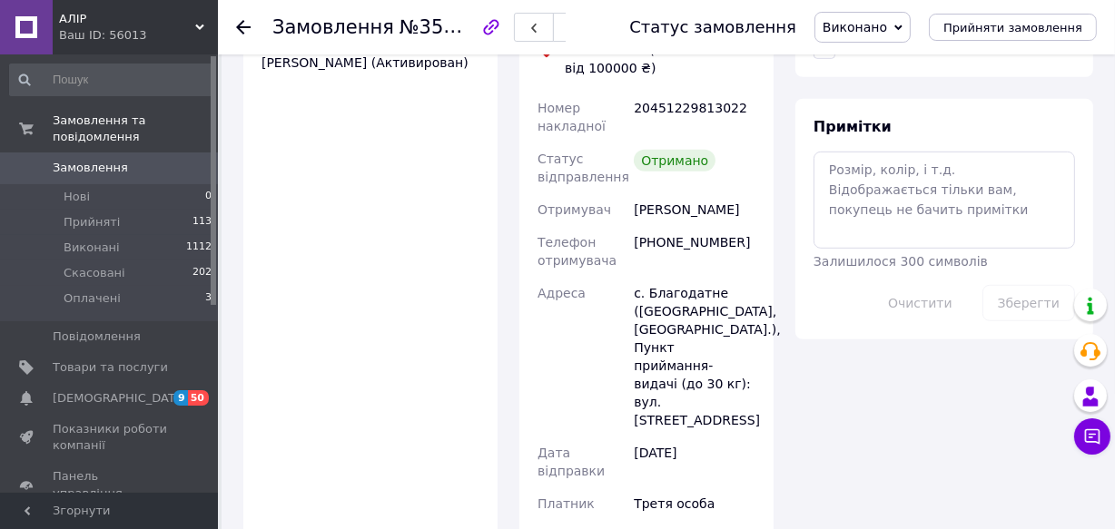
scroll to position [647, 0]
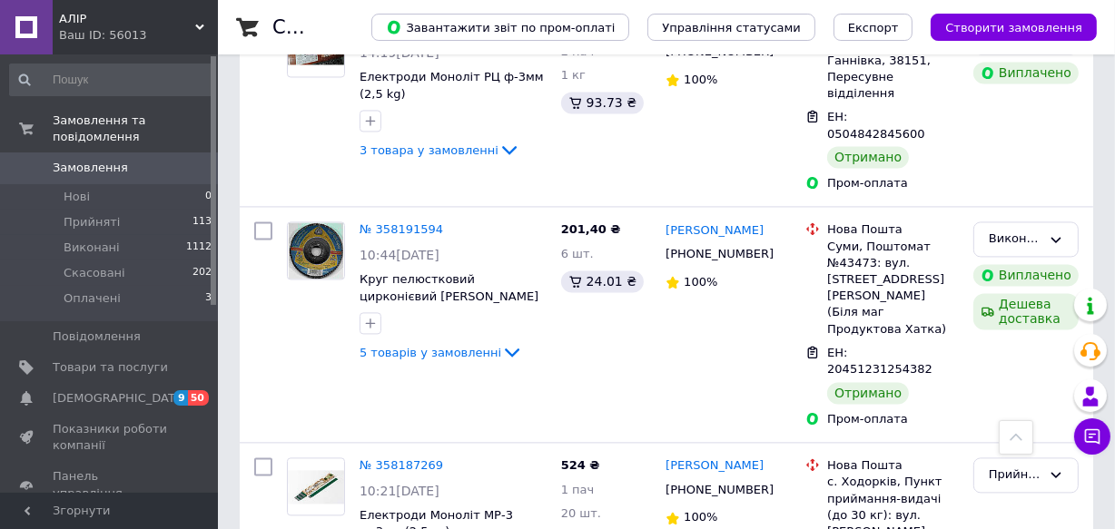
scroll to position [3314, 0]
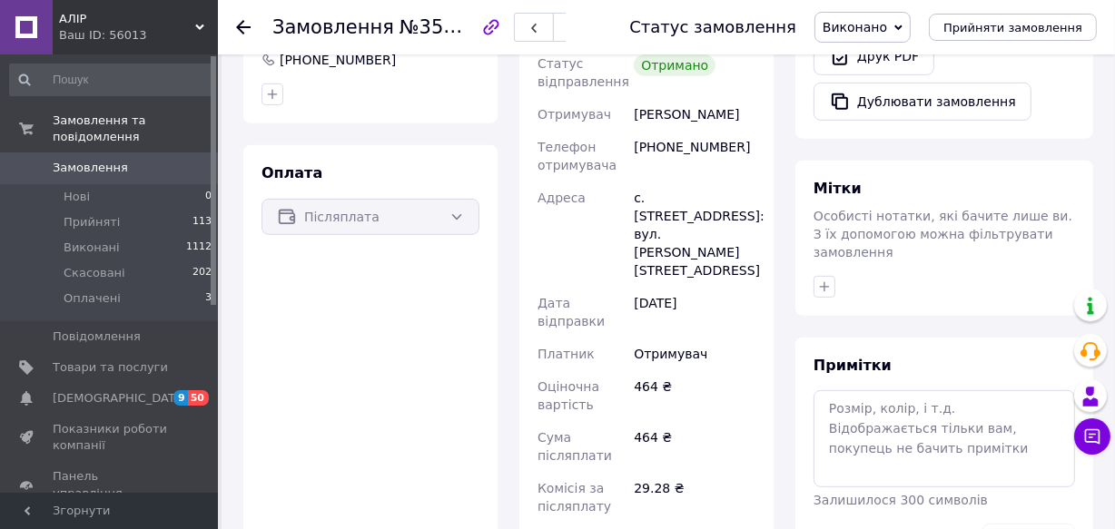
scroll to position [401, 0]
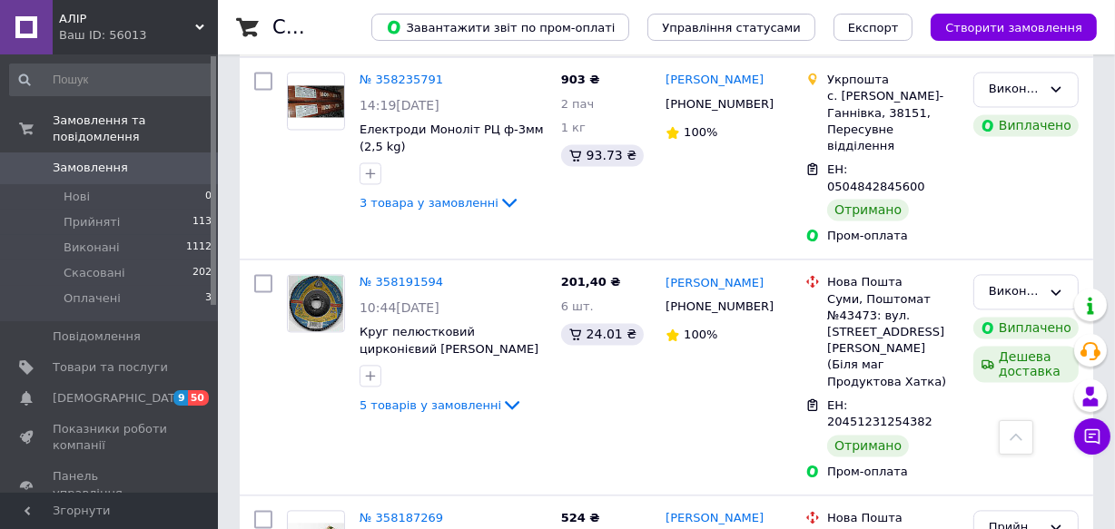
scroll to position [3232, 0]
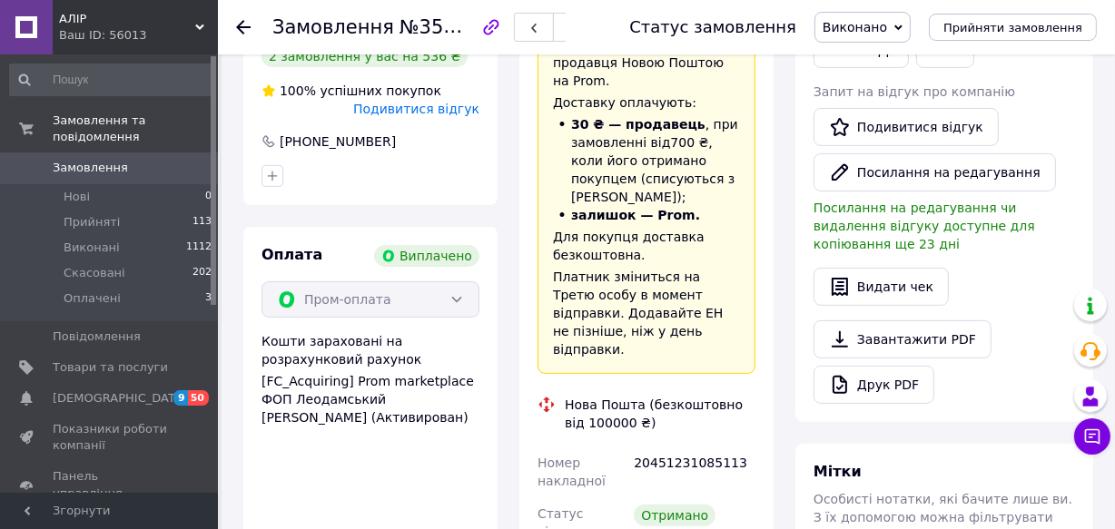
scroll to position [408, 0]
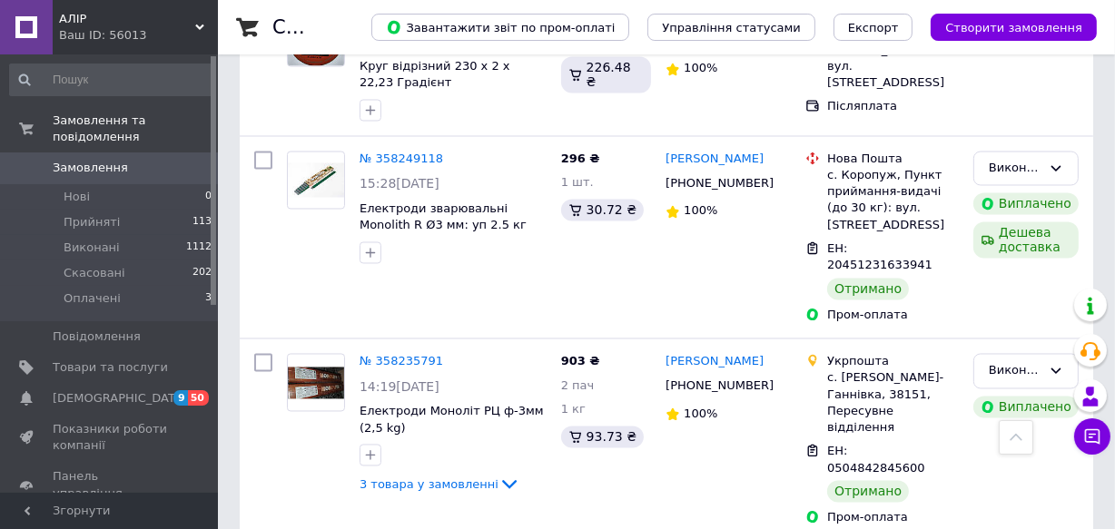
scroll to position [2984, 0]
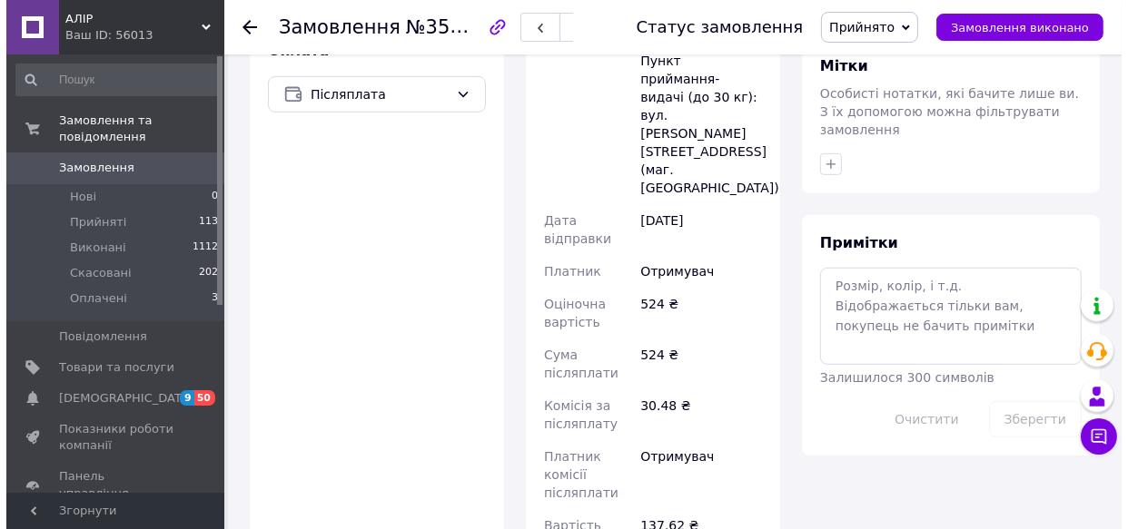
scroll to position [448, 0]
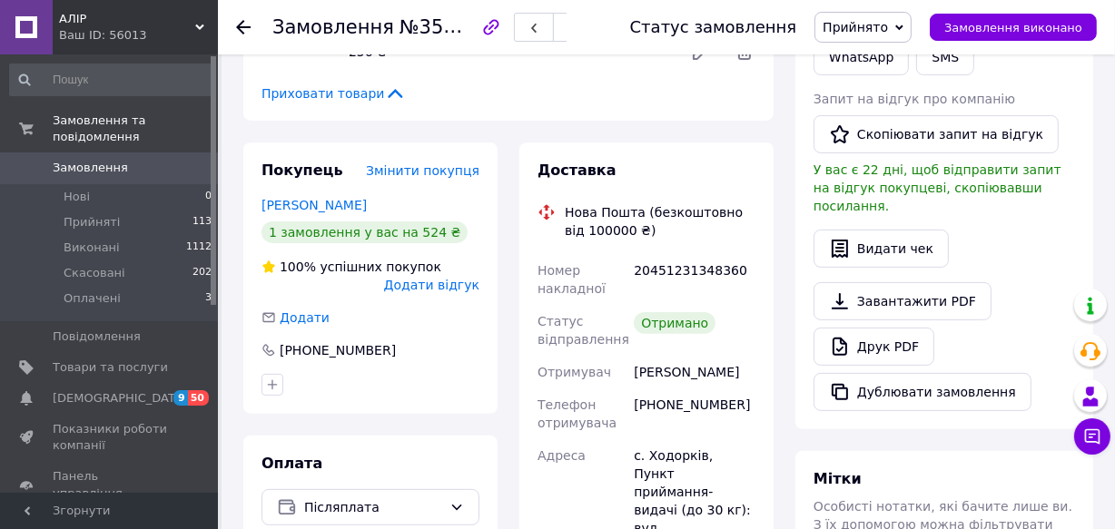
click at [441, 281] on span "Додати відгук" at bounding box center [431, 285] width 95 height 15
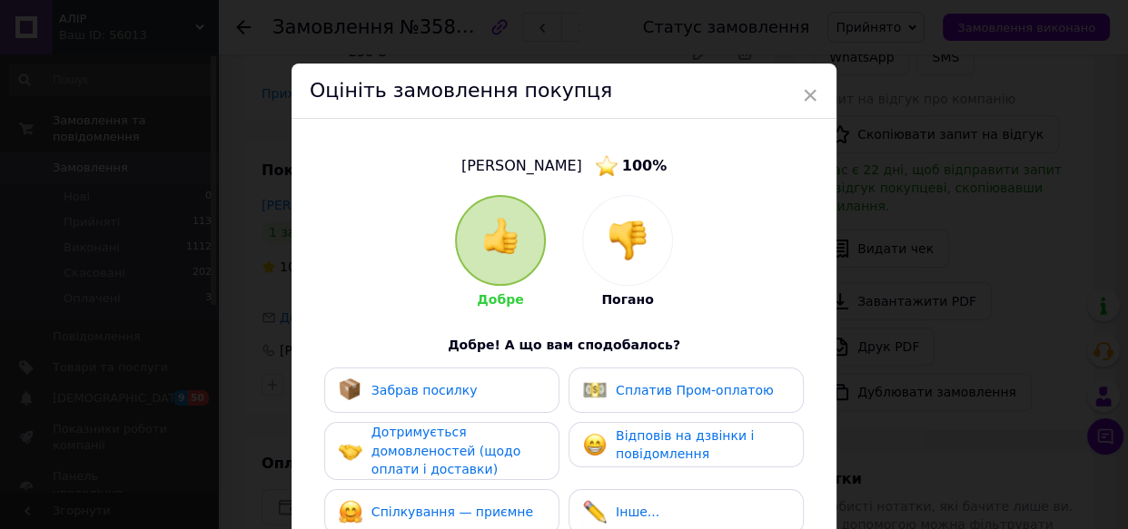
click at [501, 383] on div "Забрав посилку" at bounding box center [442, 391] width 206 height 24
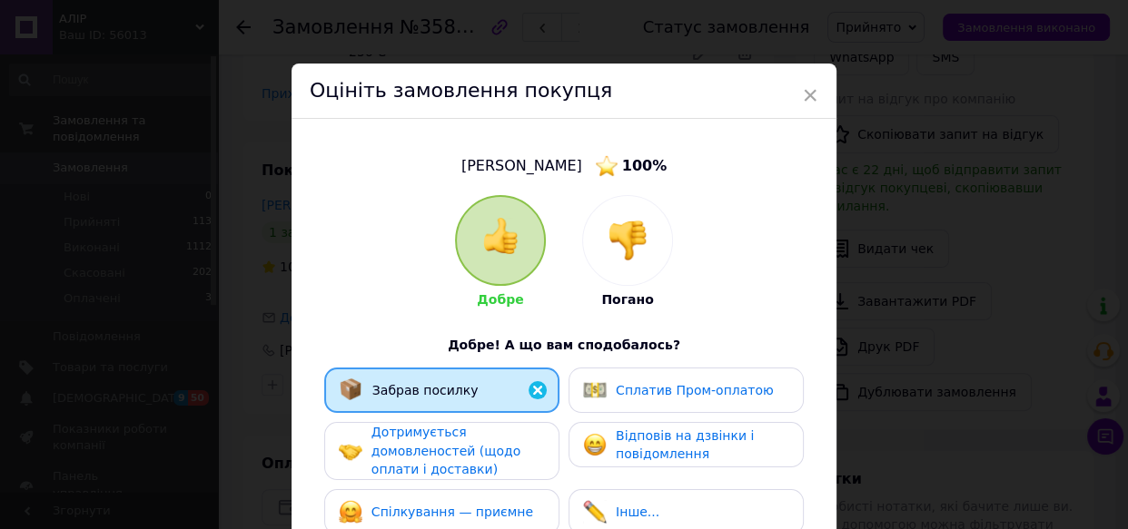
click at [499, 462] on div "Дотримується домовленостей (щодо оплати і доставки)" at bounding box center [457, 451] width 172 height 56
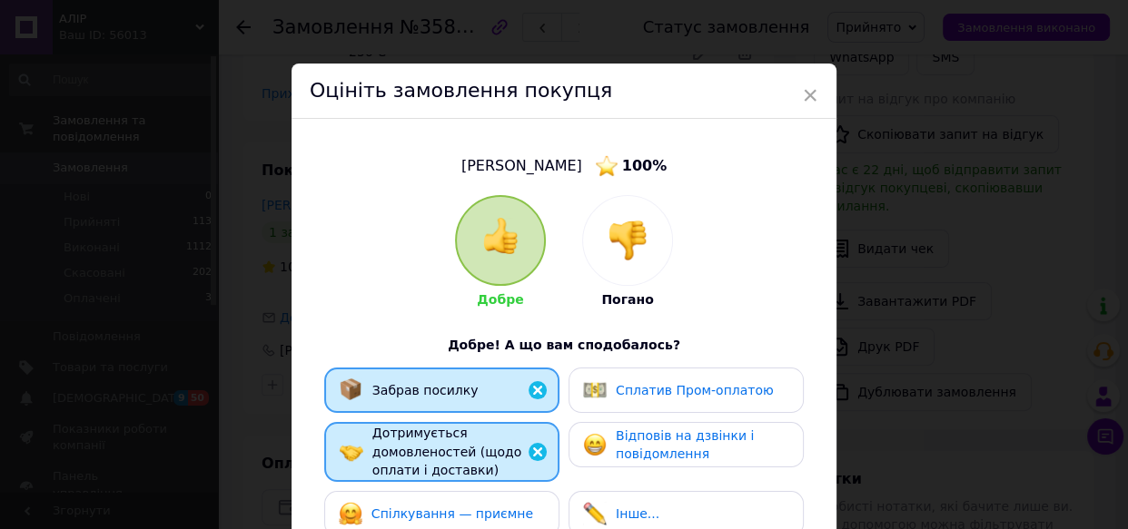
click at [505, 508] on span "Спілкування — приємне" at bounding box center [452, 514] width 162 height 15
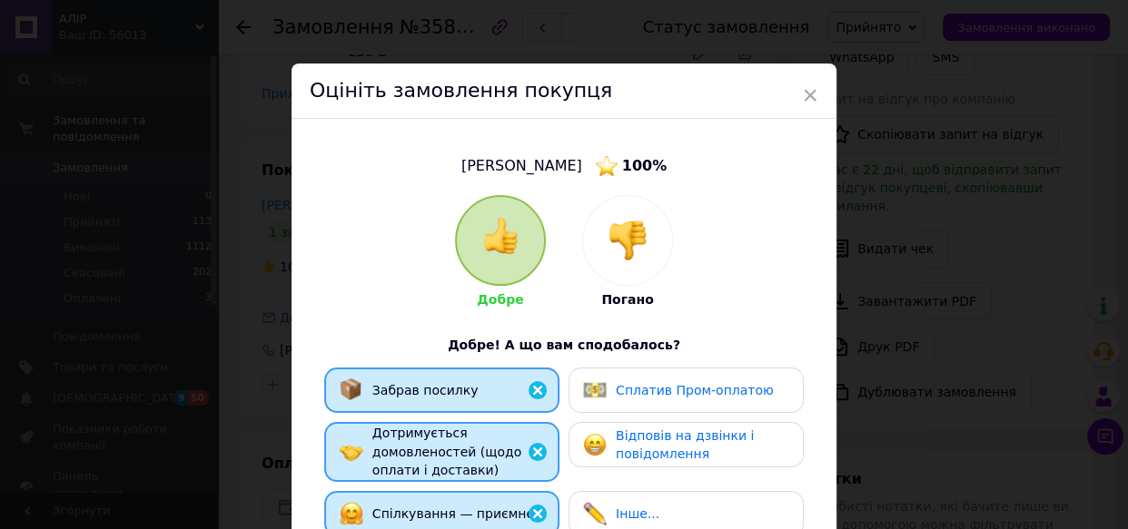
click at [652, 377] on div "Сплатив Пром-оплатою" at bounding box center [685, 390] width 235 height 45
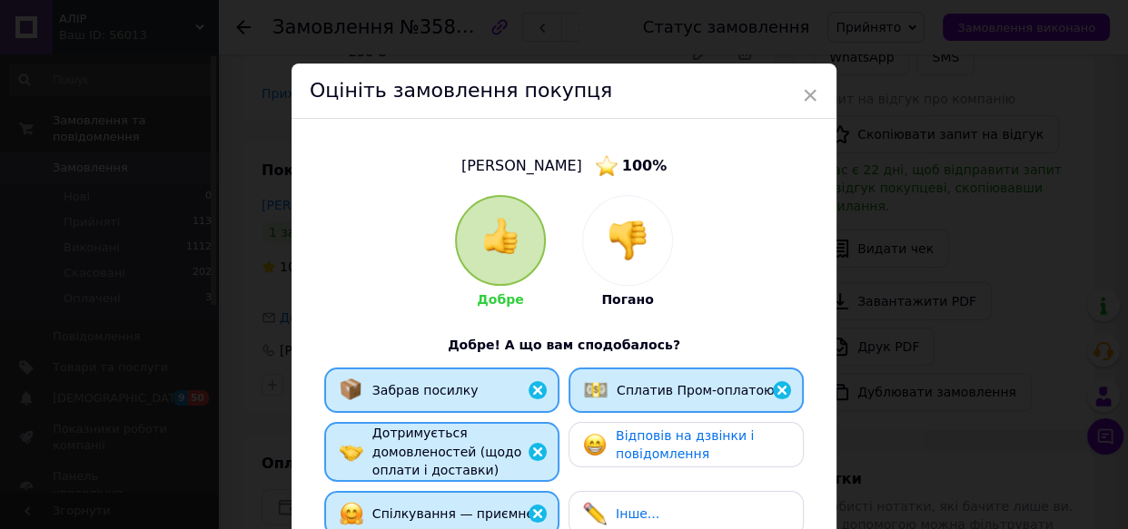
click at [680, 444] on span "Відповів на дзвінки і повідомлення" at bounding box center [685, 445] width 138 height 34
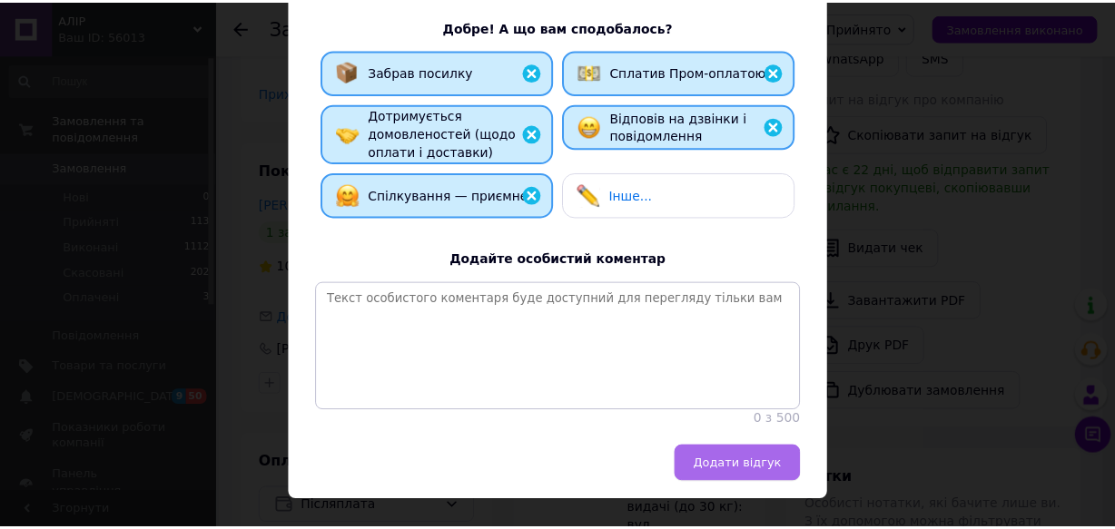
scroll to position [374, 0]
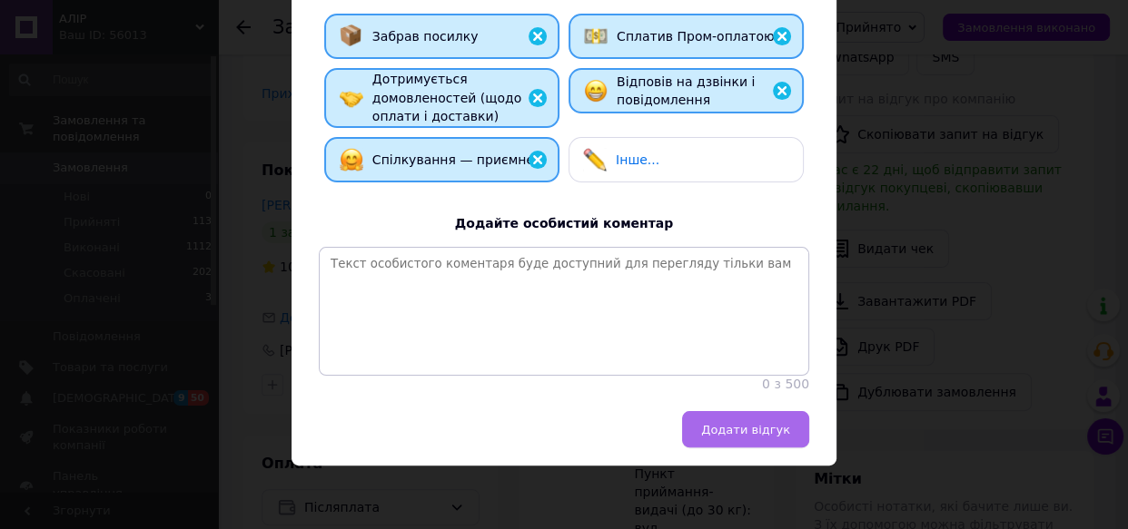
click at [772, 423] on span "Додати відгук" at bounding box center [745, 430] width 89 height 14
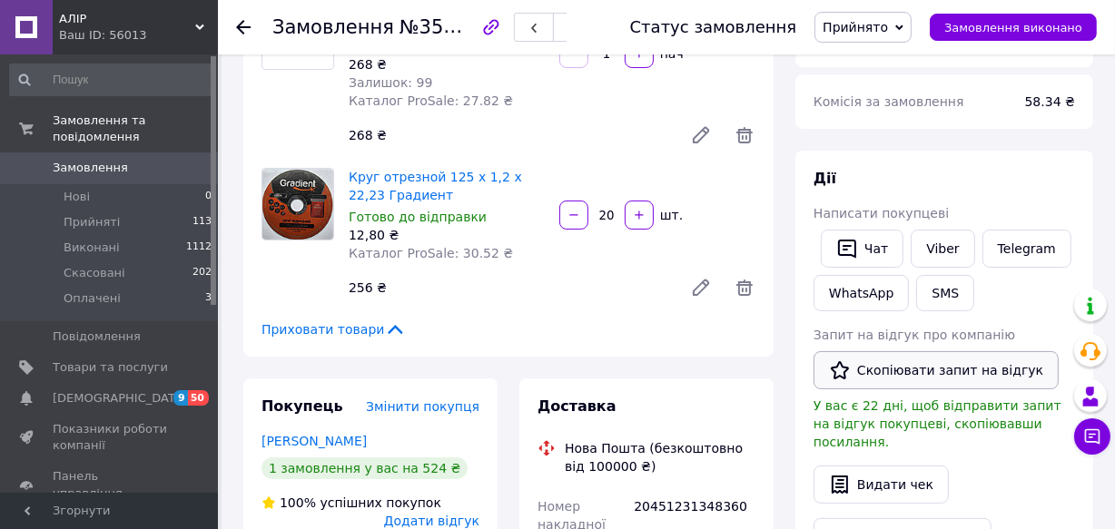
scroll to position [201, 0]
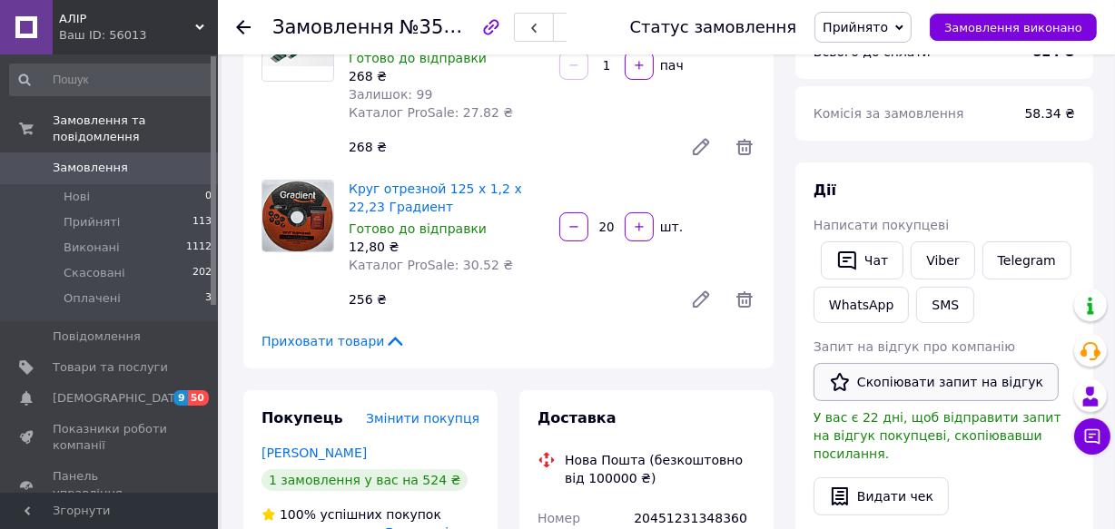
click at [921, 386] on button "Скопіювати запит на відгук" at bounding box center [935, 382] width 245 height 38
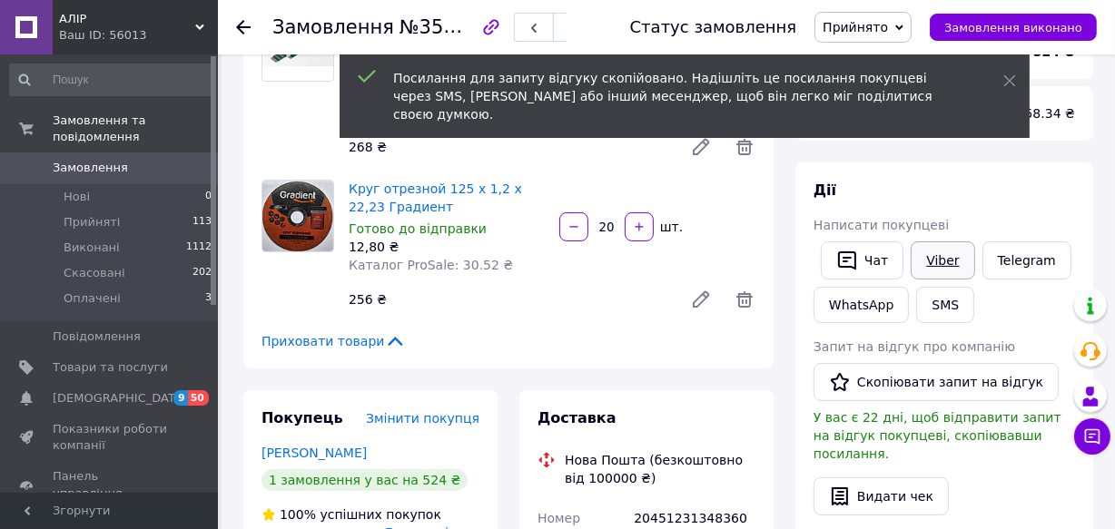
click at [941, 261] on link "Viber" at bounding box center [943, 260] width 64 height 38
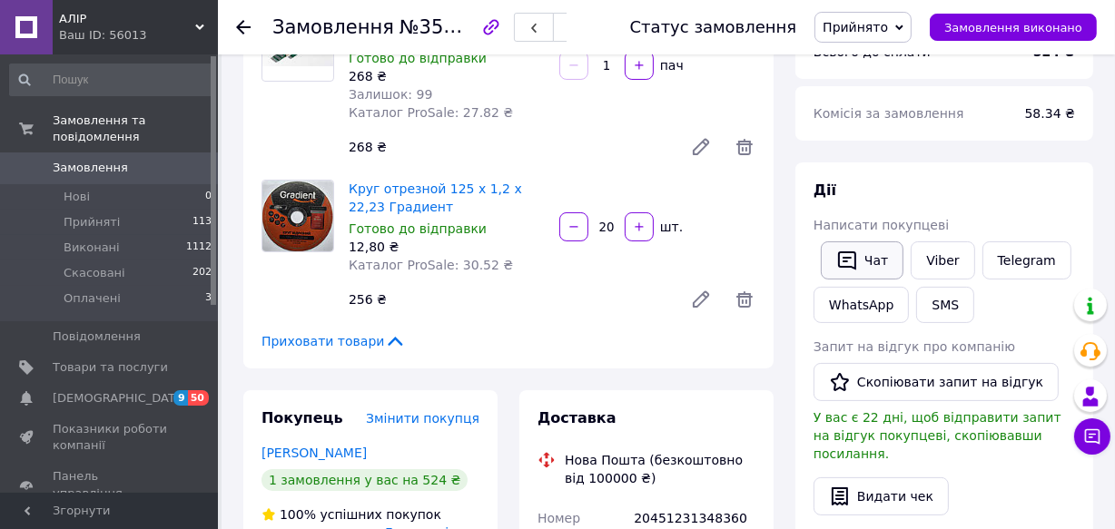
click at [872, 270] on button "Чат" at bounding box center [862, 260] width 83 height 38
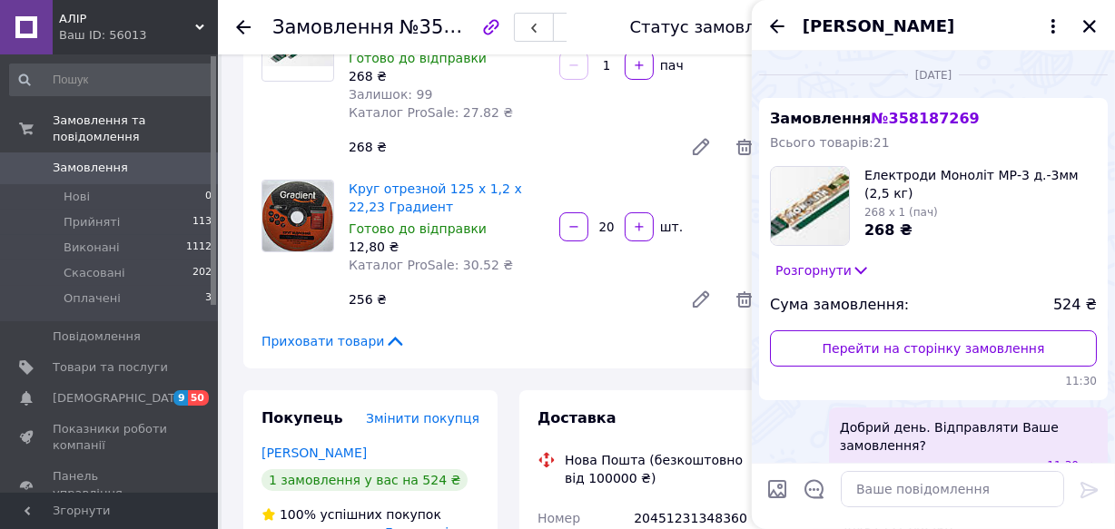
scroll to position [338, 0]
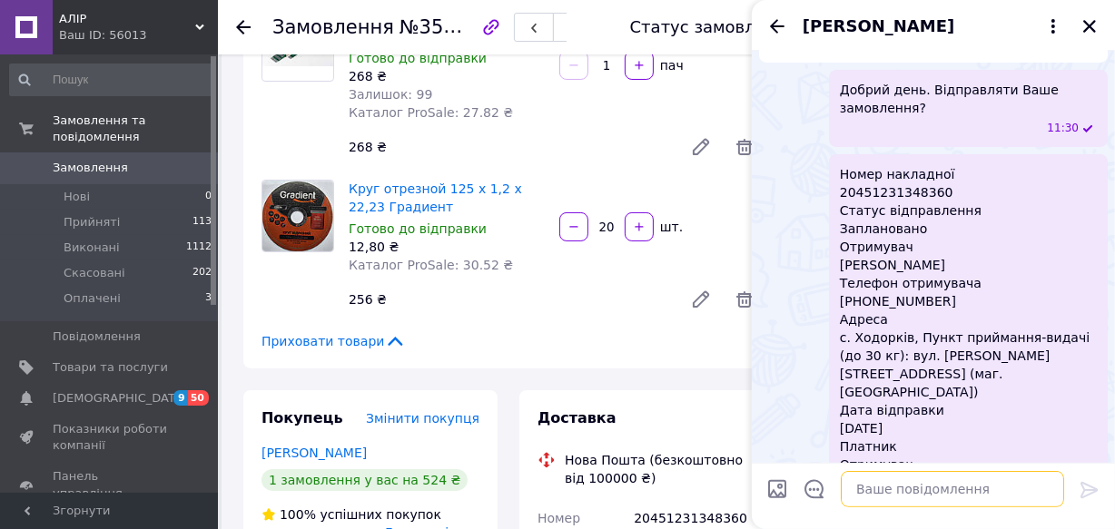
paste textarea "[URL][DOMAIN_NAME]"
type textarea "[URL][DOMAIN_NAME]"
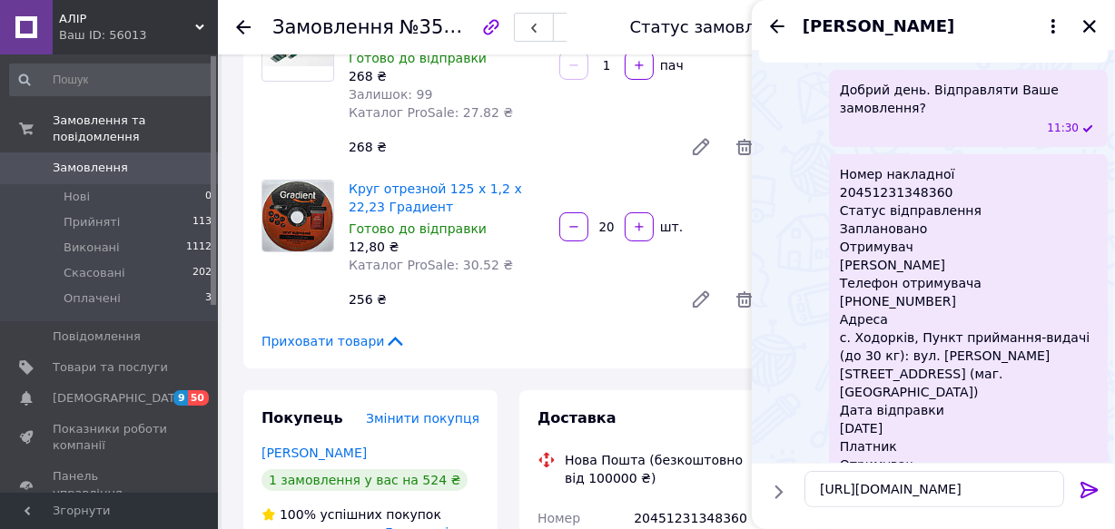
click at [1089, 491] on icon at bounding box center [1090, 490] width 22 height 22
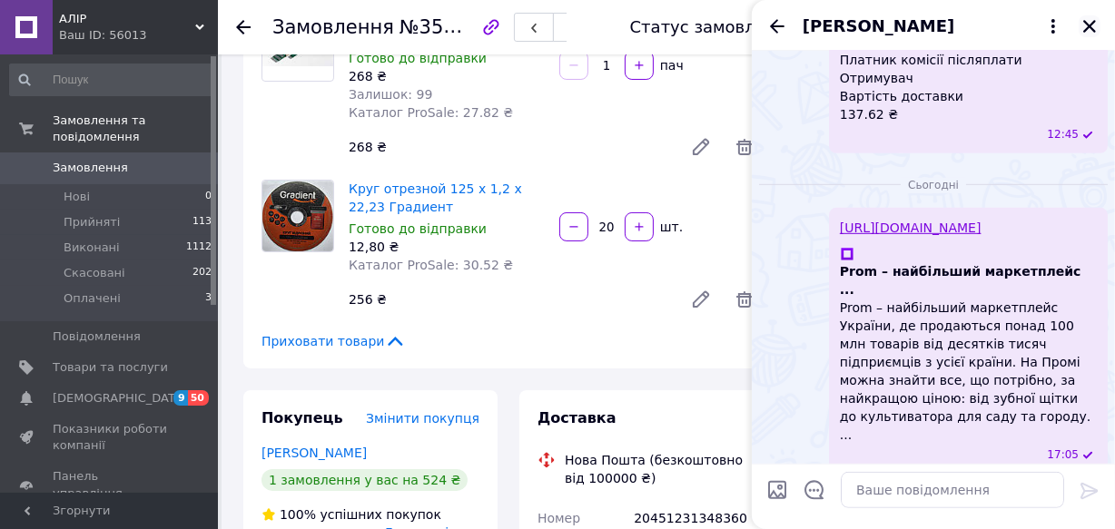
scroll to position [779, 0]
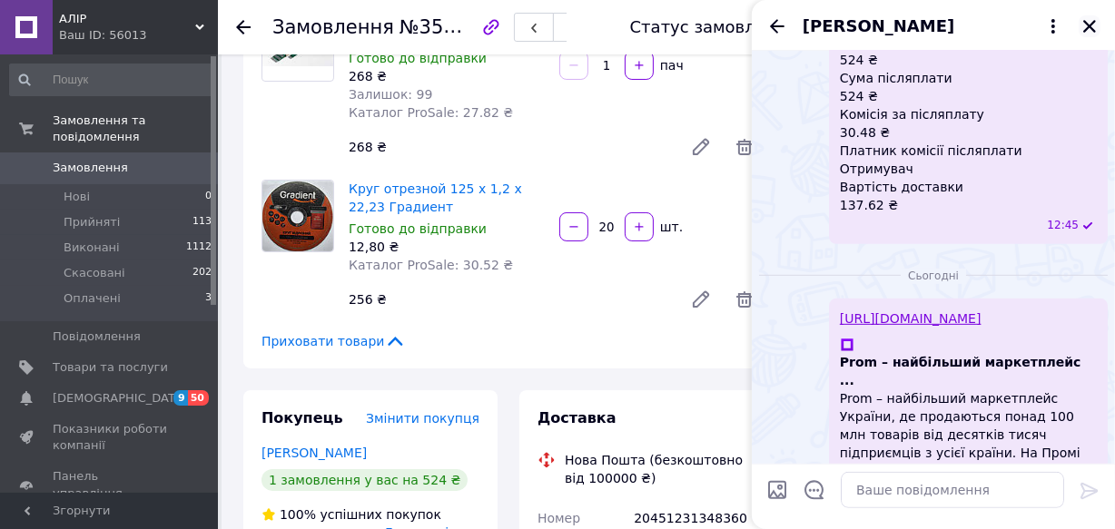
click at [1087, 26] on icon "Закрити" at bounding box center [1089, 26] width 16 height 16
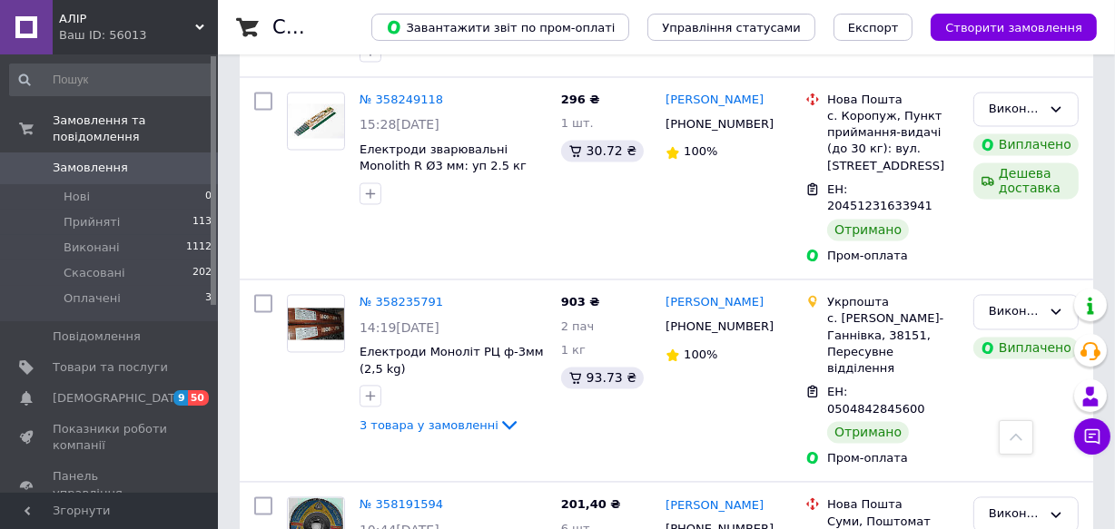
scroll to position [2736, 0]
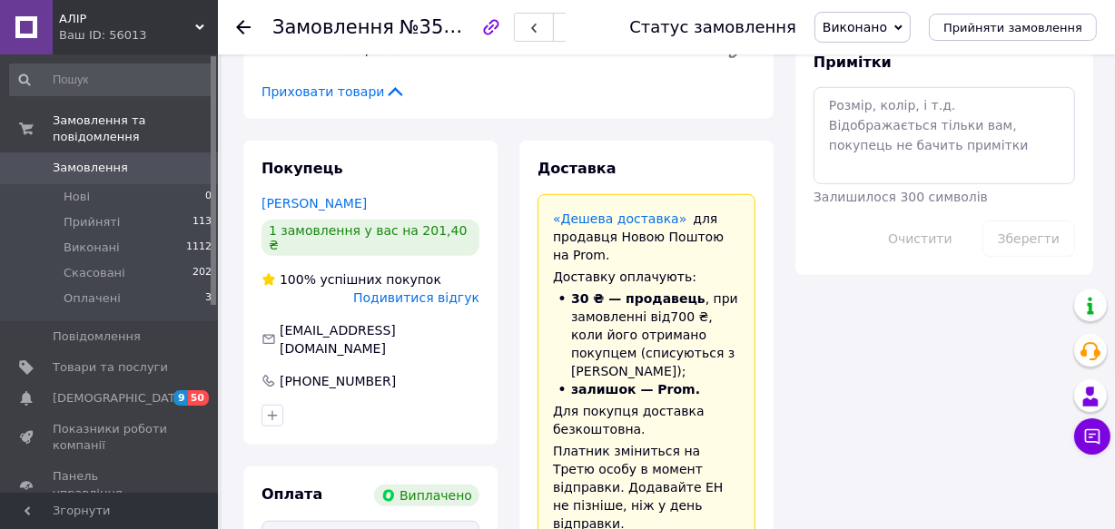
scroll to position [1159, 0]
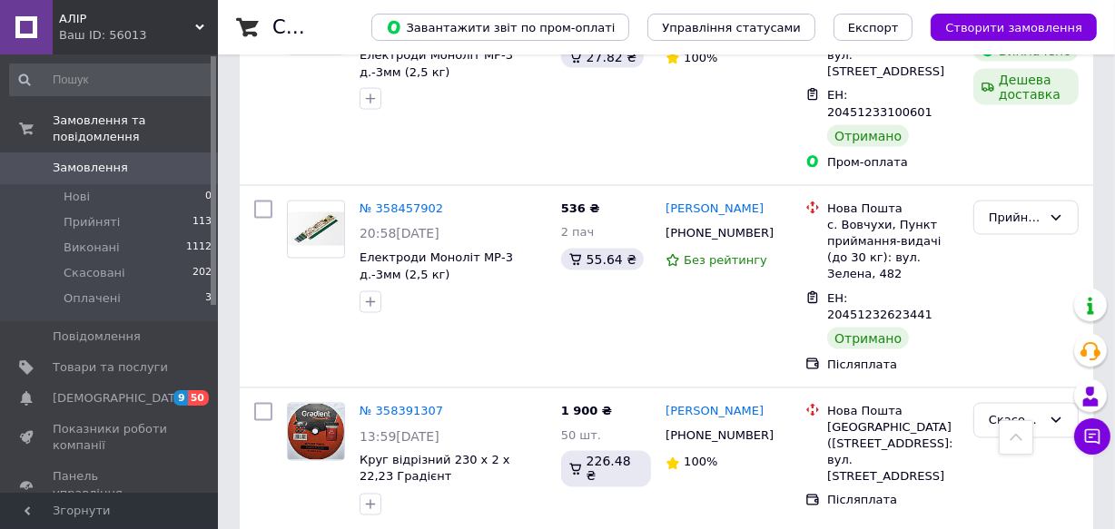
scroll to position [2476, 0]
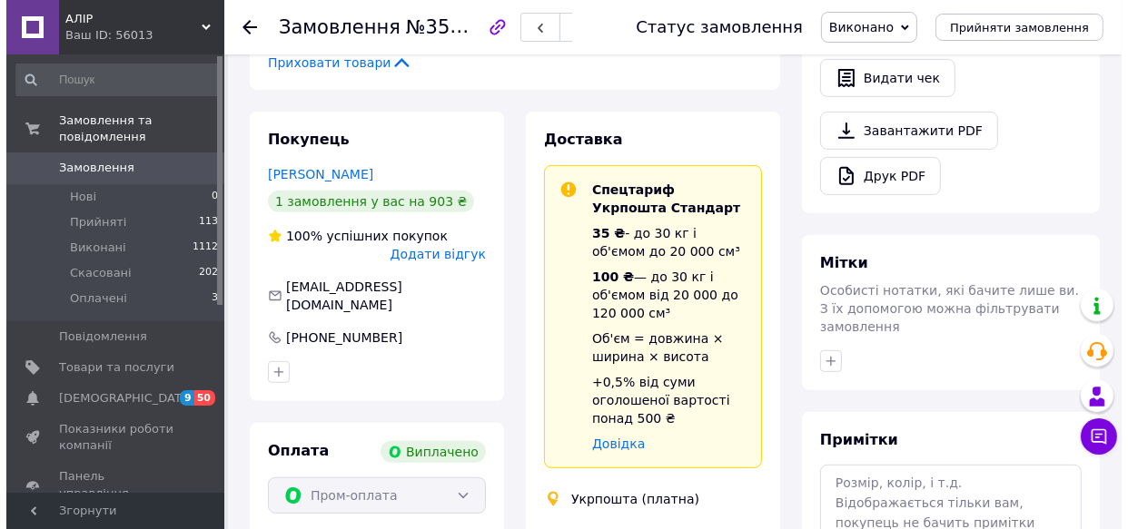
scroll to position [754, 0]
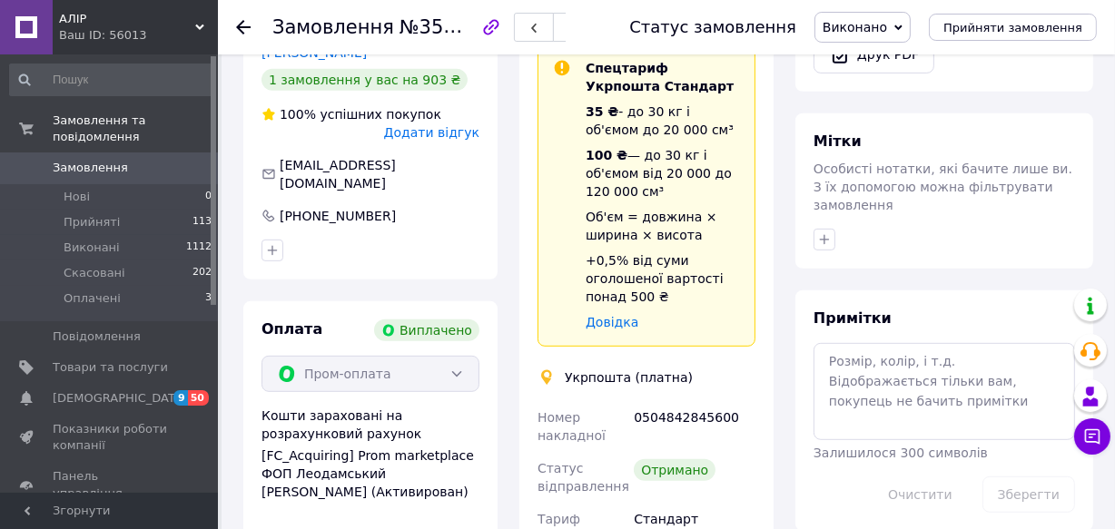
click at [454, 127] on span "Додати відгук" at bounding box center [431, 132] width 95 height 15
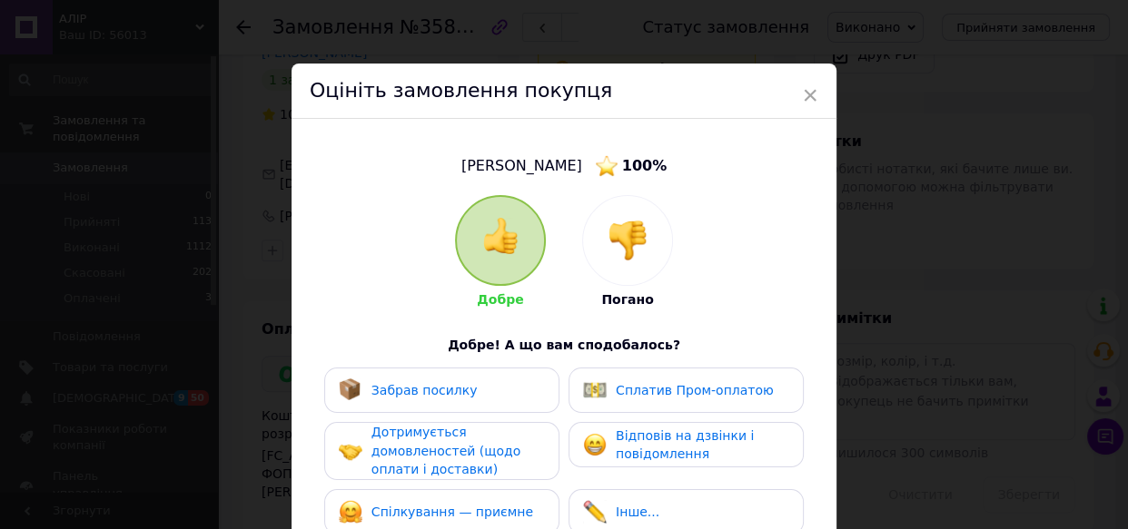
click at [466, 397] on div "Забрав посилку" at bounding box center [442, 391] width 206 height 24
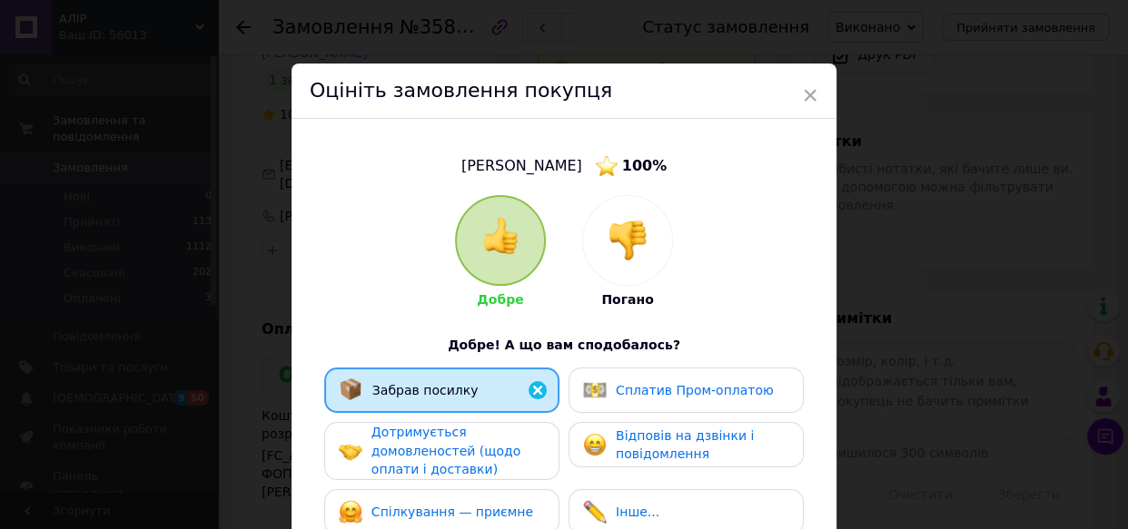
drag, startPoint x: 474, startPoint y: 446, endPoint x: 470, endPoint y: 478, distance: 32.9
click at [472, 463] on span "Дотримується домовленостей (щодо оплати і доставки)" at bounding box center [445, 451] width 149 height 52
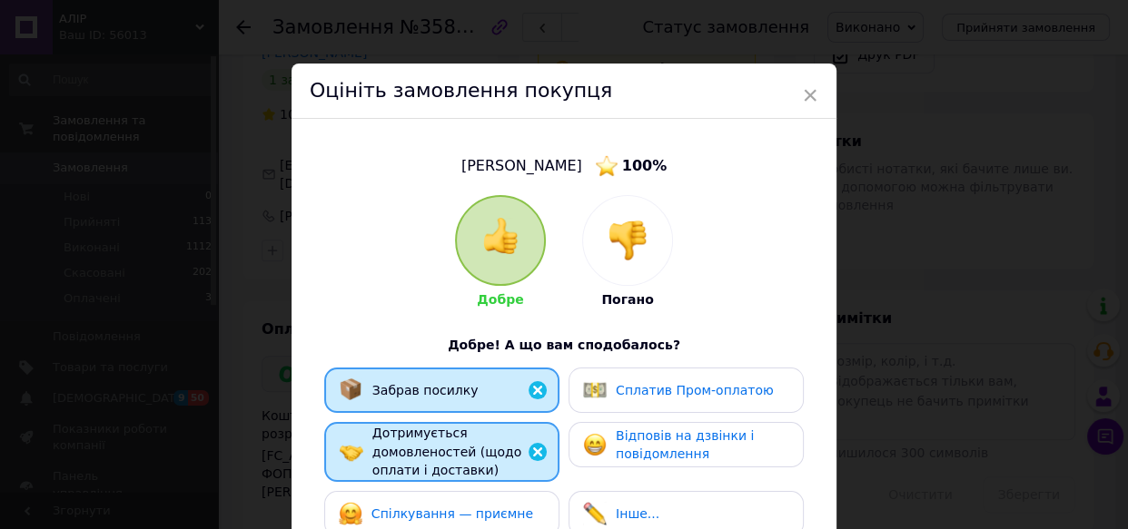
click at [470, 515] on span "Спілкування — приємне" at bounding box center [452, 514] width 162 height 15
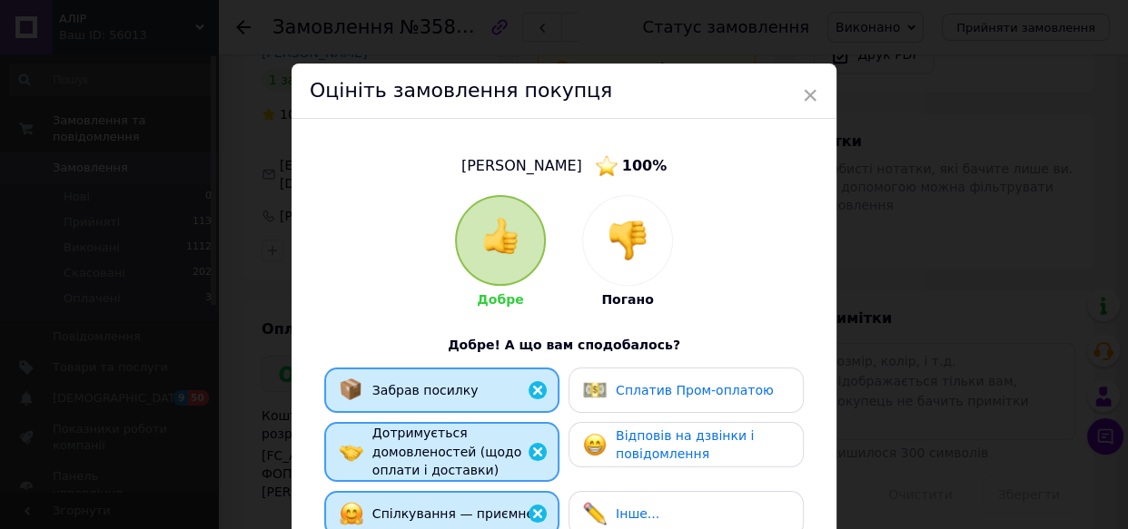
click at [684, 401] on div "Сплатив Пром-оплатою" at bounding box center [685, 390] width 235 height 45
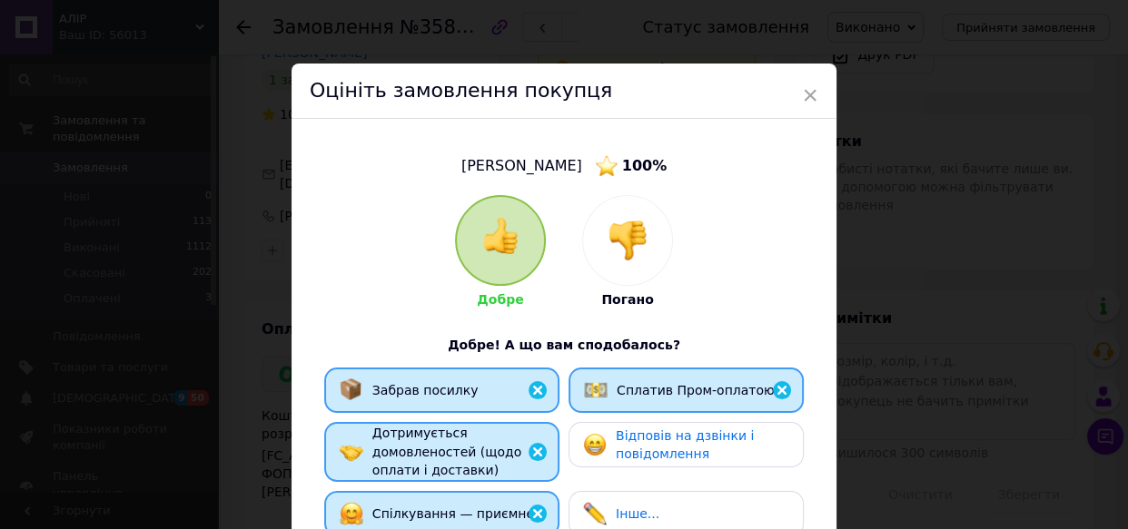
click at [680, 431] on span "Відповів на дзвінки і повідомлення" at bounding box center [685, 445] width 138 height 34
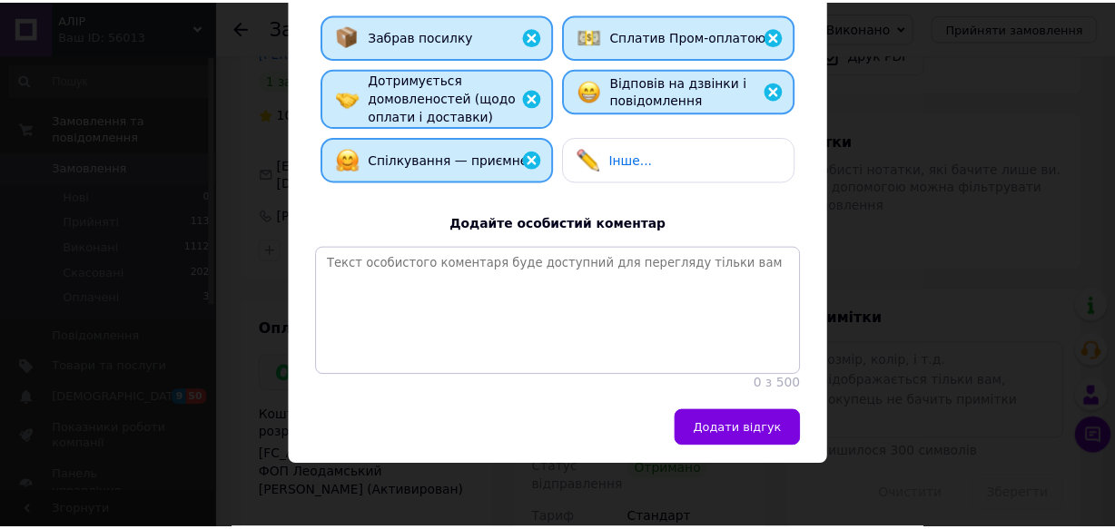
scroll to position [374, 0]
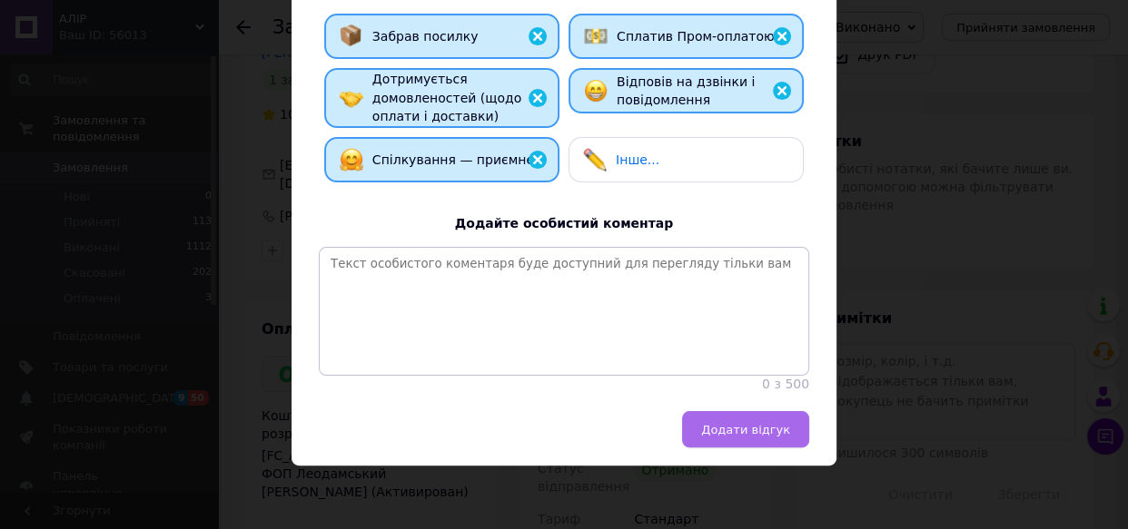
click at [735, 434] on span "Додати відгук" at bounding box center [745, 430] width 89 height 14
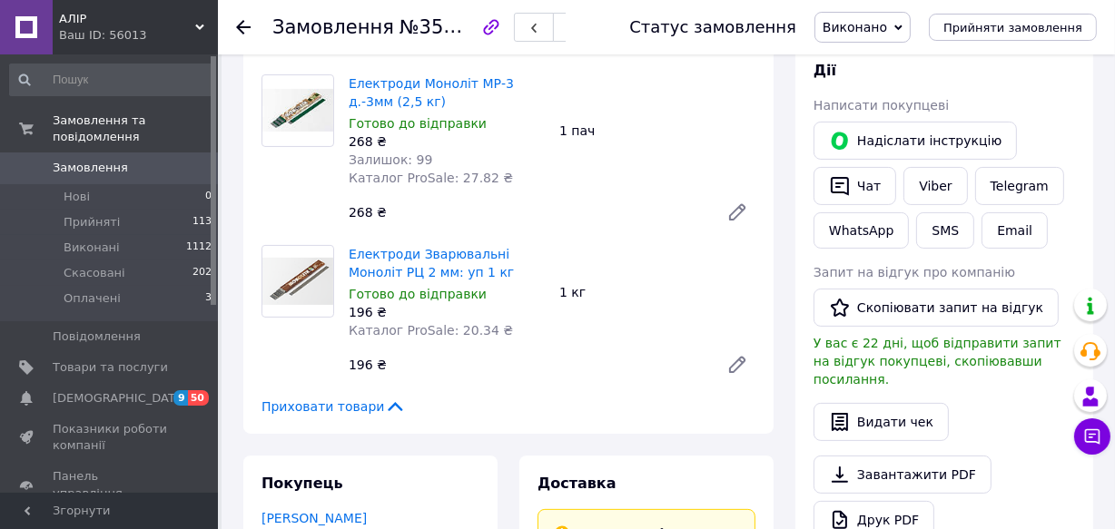
scroll to position [259, 0]
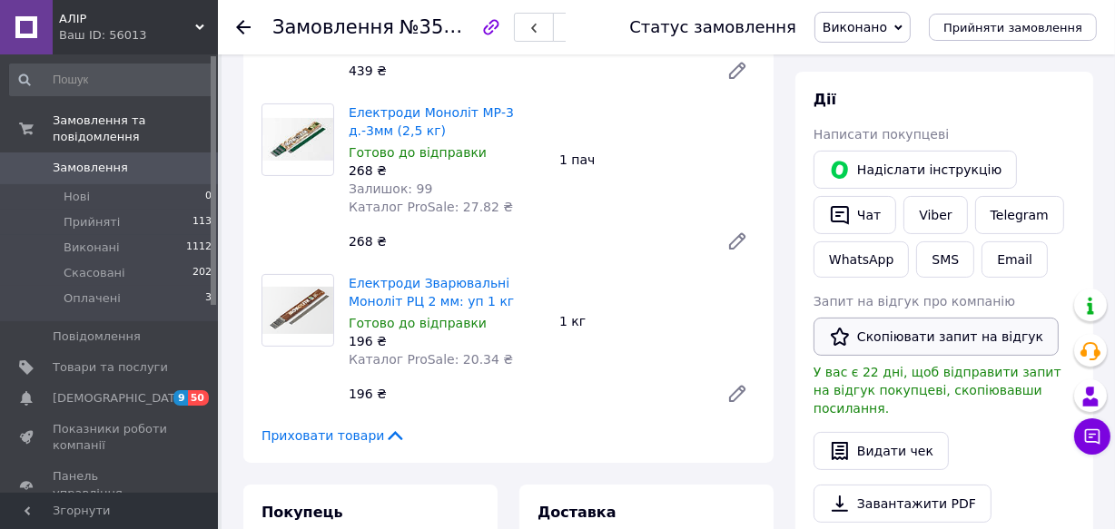
click at [905, 327] on button "Скопіювати запит на відгук" at bounding box center [935, 337] width 245 height 38
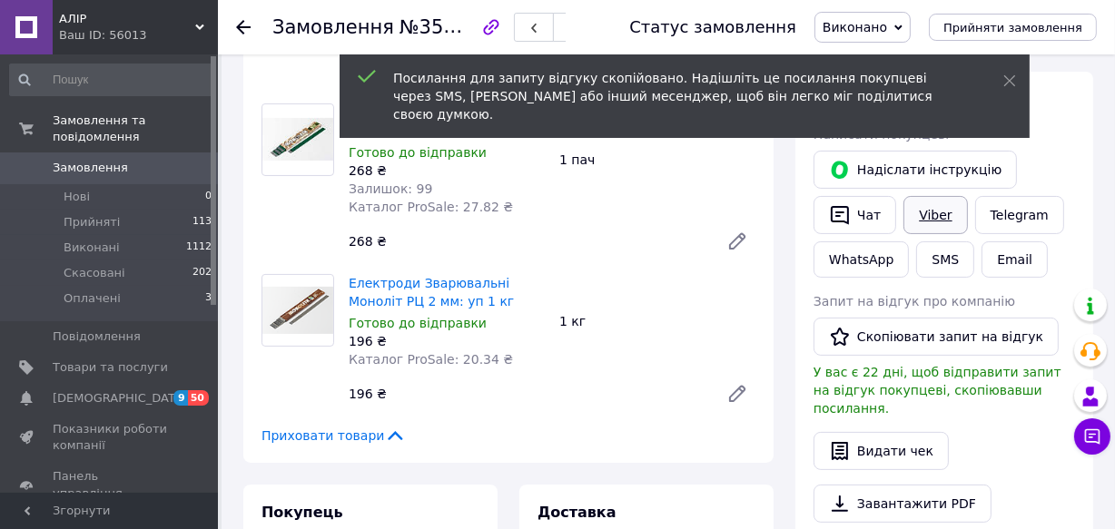
click at [940, 212] on link "Viber" at bounding box center [935, 215] width 64 height 38
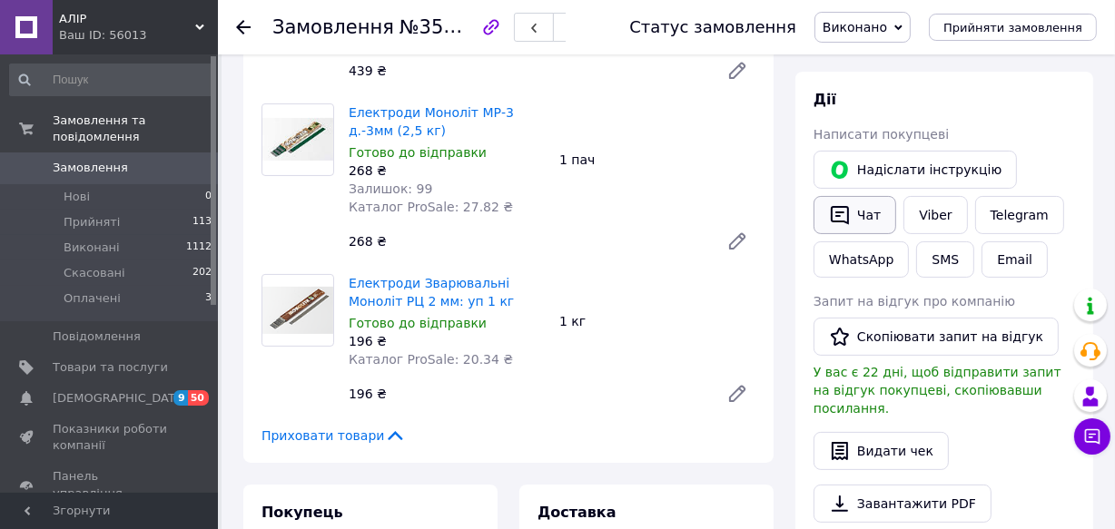
click at [871, 216] on button "Чат" at bounding box center [854, 215] width 83 height 38
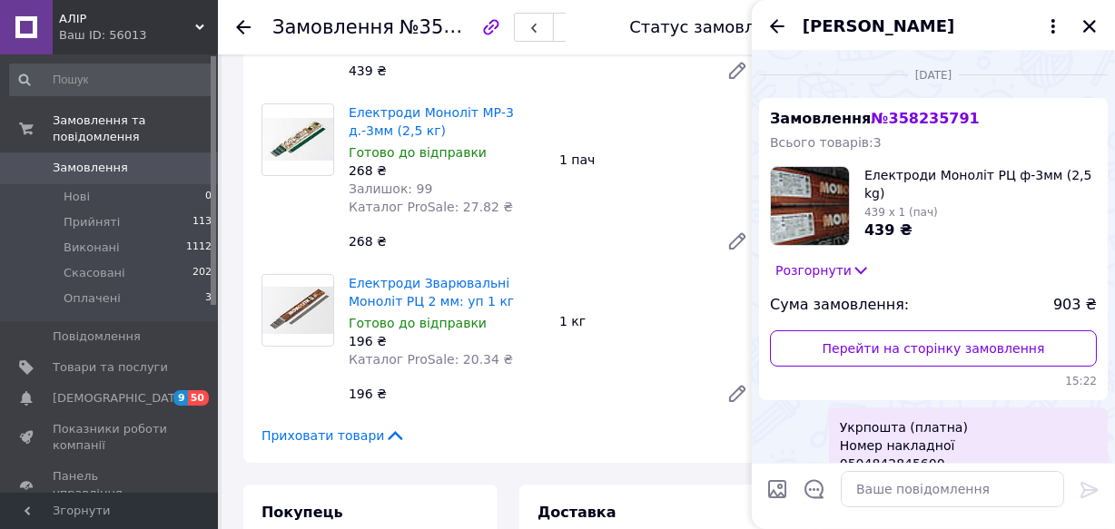
scroll to position [254, 0]
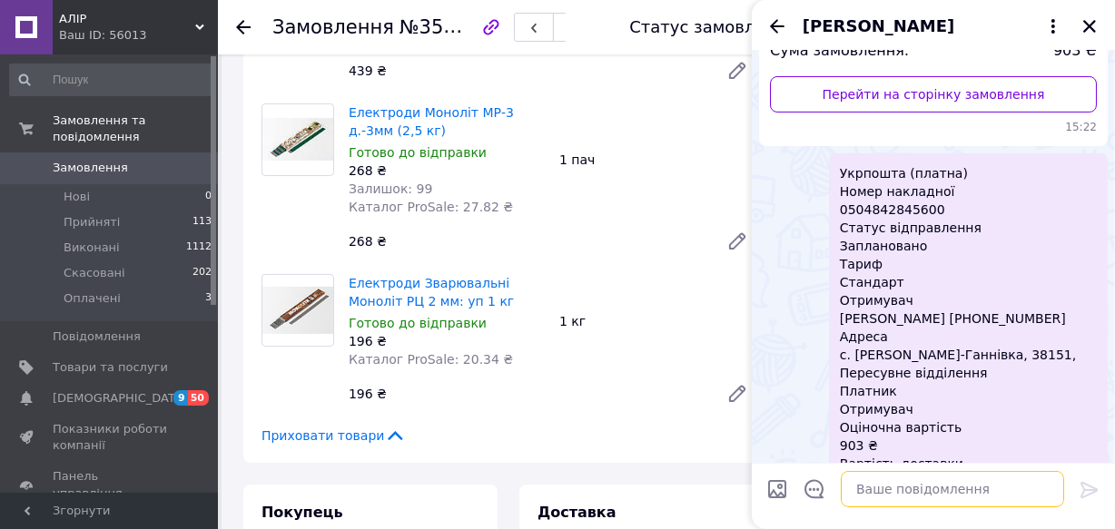
paste textarea "[URL][DOMAIN_NAME]"
type textarea "[URL][DOMAIN_NAME]"
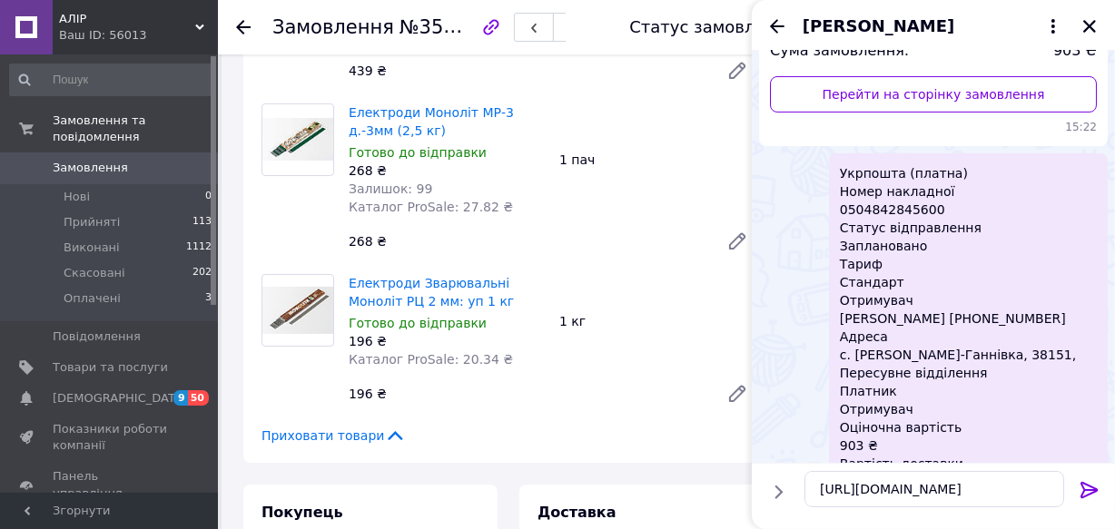
click at [1088, 491] on icon at bounding box center [1090, 490] width 22 height 22
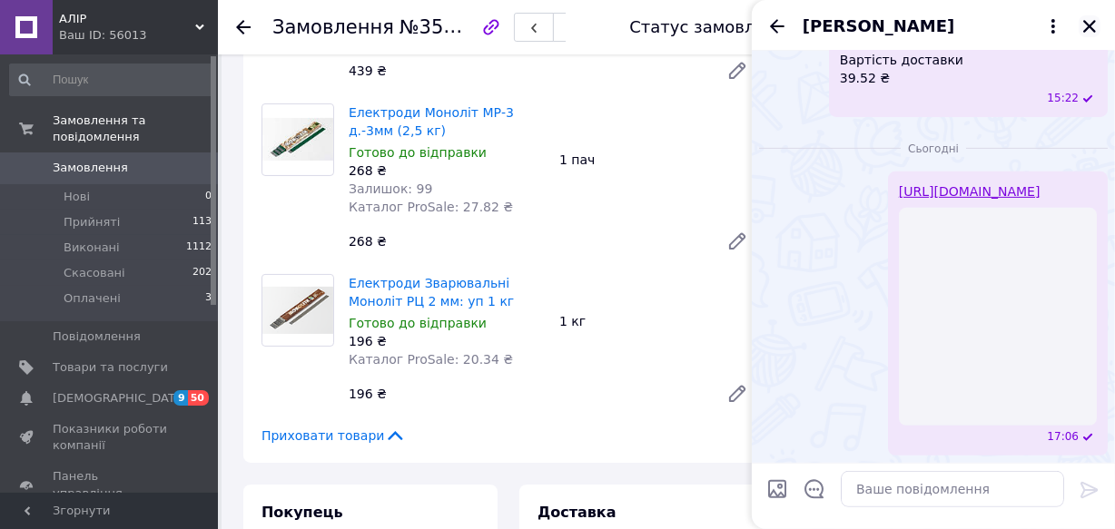
click at [1086, 27] on icon "Закрити" at bounding box center [1089, 26] width 16 height 16
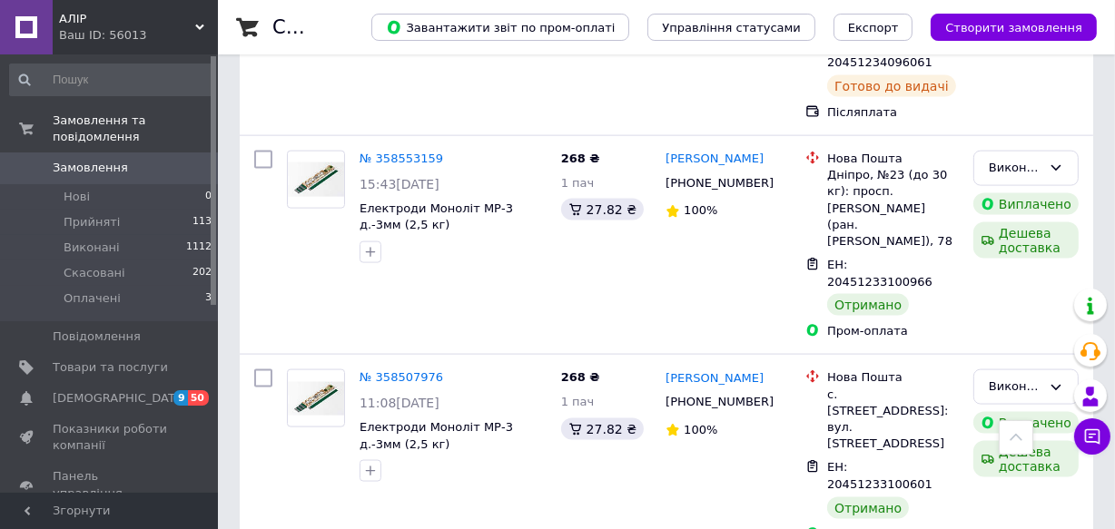
scroll to position [2159, 0]
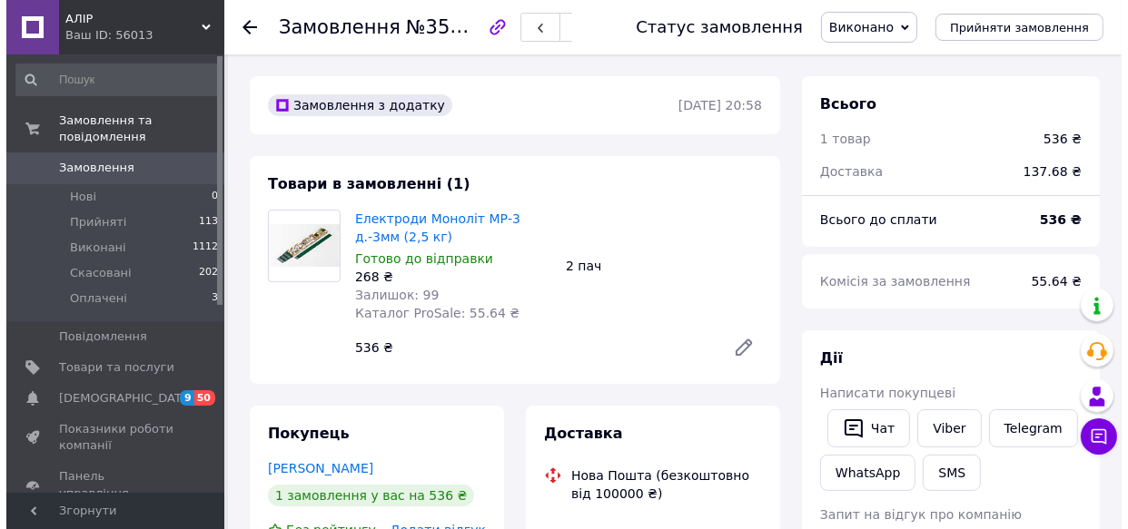
scroll to position [330, 0]
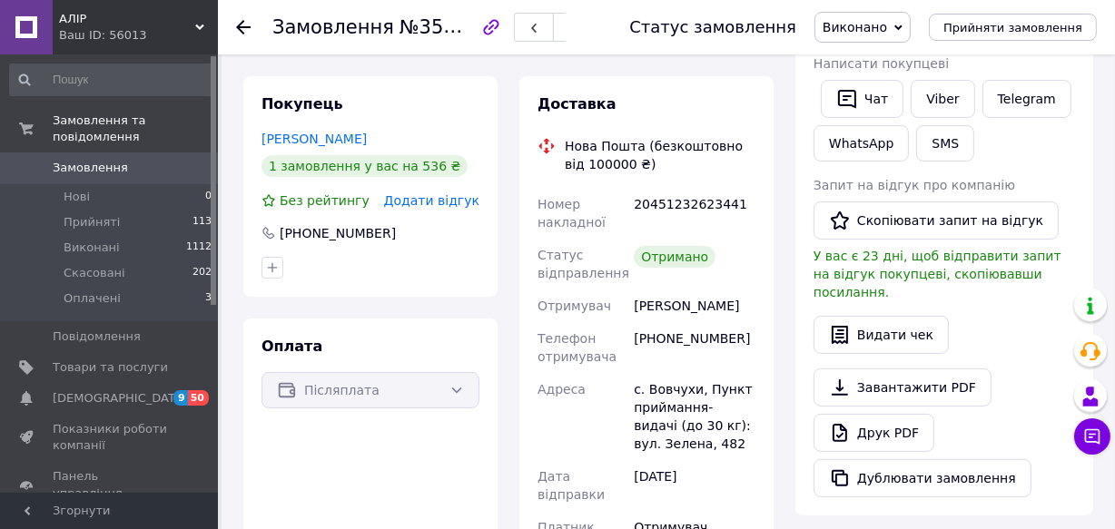
click at [451, 197] on span "Додати відгук" at bounding box center [431, 200] width 95 height 15
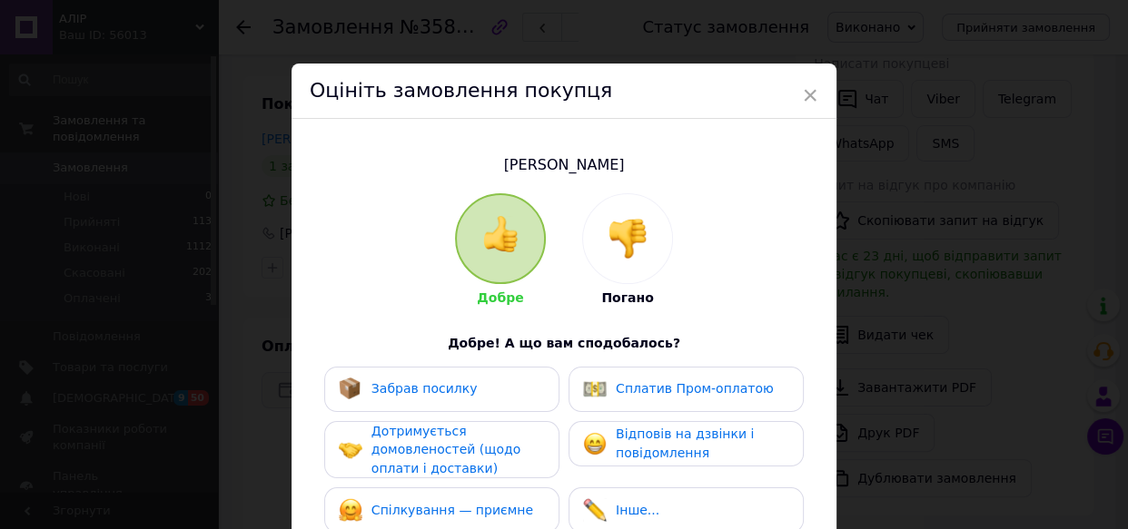
click at [475, 389] on div "Забрав посилку" at bounding box center [442, 390] width 206 height 24
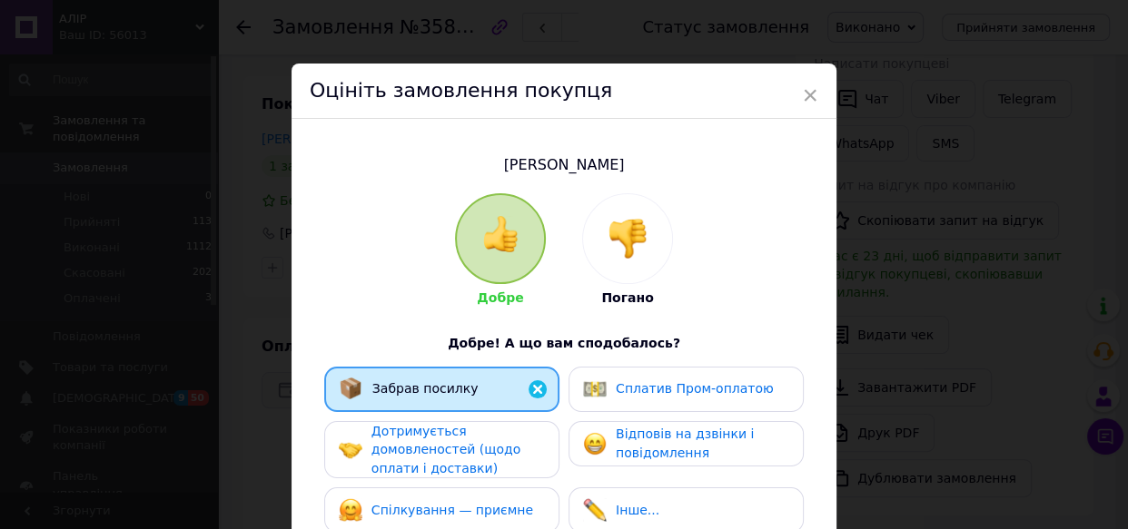
drag, startPoint x: 490, startPoint y: 445, endPoint x: 504, endPoint y: 491, distance: 48.3
click at [491, 450] on span "Дотримується домовленостей (щодо оплати і доставки)" at bounding box center [445, 450] width 149 height 52
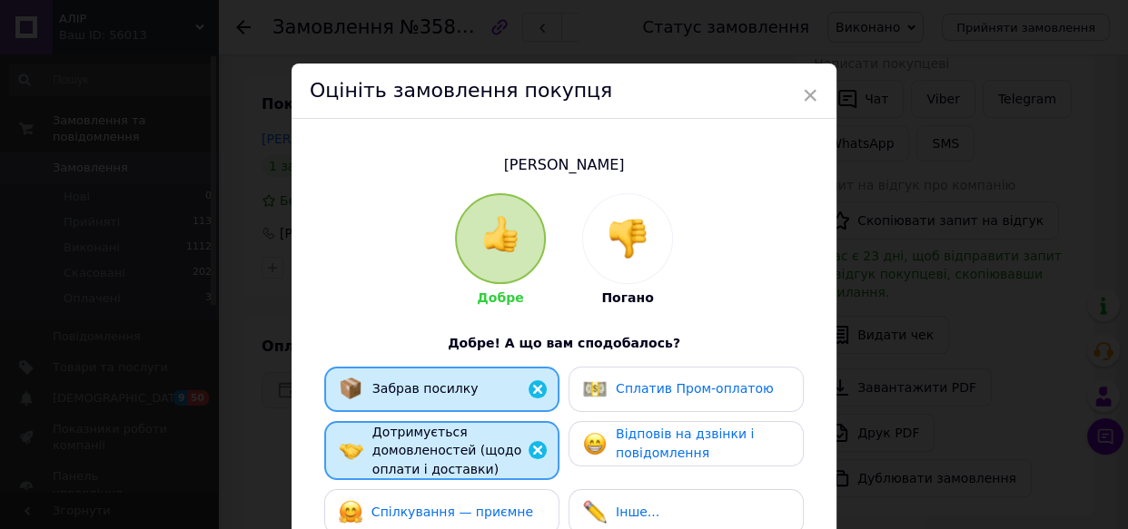
click at [508, 511] on span "Спілкування — приємне" at bounding box center [452, 512] width 162 height 15
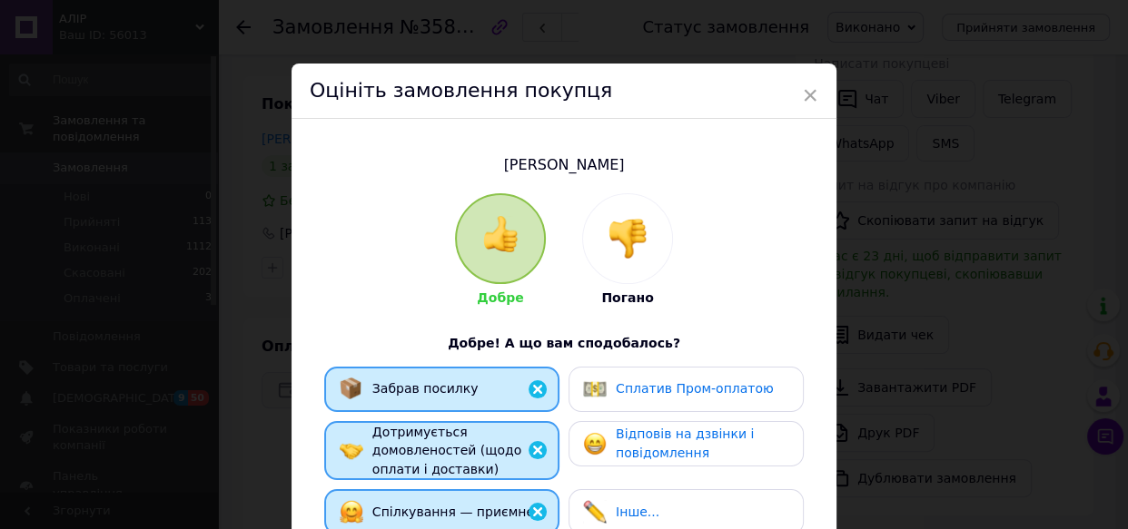
click at [680, 378] on div "Сплатив Пром-оплатою" at bounding box center [678, 390] width 191 height 24
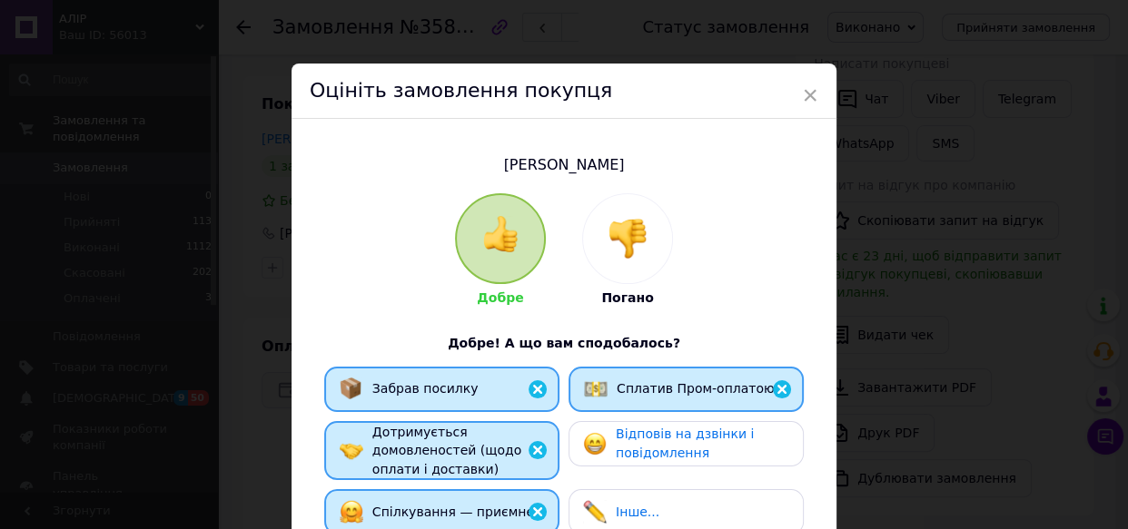
click at [719, 438] on span "Відповів на дзвінки і повідомлення" at bounding box center [685, 444] width 138 height 34
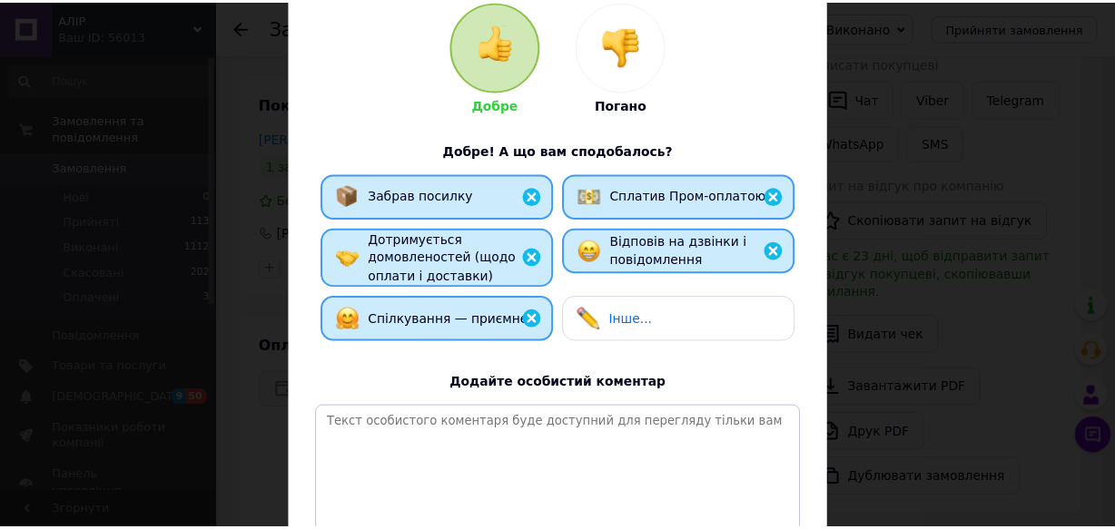
scroll to position [372, 0]
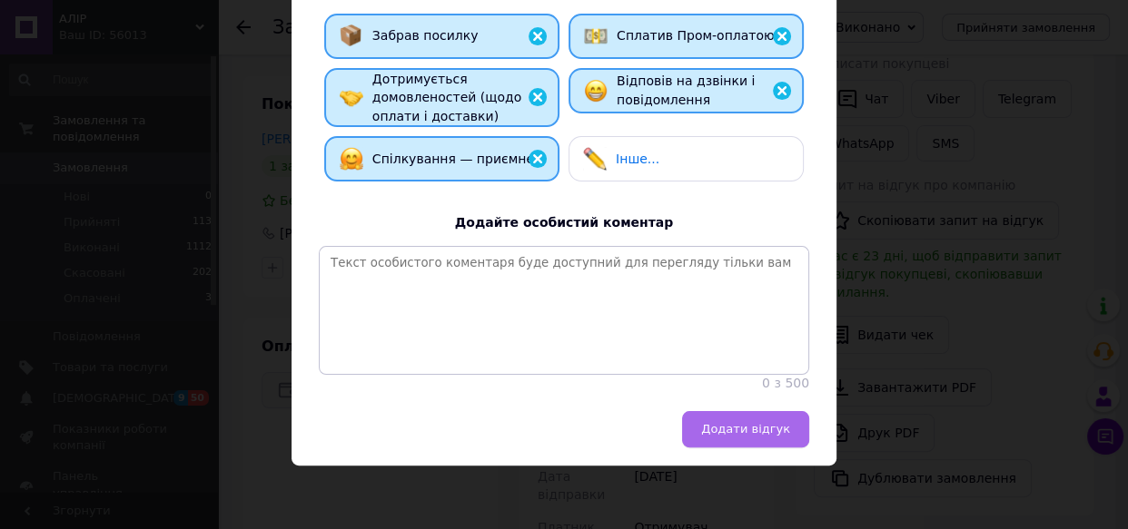
click at [768, 426] on span "Додати відгук" at bounding box center [745, 429] width 89 height 14
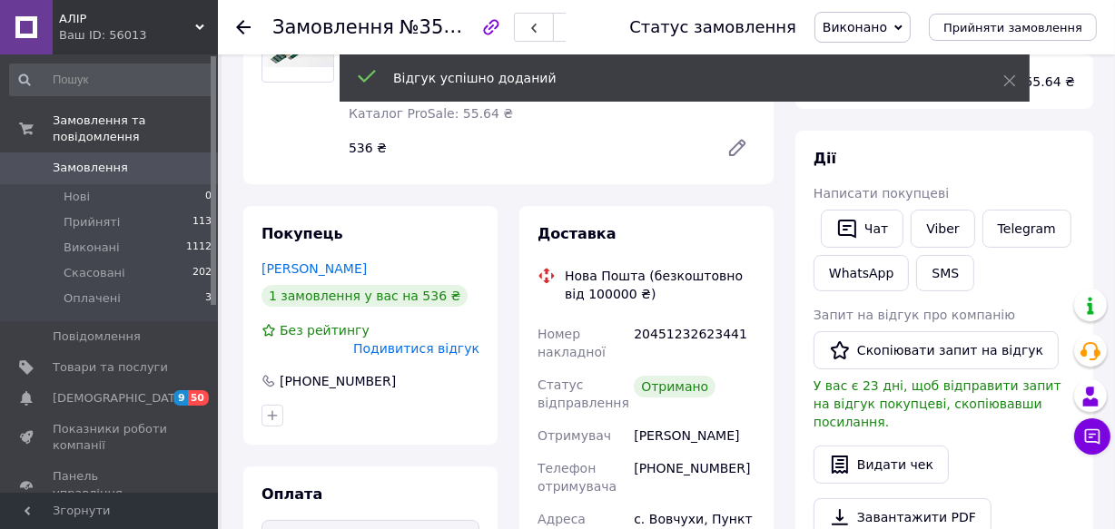
scroll to position [247, 0]
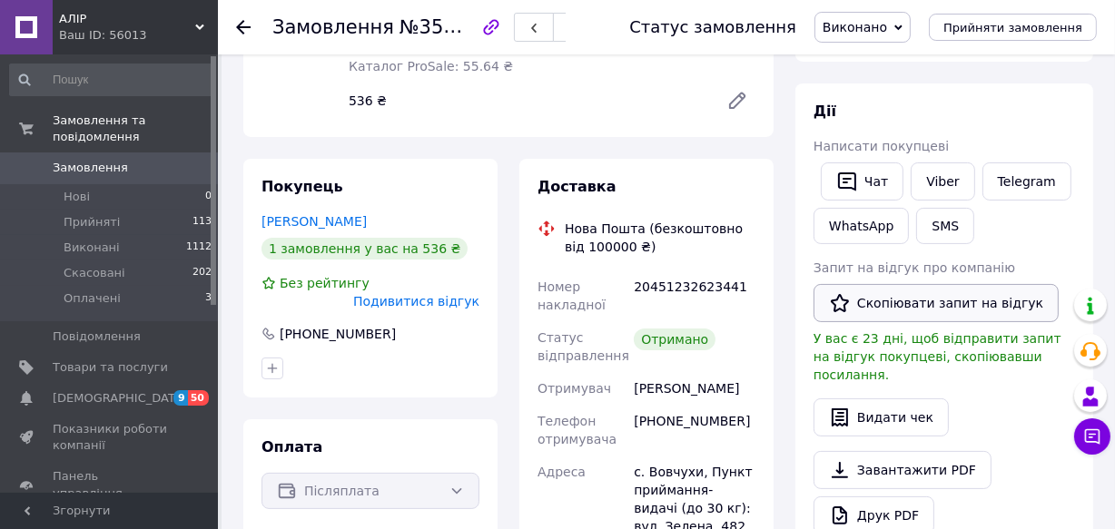
click at [895, 307] on button "Скопіювати запит на відгук" at bounding box center [935, 303] width 245 height 38
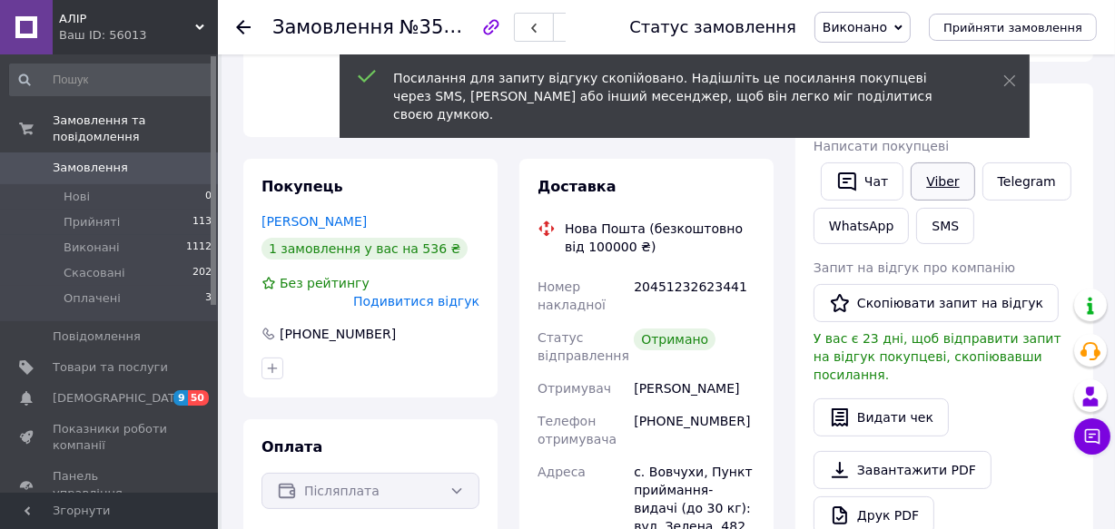
click at [938, 185] on link "Viber" at bounding box center [943, 182] width 64 height 38
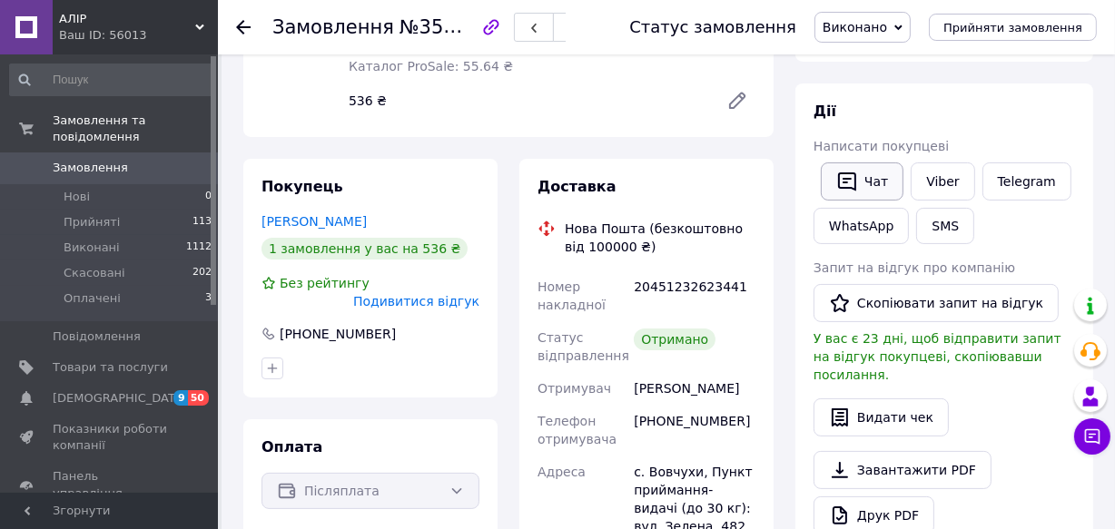
click at [856, 187] on icon "button" at bounding box center [847, 182] width 22 height 22
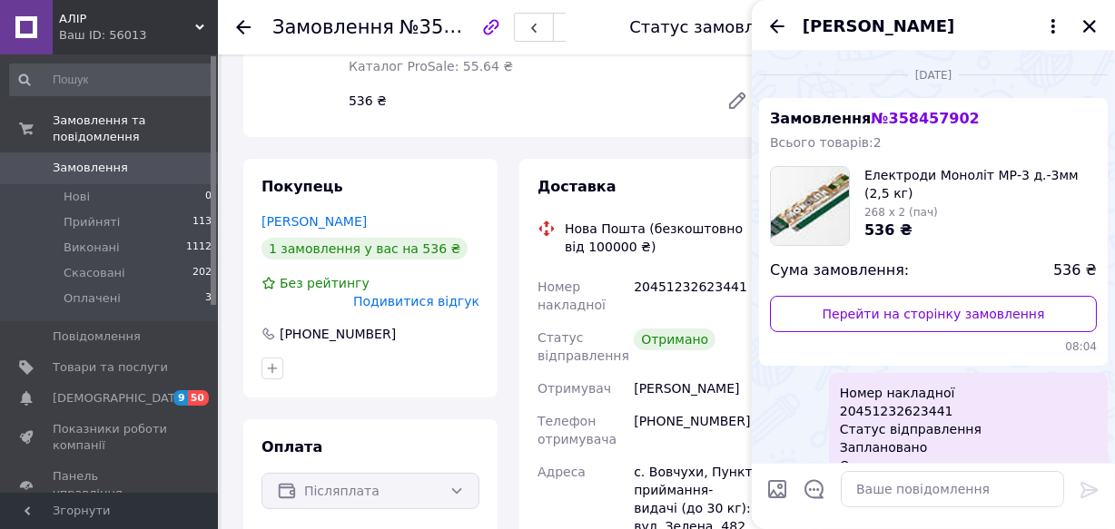
scroll to position [219, 0]
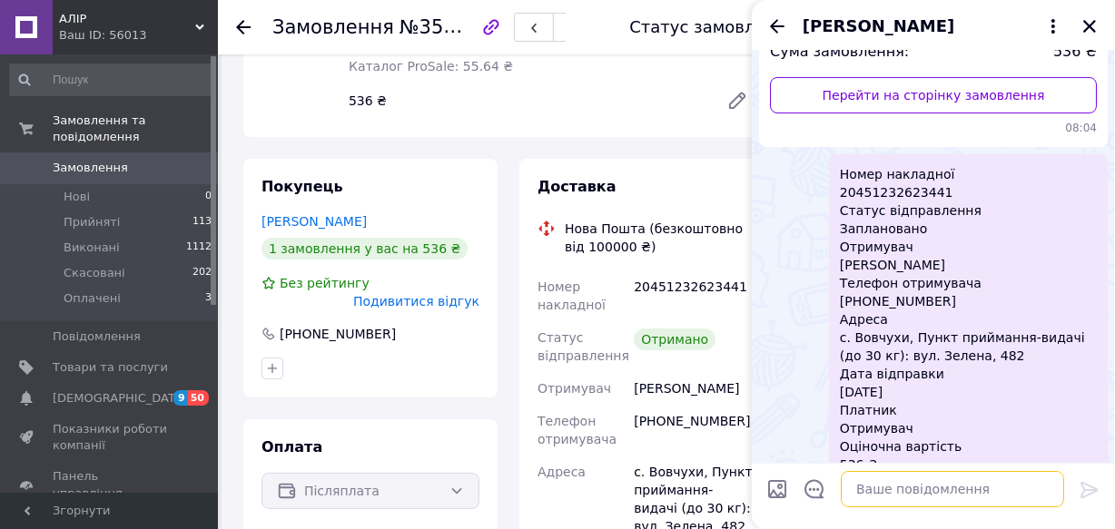
paste textarea "[URL][DOMAIN_NAME]"
type textarea "[URL][DOMAIN_NAME]"
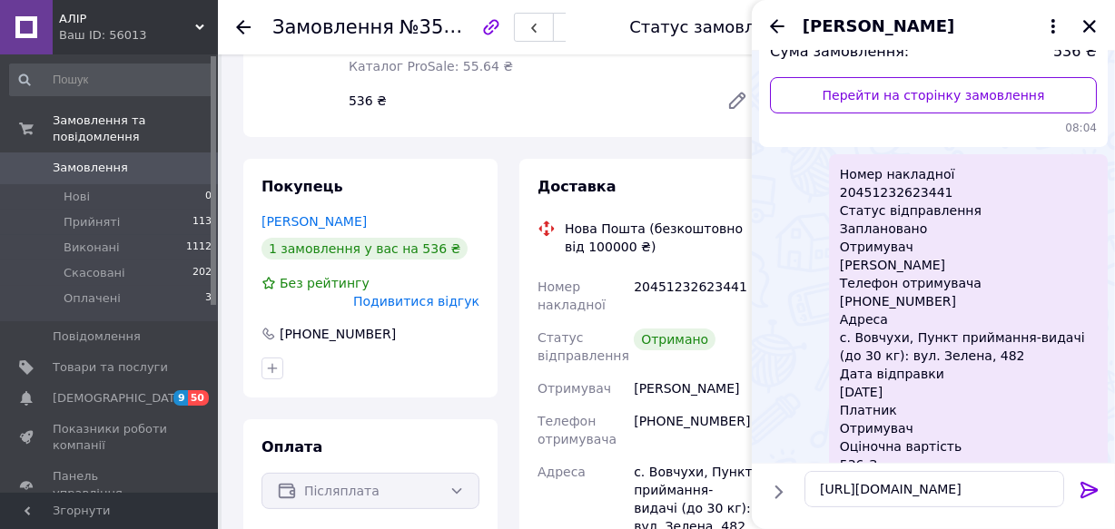
click at [1088, 492] on icon at bounding box center [1090, 490] width 22 height 22
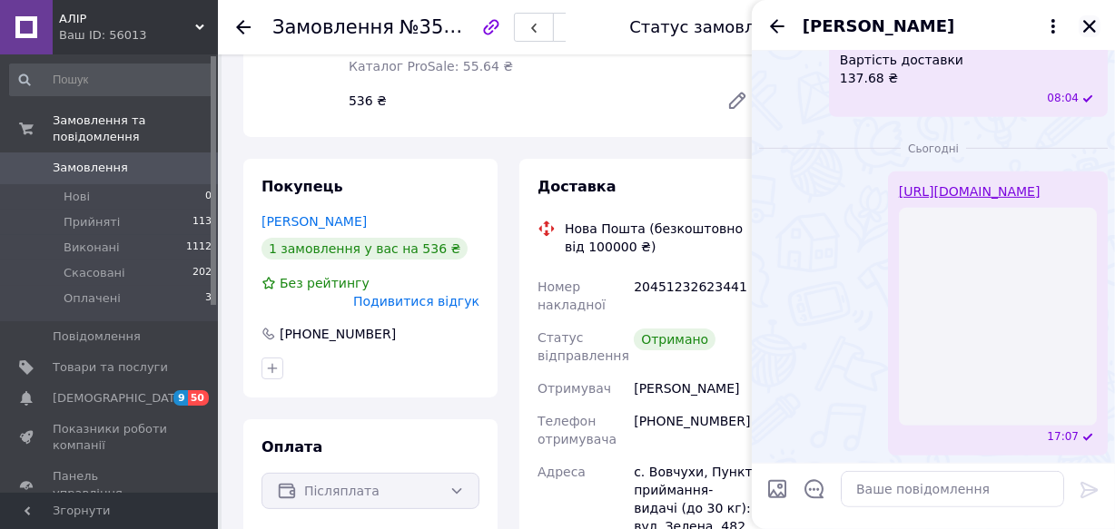
scroll to position [660, 0]
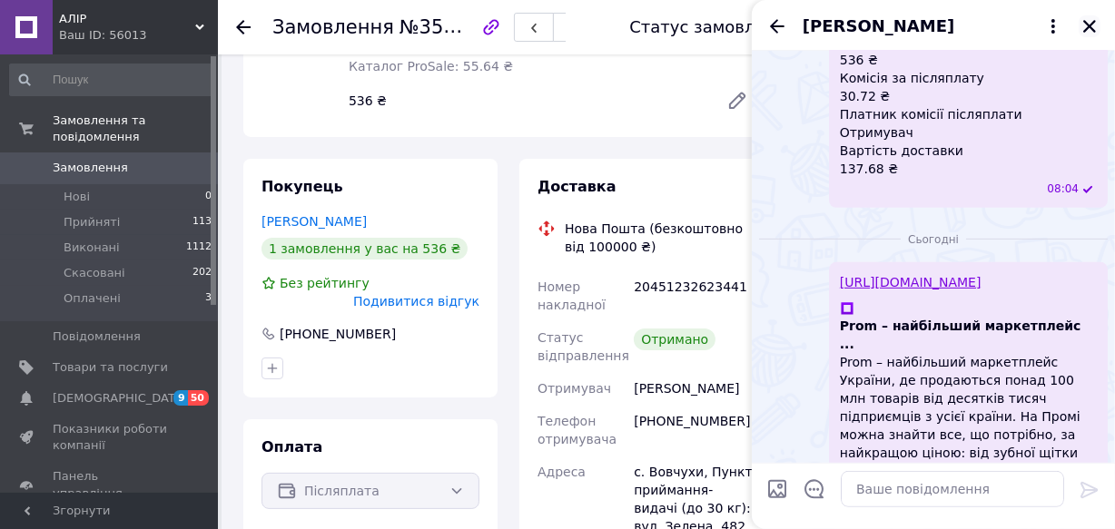
click at [1089, 30] on icon "Закрити" at bounding box center [1089, 26] width 16 height 16
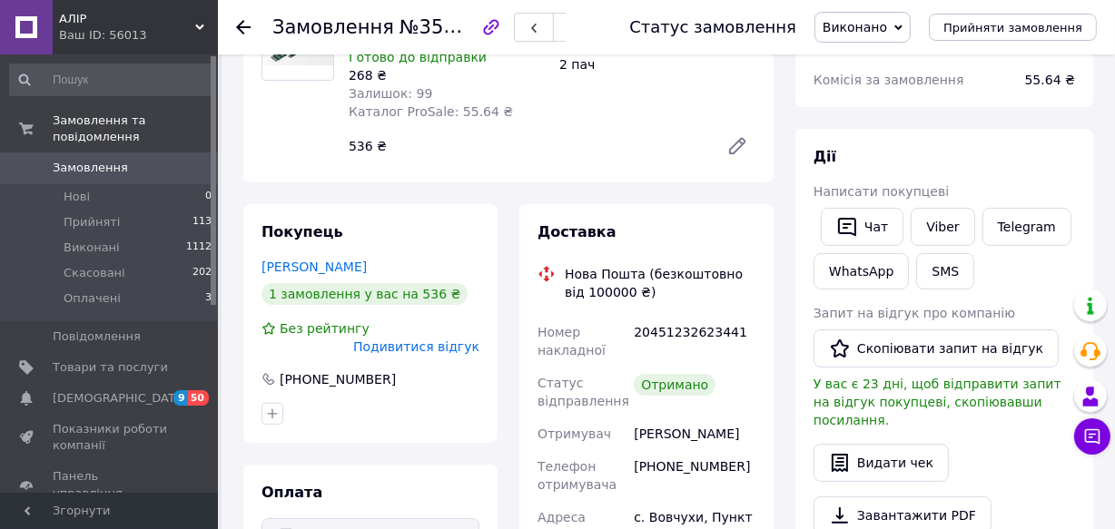
scroll to position [164, 0]
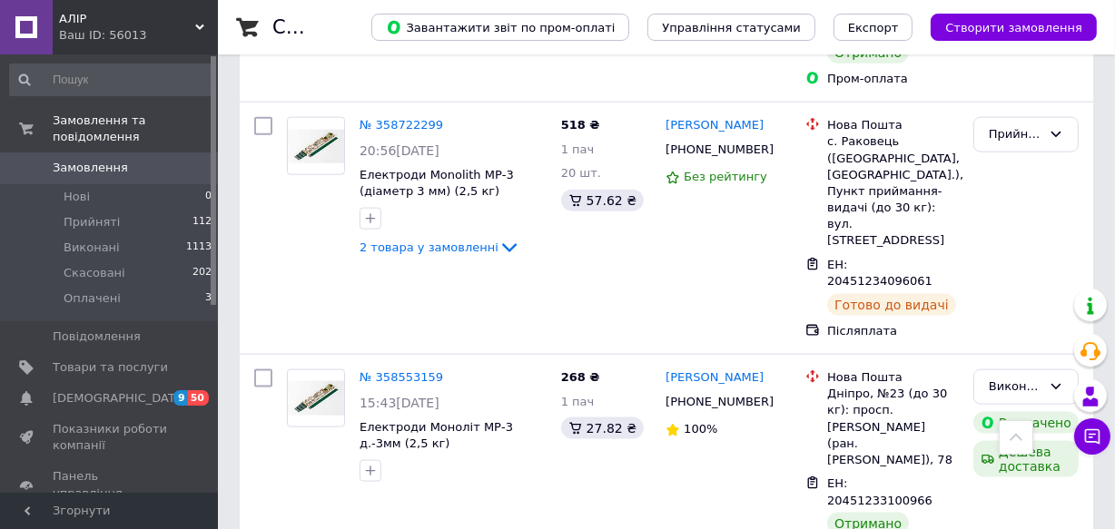
scroll to position [1994, 0]
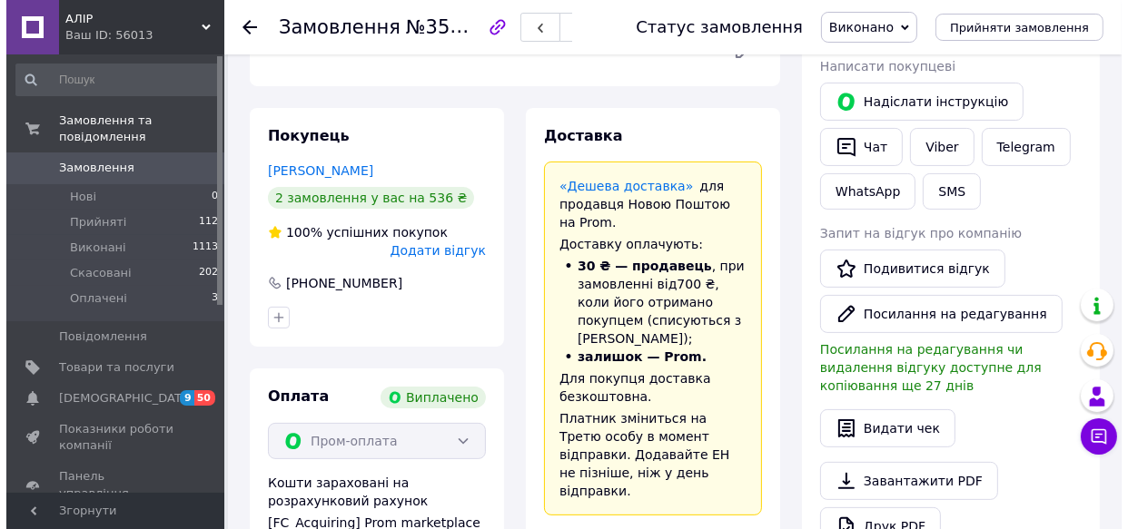
scroll to position [325, 0]
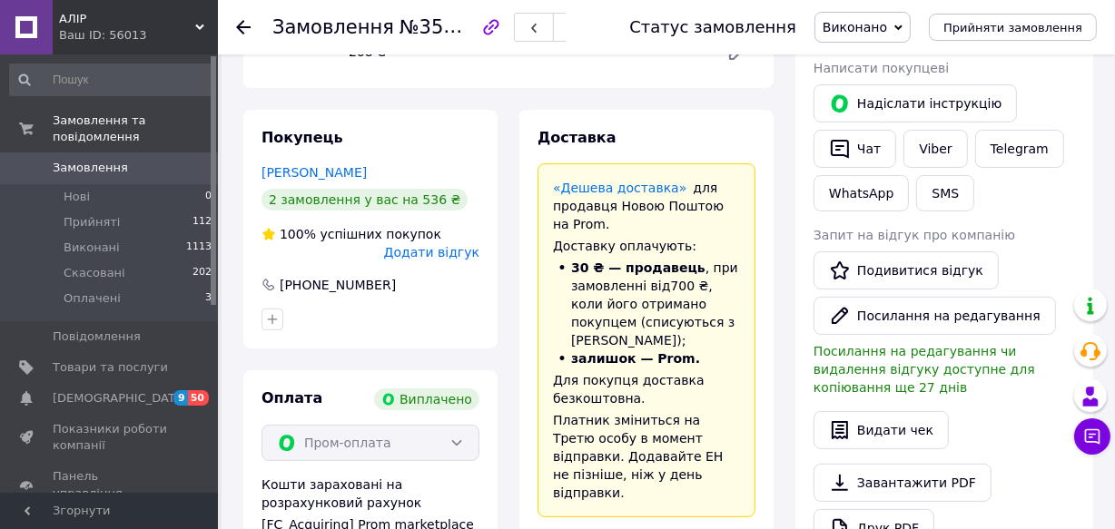
click at [445, 251] on span "Додати відгук" at bounding box center [431, 252] width 95 height 15
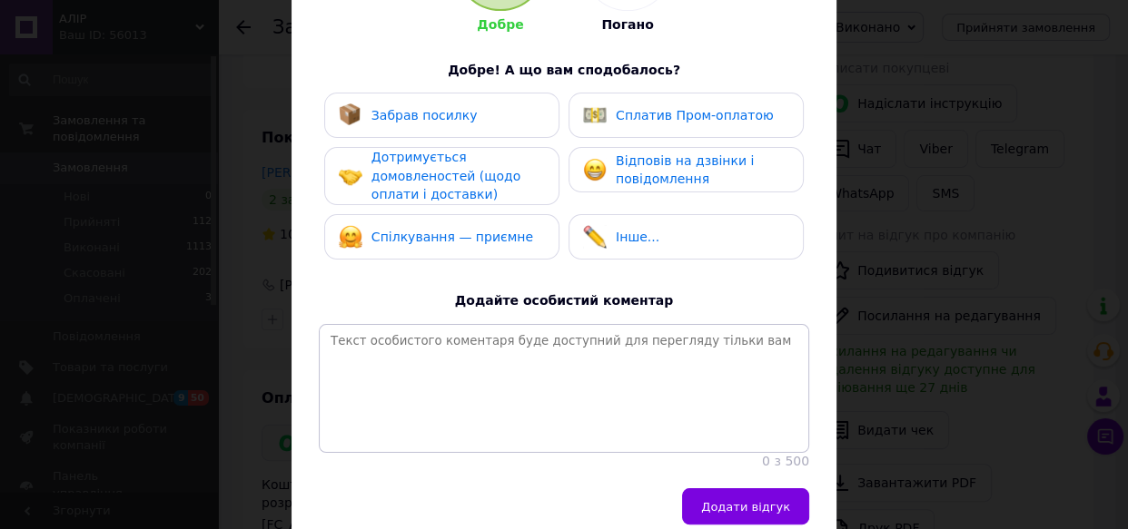
scroll to position [247, 0]
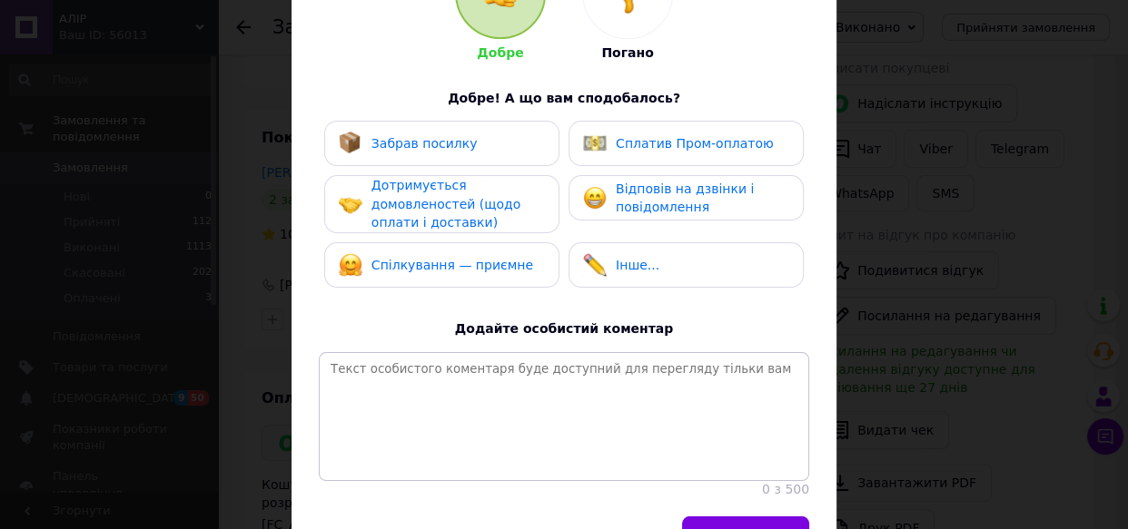
click at [445, 136] on span "Забрав посилку" at bounding box center [424, 143] width 106 height 15
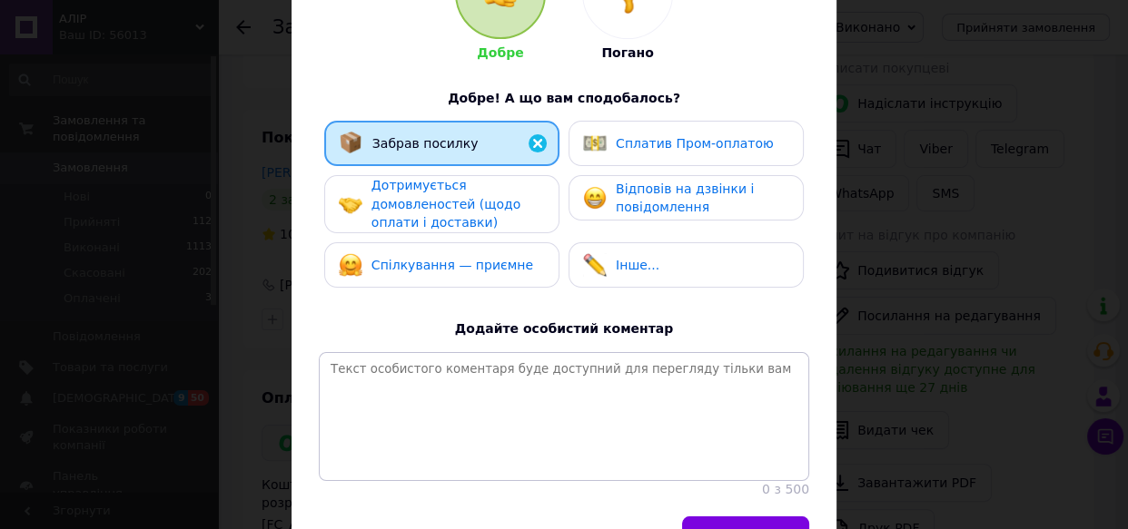
drag, startPoint x: 468, startPoint y: 206, endPoint x: 497, endPoint y: 254, distance: 55.7
click at [470, 208] on span "Дотримується домовленостей (щодо оплати і доставки)" at bounding box center [445, 204] width 149 height 52
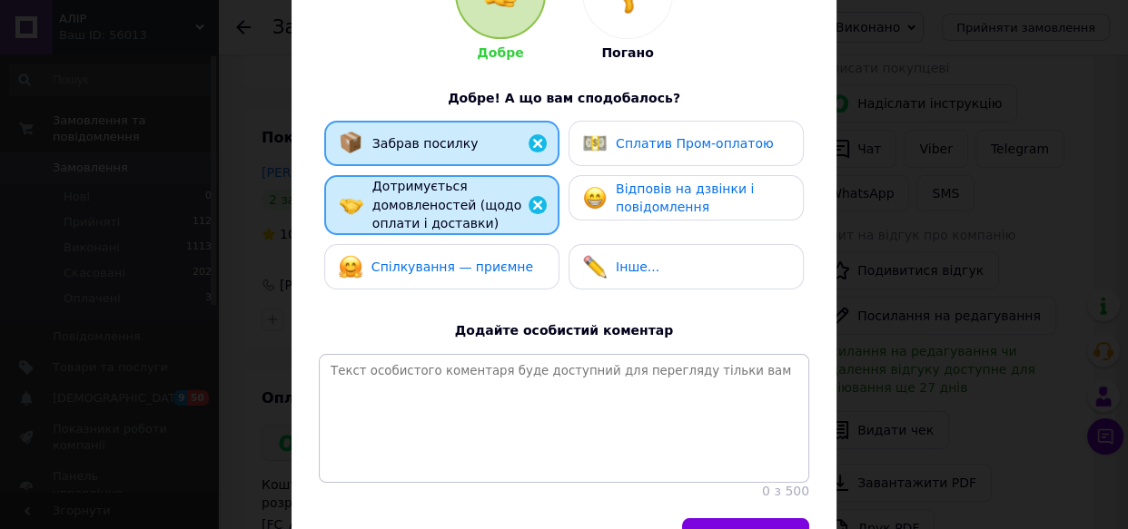
click at [500, 261] on span "Спілкування — приємне" at bounding box center [452, 267] width 162 height 15
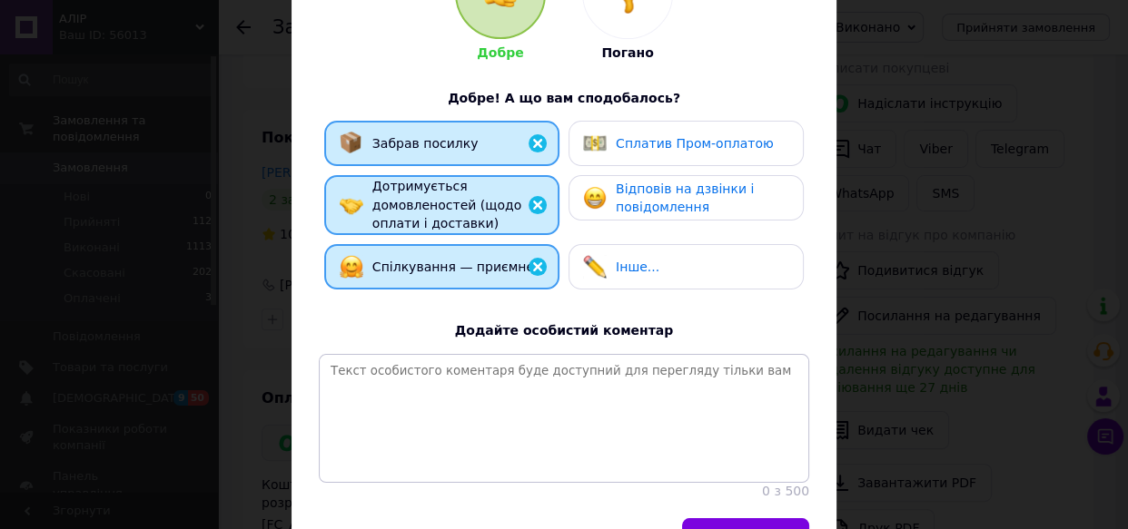
click at [652, 153] on div "Сплатив Пром-оплатою" at bounding box center [678, 144] width 191 height 24
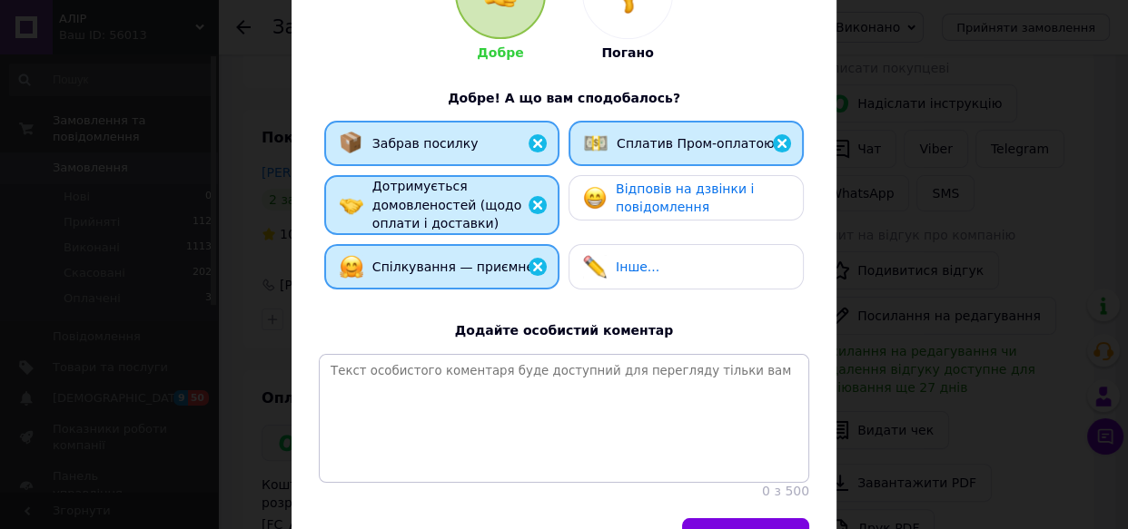
click at [681, 191] on span "Відповів на дзвінки і повідомлення" at bounding box center [685, 199] width 138 height 34
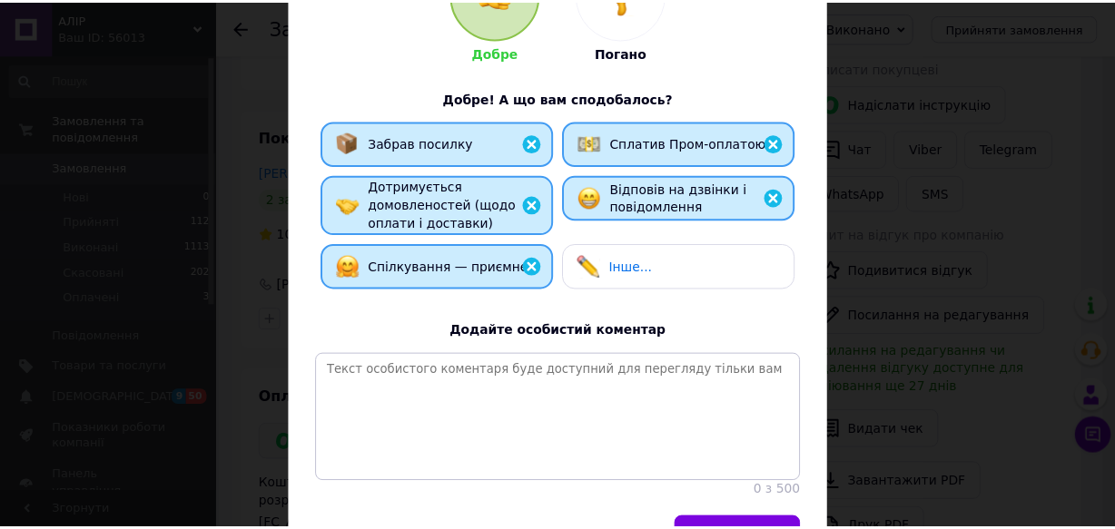
scroll to position [374, 0]
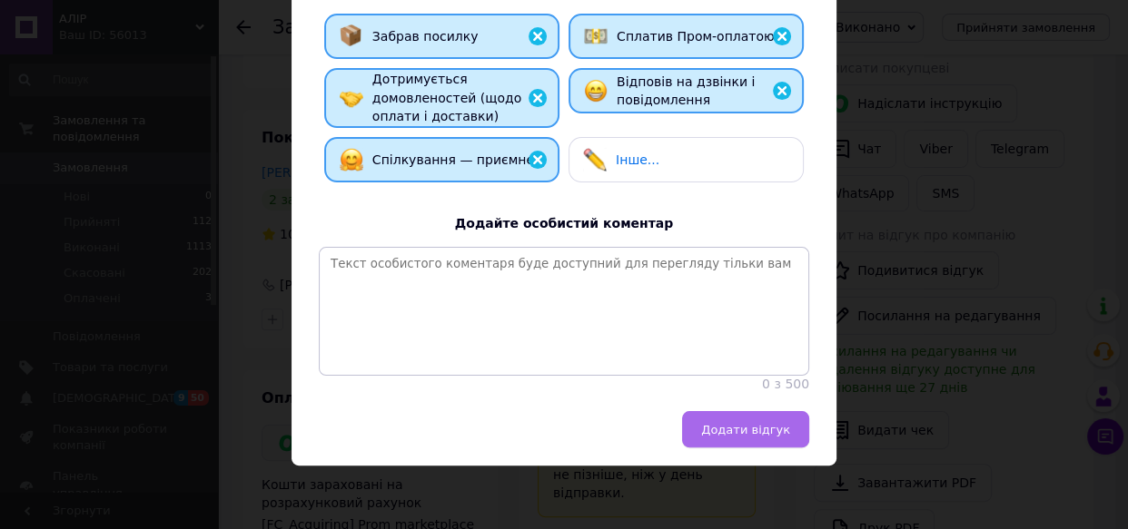
click at [766, 430] on span "Додати відгук" at bounding box center [745, 430] width 89 height 14
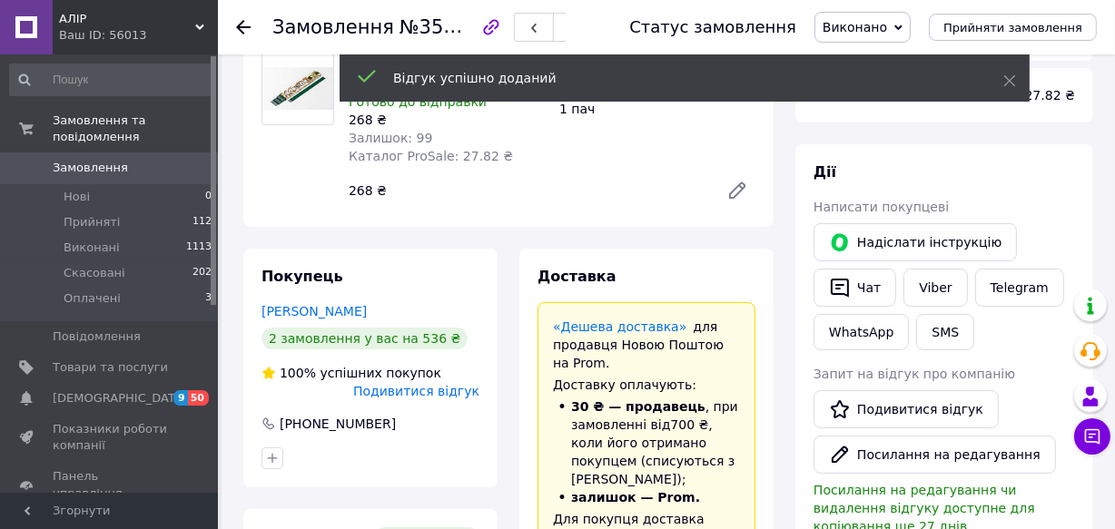
scroll to position [242, 0]
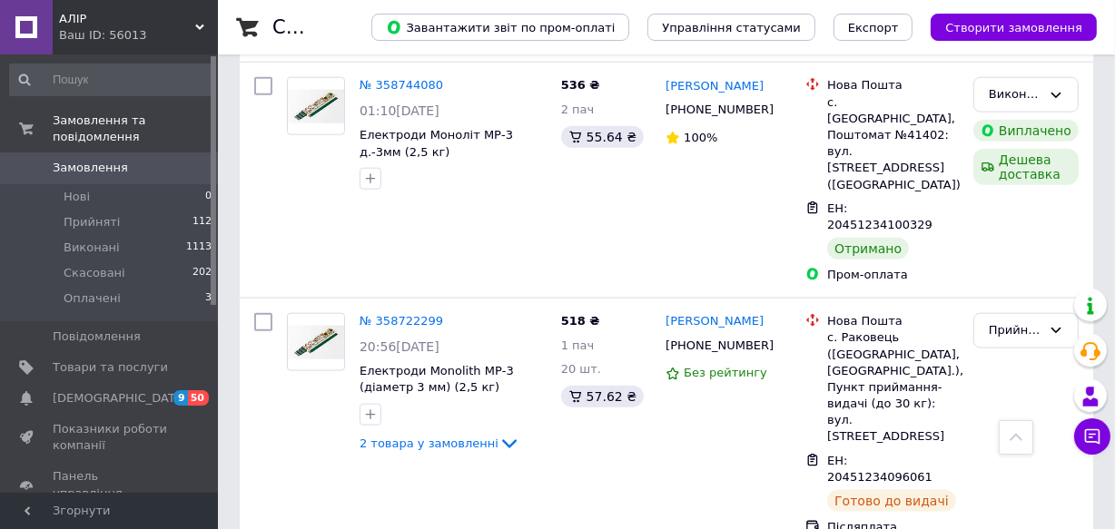
scroll to position [1816, 0]
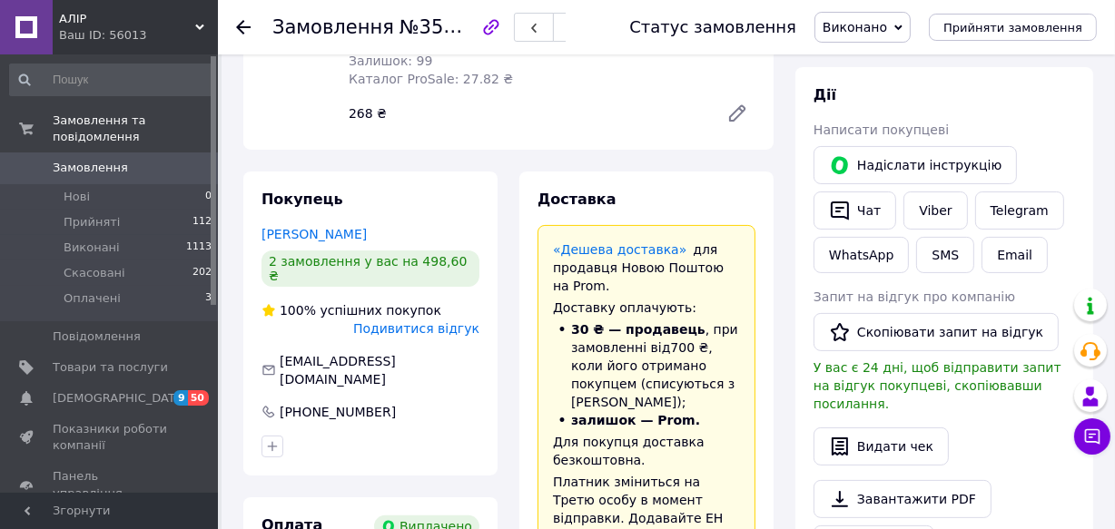
scroll to position [163, 0]
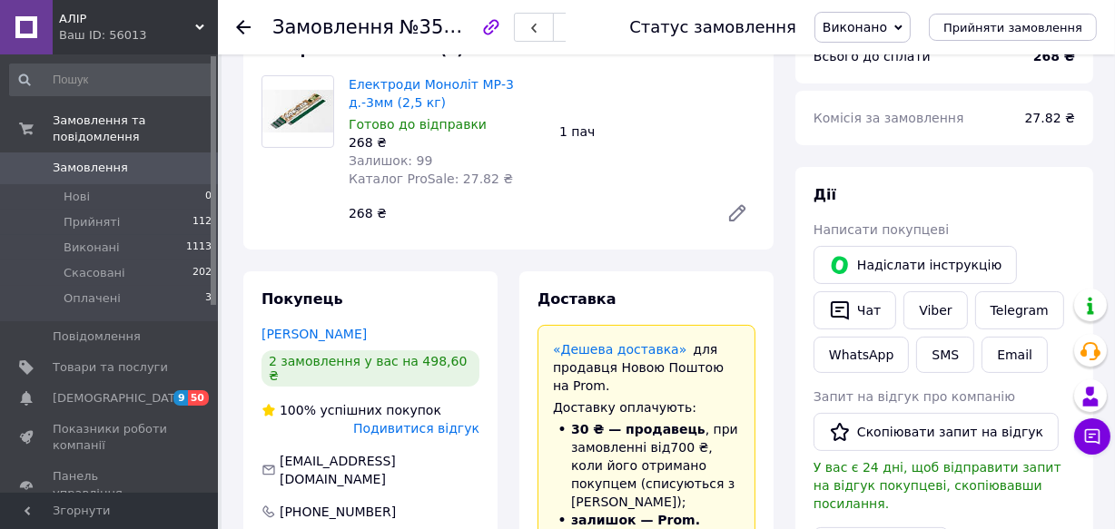
click at [98, 160] on span "Замовлення" at bounding box center [90, 168] width 75 height 16
